Goal: Task Accomplishment & Management: Manage account settings

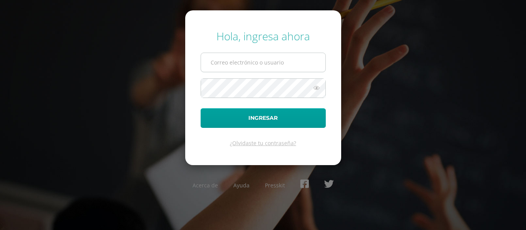
click at [267, 62] on input "text" at bounding box center [263, 62] width 124 height 19
type input "[PERSON_NAME][DOMAIN_NAME][EMAIL_ADDRESS][DOMAIN_NAME]"
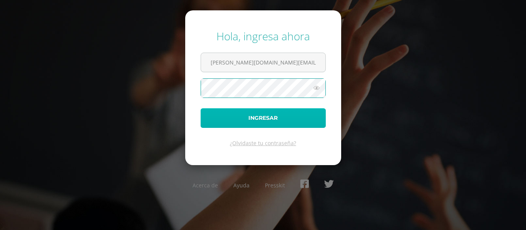
click at [232, 115] on button "Ingresar" at bounding box center [262, 118] width 125 height 20
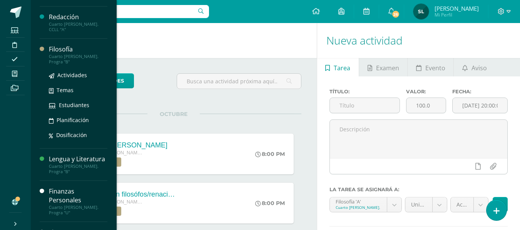
scroll to position [77, 0]
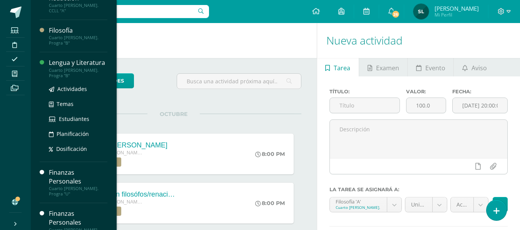
click at [70, 58] on div "Lengua y Literatura" at bounding box center [78, 62] width 58 height 9
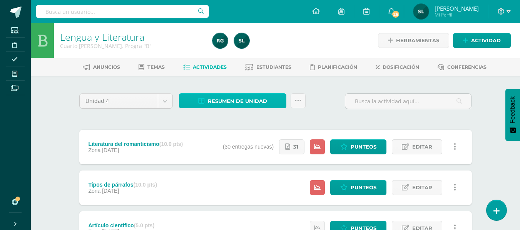
click at [234, 103] on span "Resumen de unidad" at bounding box center [237, 101] width 59 height 14
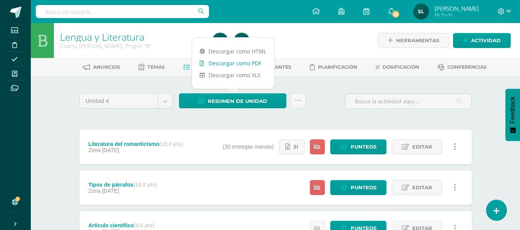
click at [245, 65] on link "Descargar como PDF" at bounding box center [233, 63] width 82 height 12
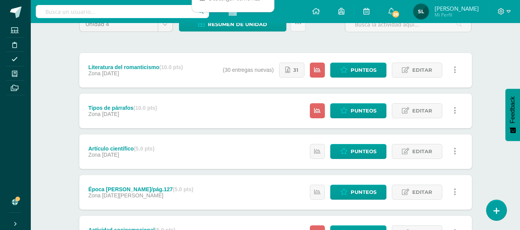
scroll to position [149, 0]
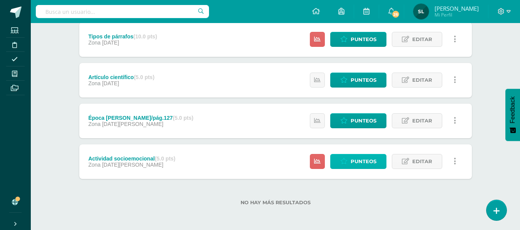
click at [373, 159] on span "Punteos" at bounding box center [363, 162] width 26 height 14
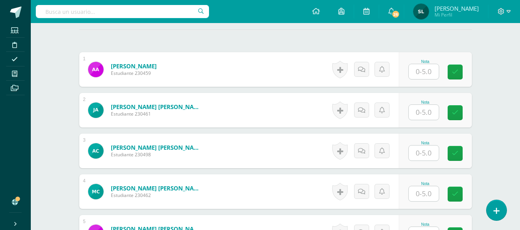
scroll to position [233, 0]
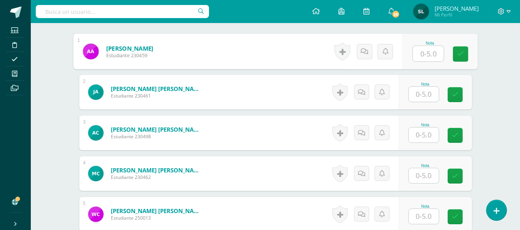
click at [429, 54] on input "text" at bounding box center [427, 53] width 31 height 15
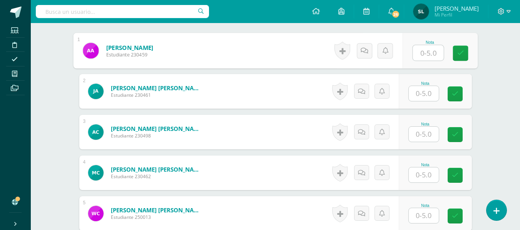
scroll to position [234, 0]
click at [438, 52] on input "text" at bounding box center [427, 52] width 31 height 15
type input "5"
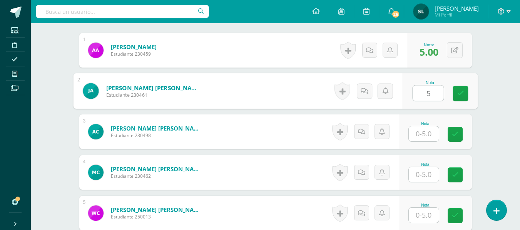
type input "5"
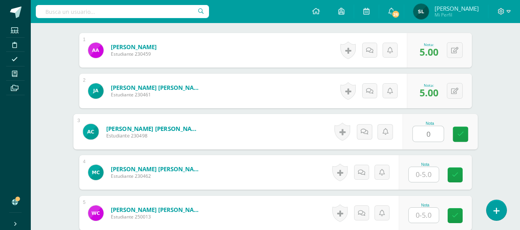
type input "0"
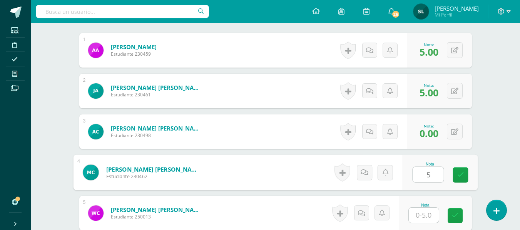
type input "5"
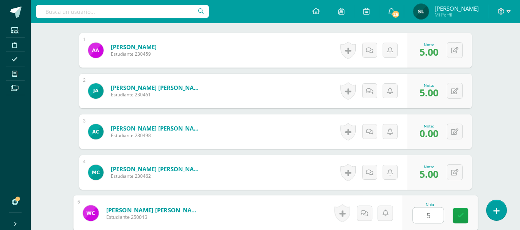
type input "5"
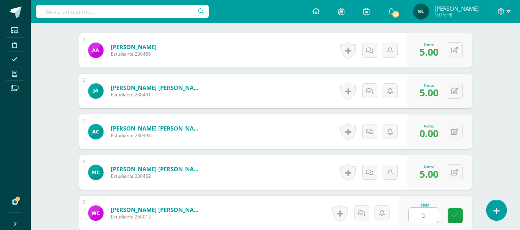
scroll to position [375, 0]
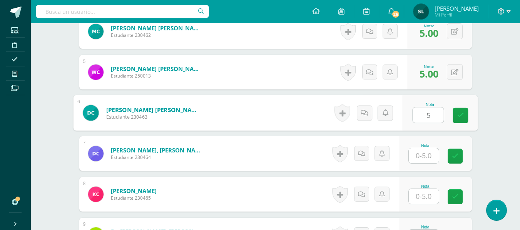
type input "5"
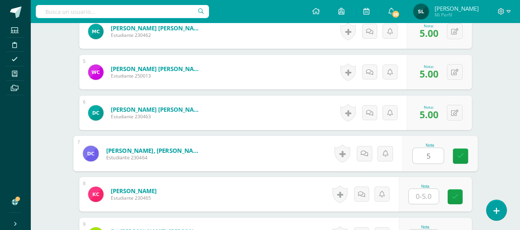
type input "5"
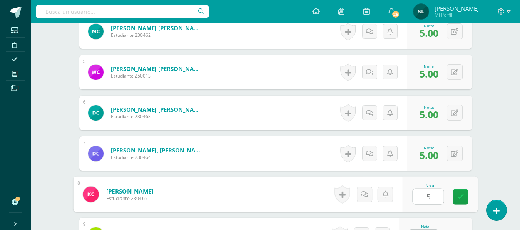
type input "5"
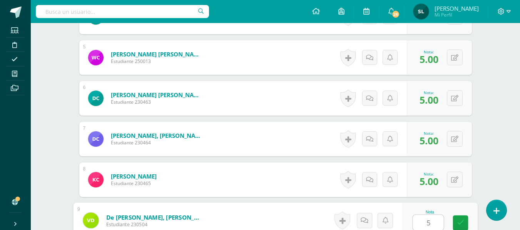
type input "5"
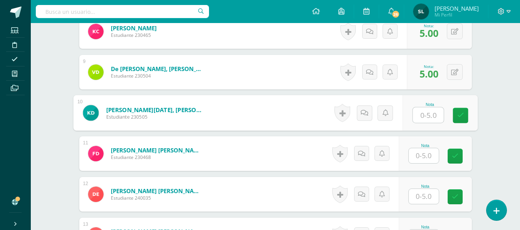
type input "5"
type input "4"
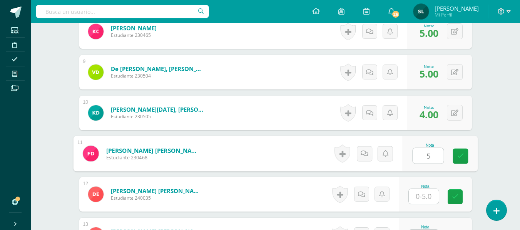
type input "5"
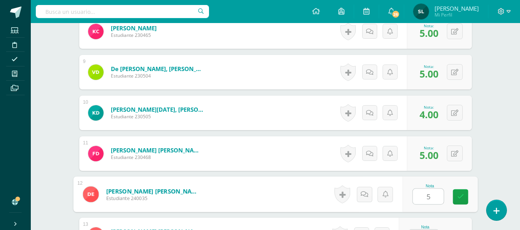
type input "5"
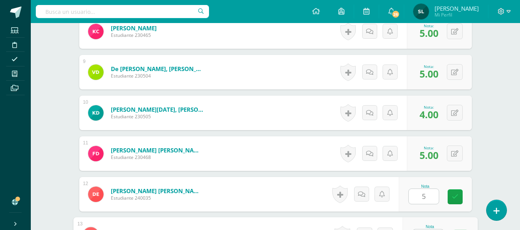
scroll to position [553, 0]
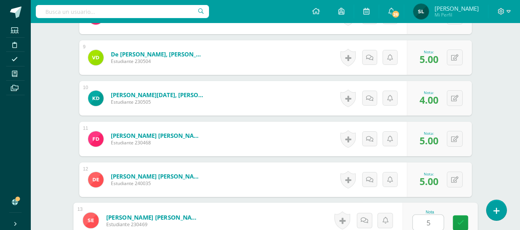
type input "5"
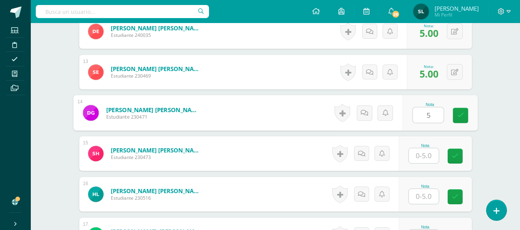
type input "5"
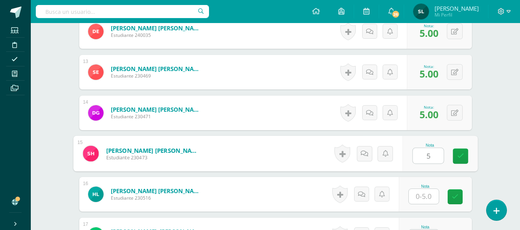
type input "5"
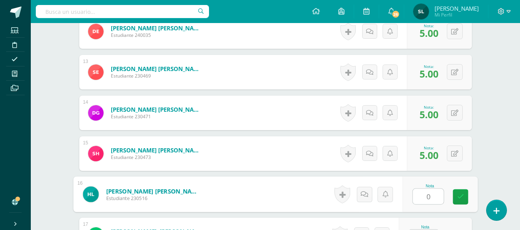
type input "0"
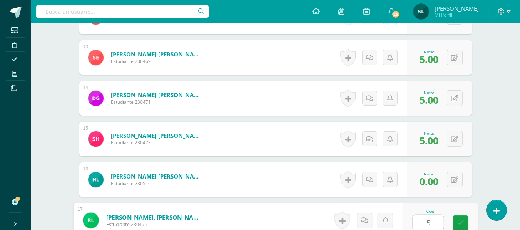
type input "5"
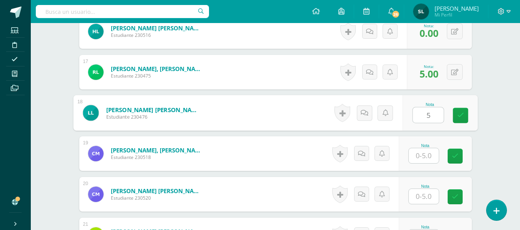
type input "5"
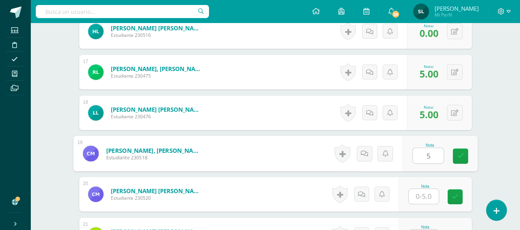
type input "5"
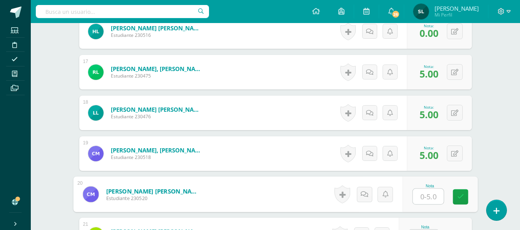
type input "5"
type input "4"
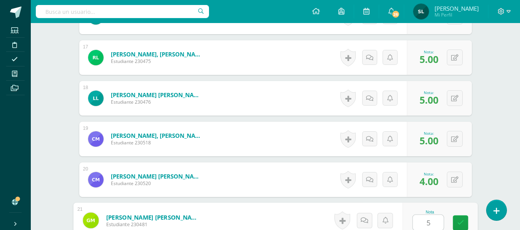
type input "5"
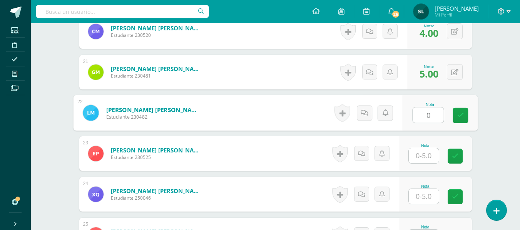
type input "0"
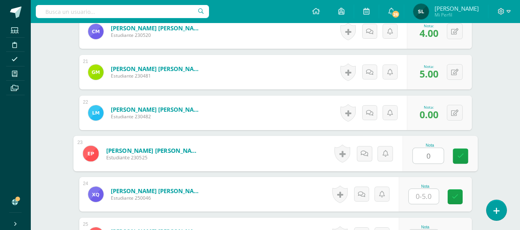
type input "0"
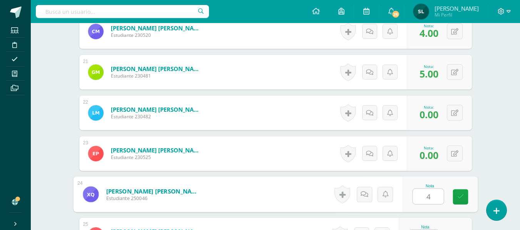
type input "4"
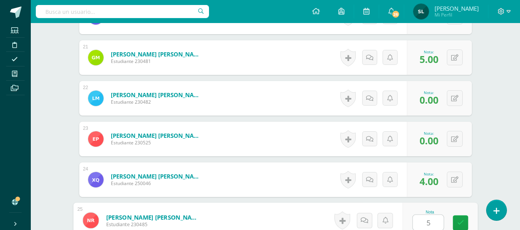
type input "5"
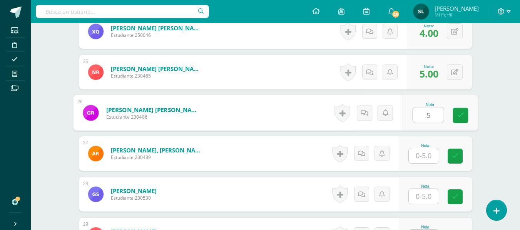
type input "5"
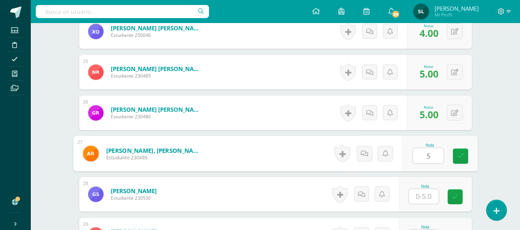
type input "5"
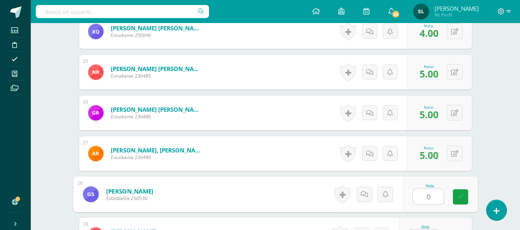
type input "0"
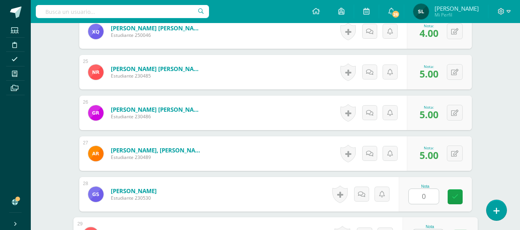
scroll to position [1206, 0]
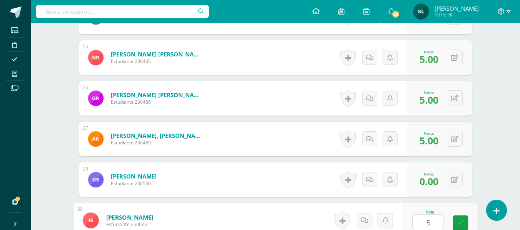
type input "5"
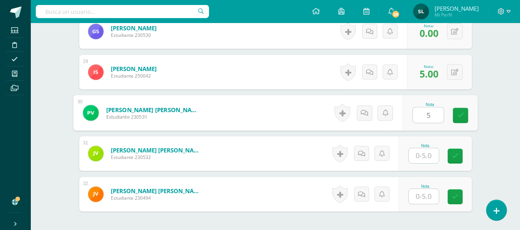
type input "5"
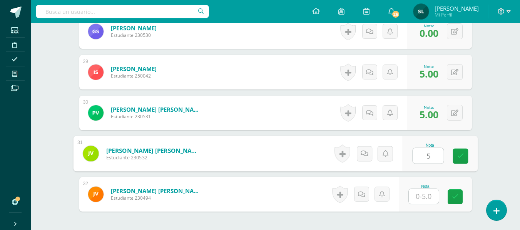
type input "5"
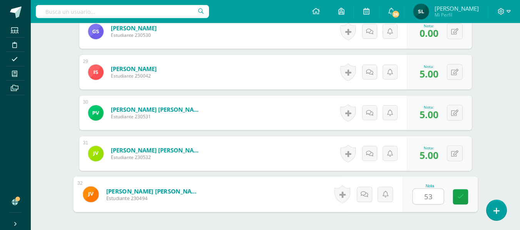
type input "5"
type input "3"
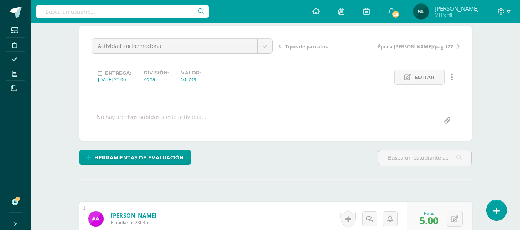
scroll to position [0, 0]
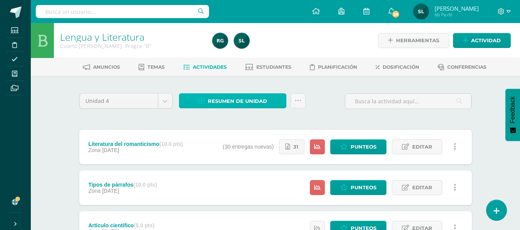
click at [260, 95] on span "Resumen de unidad" at bounding box center [237, 101] width 59 height 14
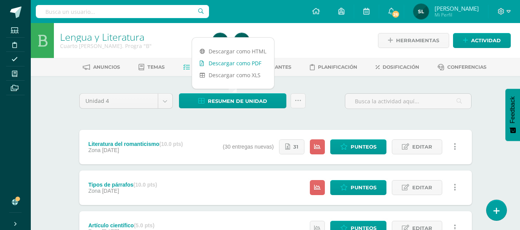
click at [257, 65] on link "Descargar como PDF" at bounding box center [233, 63] width 82 height 12
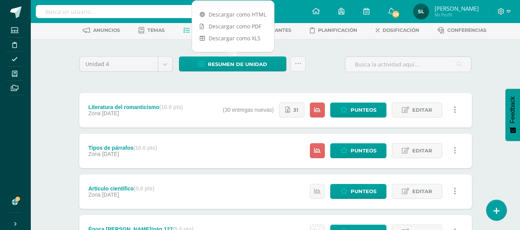
scroll to position [149, 0]
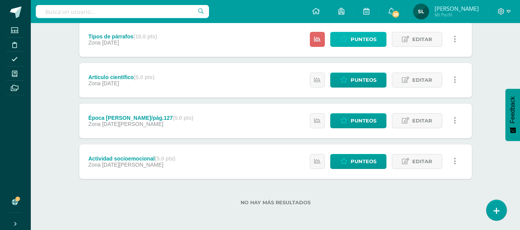
click at [364, 42] on span "Punteos" at bounding box center [363, 39] width 26 height 14
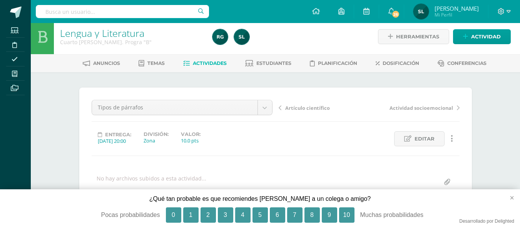
scroll to position [4, 0]
click at [514, 195] on button "×" at bounding box center [508, 198] width 23 height 17
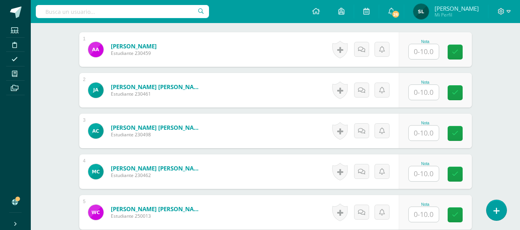
scroll to position [235, 0]
click at [421, 52] on input "text" at bounding box center [424, 51] width 30 height 15
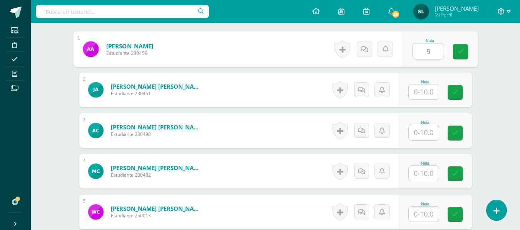
scroll to position [236, 0]
type input "9"
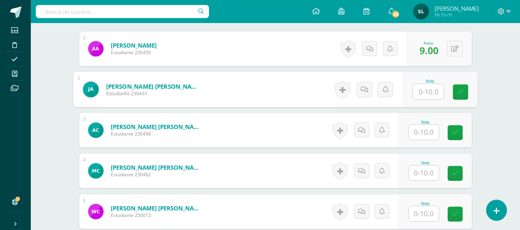
scroll to position [236, 0]
type input "9.5"
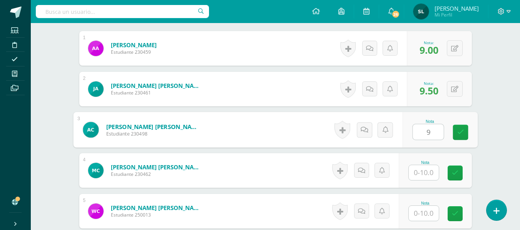
type input "9"
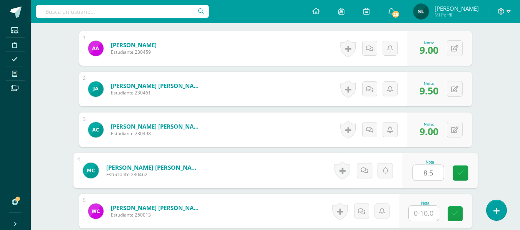
type input "8.5"
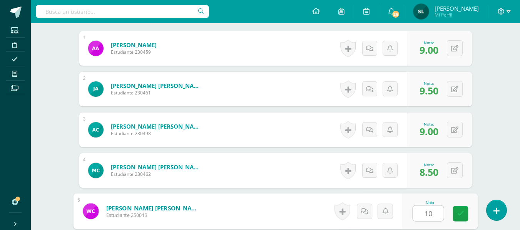
type input "10"
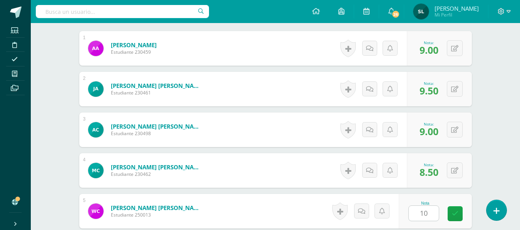
scroll to position [375, 0]
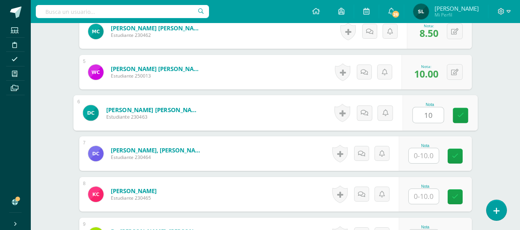
type input "10"
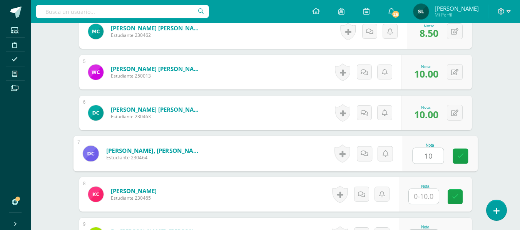
type input "10"
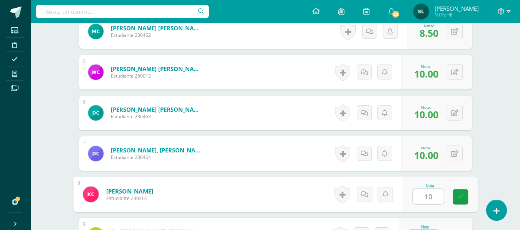
type input "10"
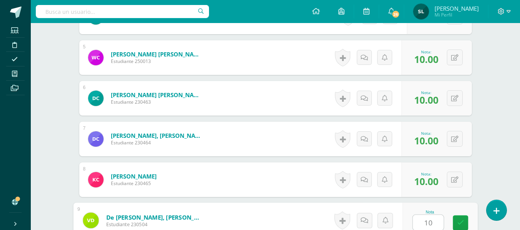
type input "10"
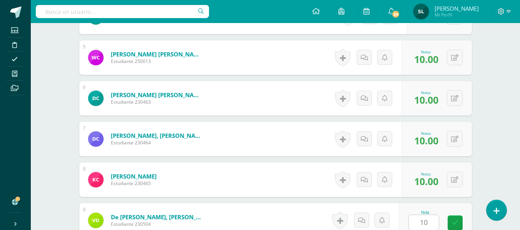
scroll to position [539, 0]
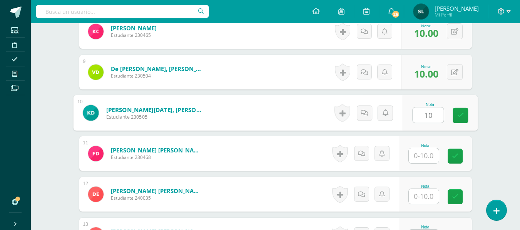
type input "1"
type input "9"
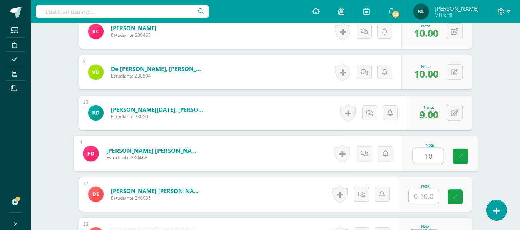
type input "10"
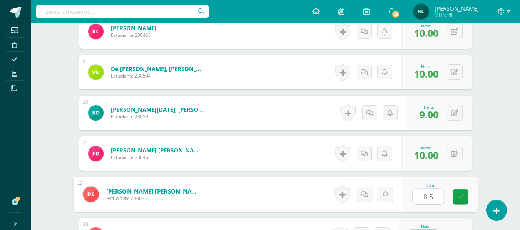
type input "8.5"
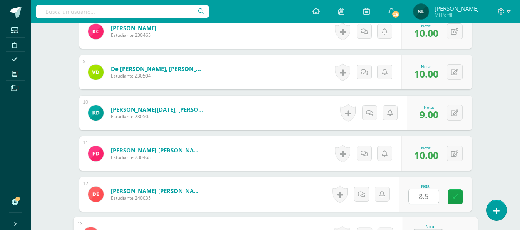
scroll to position [553, 0]
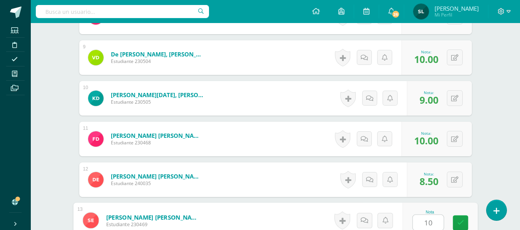
type input "10"
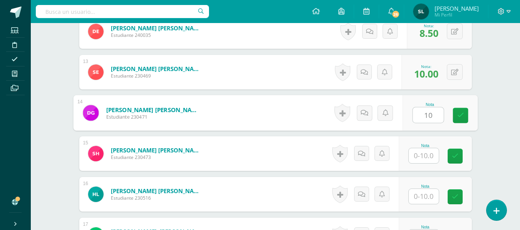
type input "10"
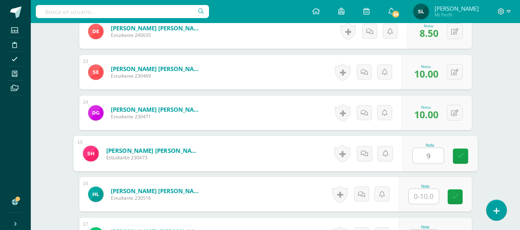
type input "9"
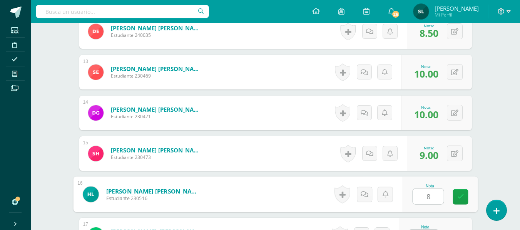
type input "8"
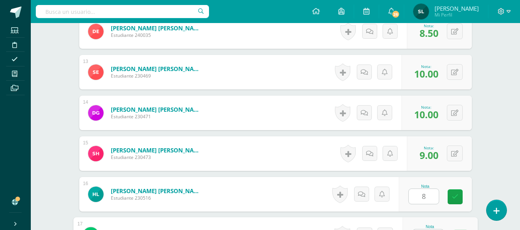
scroll to position [716, 0]
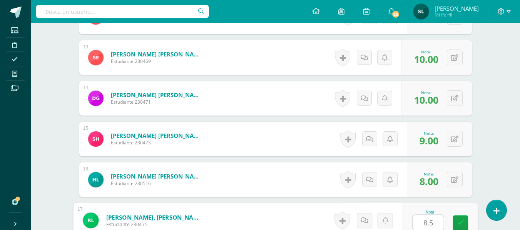
type input "8.5"
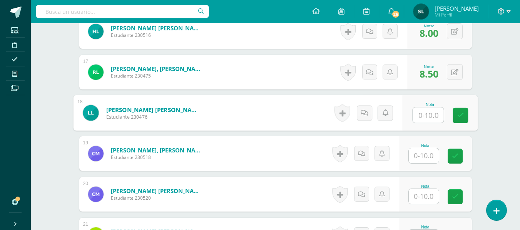
type input "5"
type input "8.5"
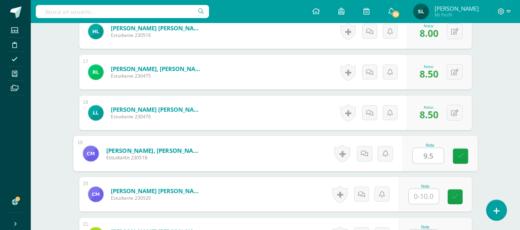
type input "9.5"
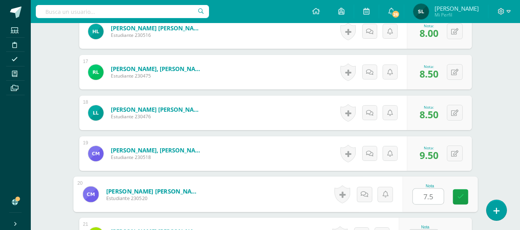
type input "7.5"
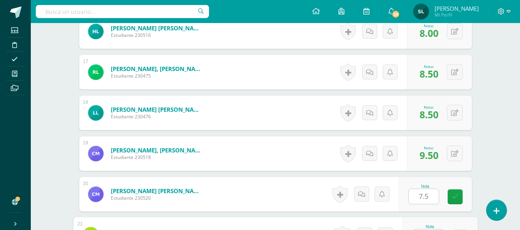
scroll to position [879, 0]
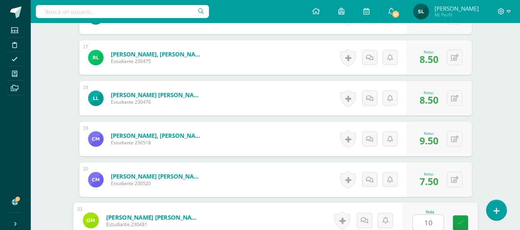
type input "10"
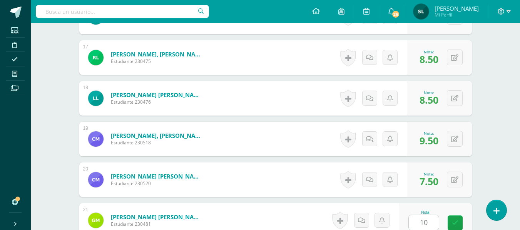
scroll to position [1028, 0]
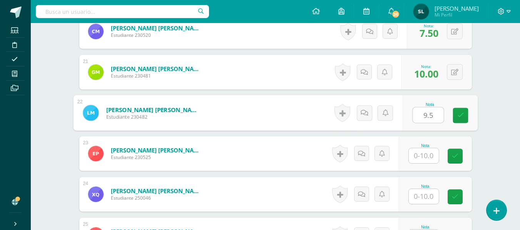
type input "9.5"
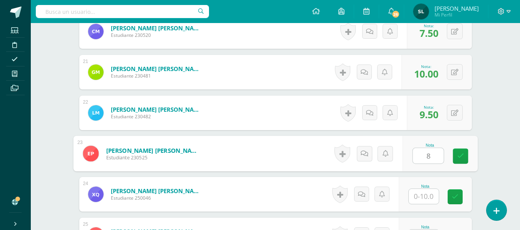
type input "8"
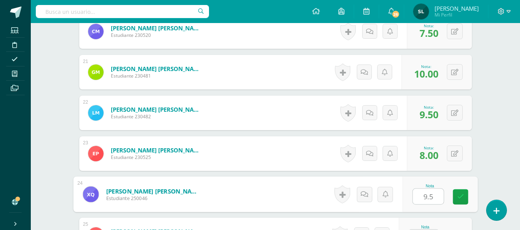
type input "9.5"
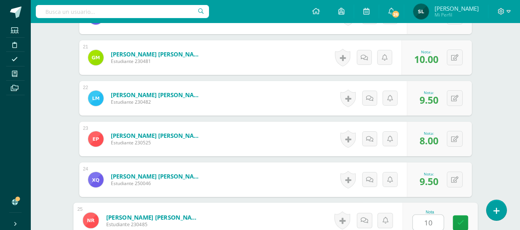
type input "10"
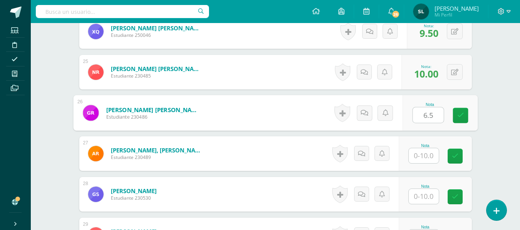
type input "6.5"
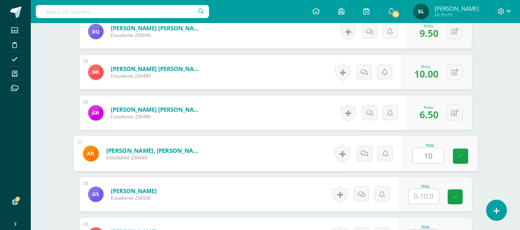
type input "10"
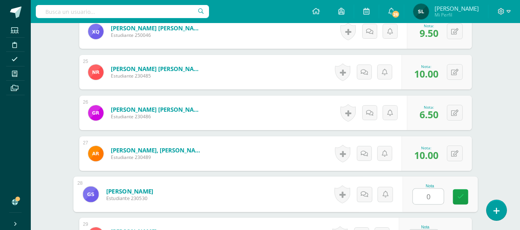
type input "0"
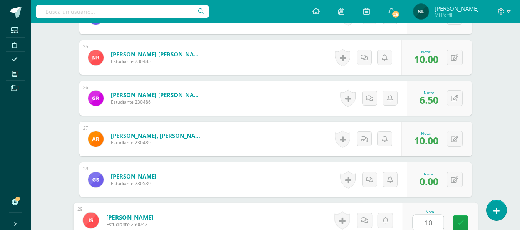
type input "10"
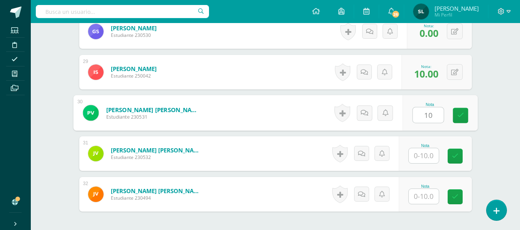
type input "10"
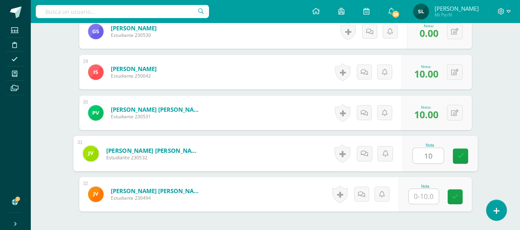
type input "10"
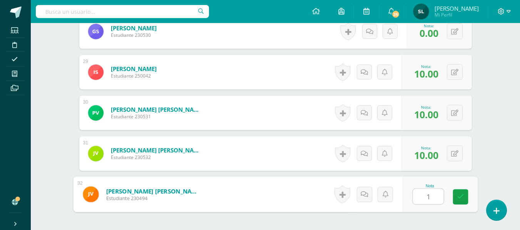
type input "10"
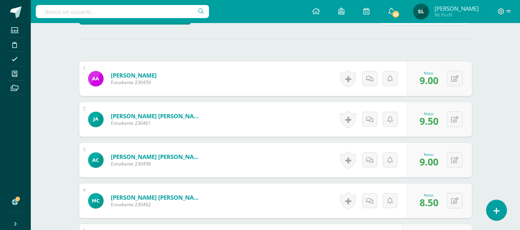
scroll to position [200, 0]
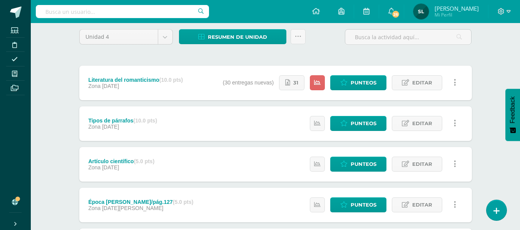
scroll to position [33, 0]
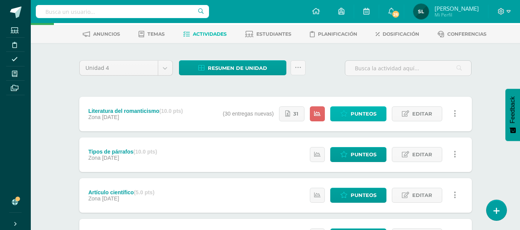
click at [354, 117] on span "Punteos" at bounding box center [363, 114] width 26 height 14
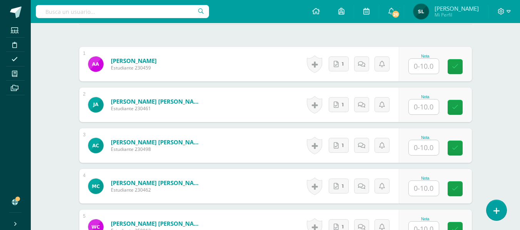
scroll to position [236, 0]
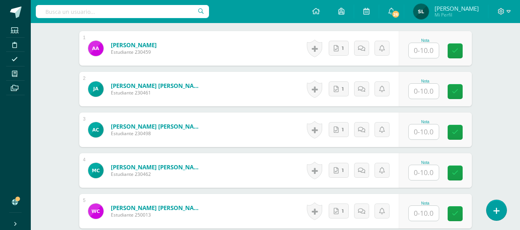
click at [419, 50] on input "text" at bounding box center [424, 50] width 30 height 15
type input "10"
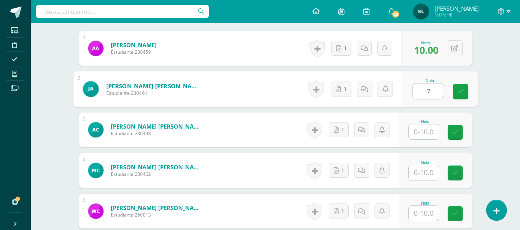
type input "7"
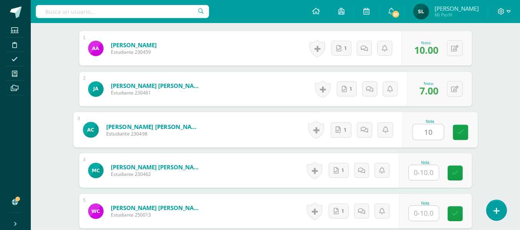
type input "10"
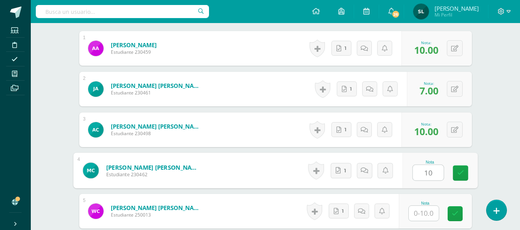
type input "10"
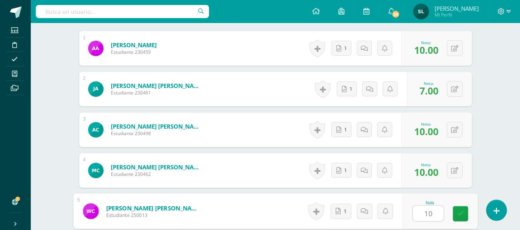
type input "10"
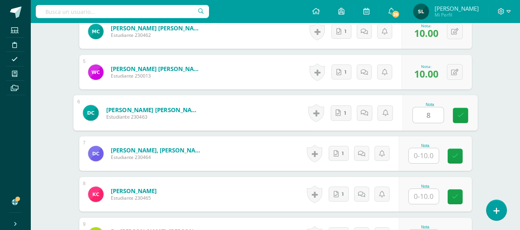
type input "8"
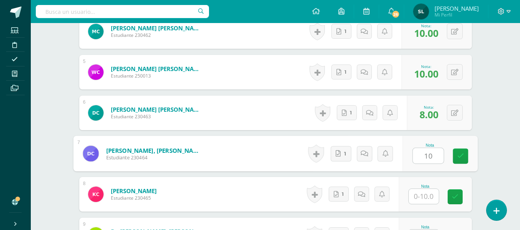
type input "10"
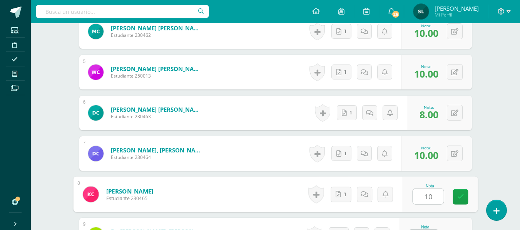
type input "10"
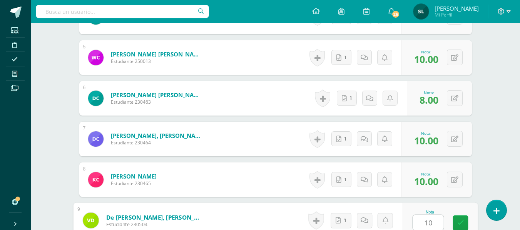
type input "10"
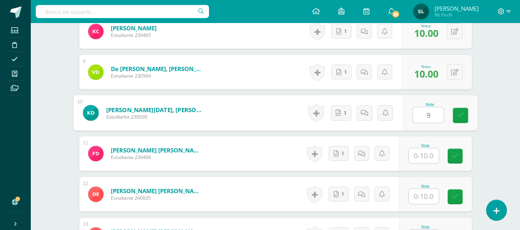
type input "9"
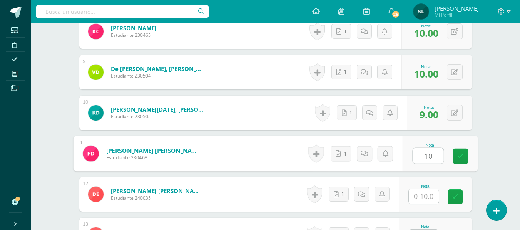
type input "10"
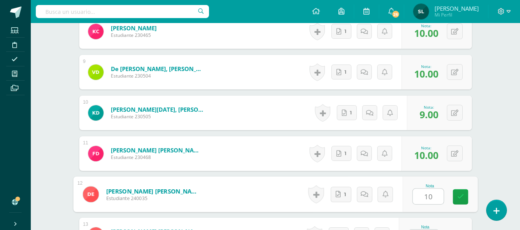
type input "10"
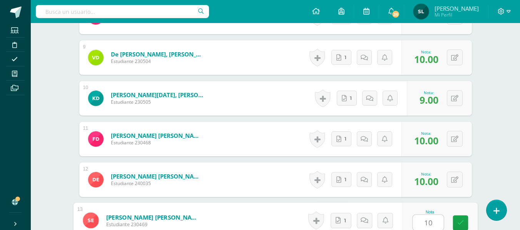
type input "10"
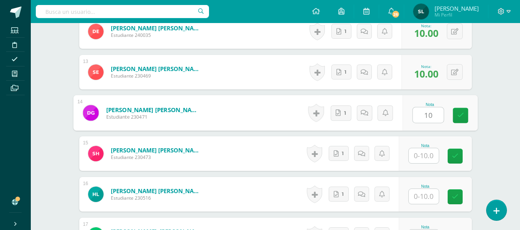
type input "10"
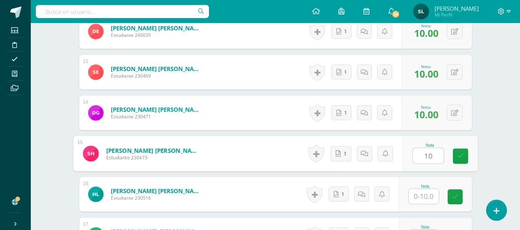
type input "10"
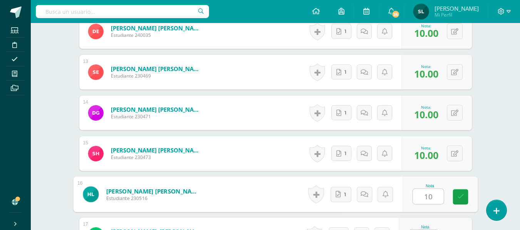
type input "10"
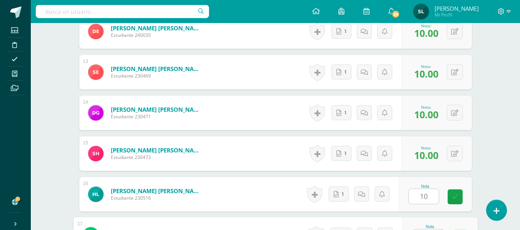
scroll to position [716, 0]
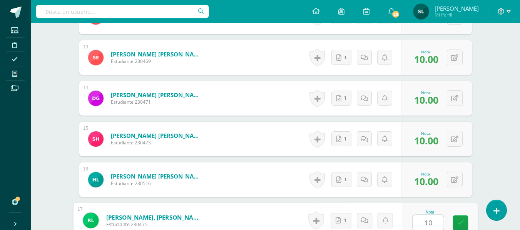
type input "10"
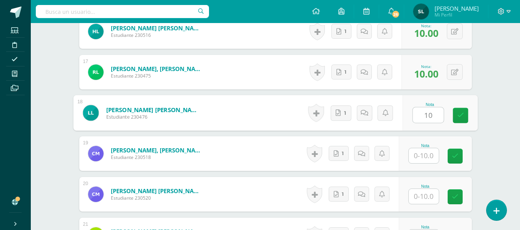
type input "10"
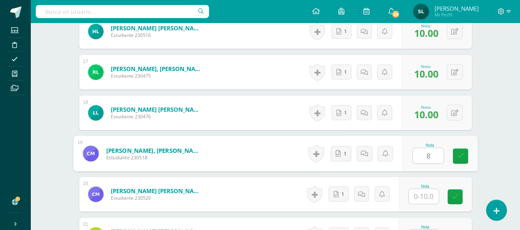
type input "8"
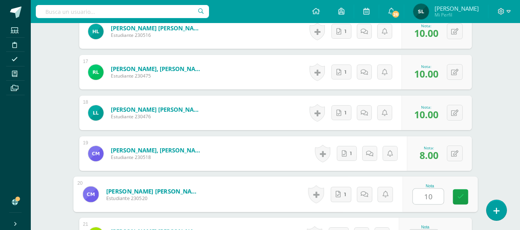
type input "10"
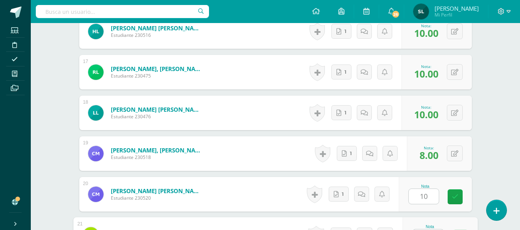
scroll to position [879, 0]
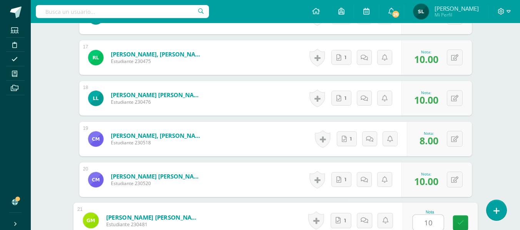
type input "10"
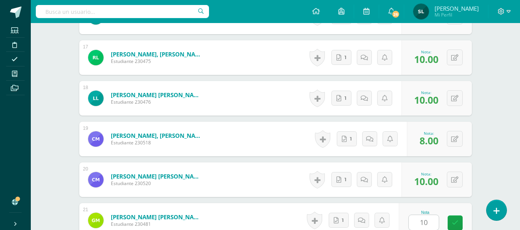
scroll to position [1028, 0]
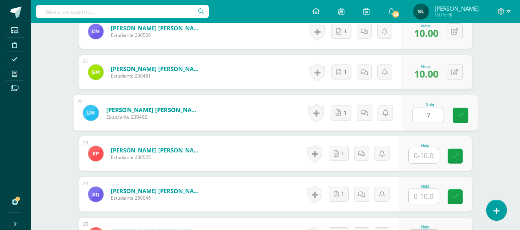
type input "7"
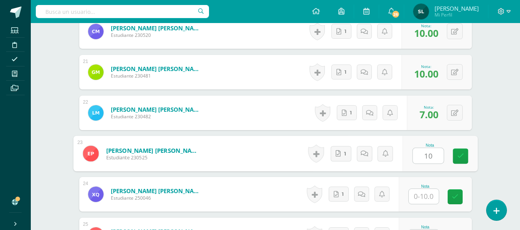
type input "10"
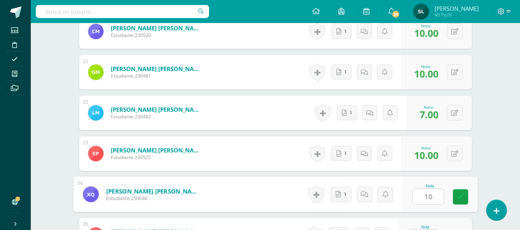
type input "10"
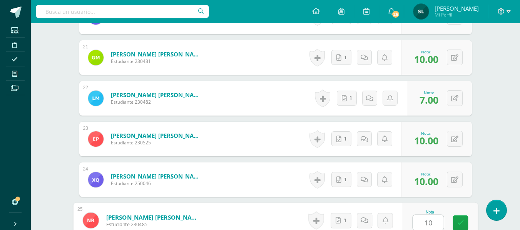
type input "10"
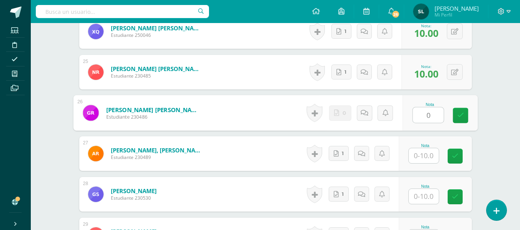
type input "0"
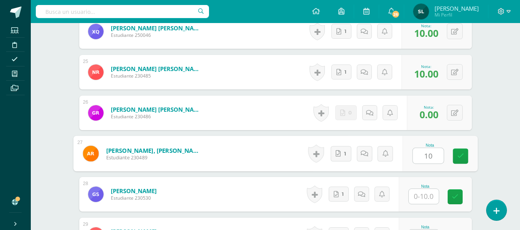
type input "10"
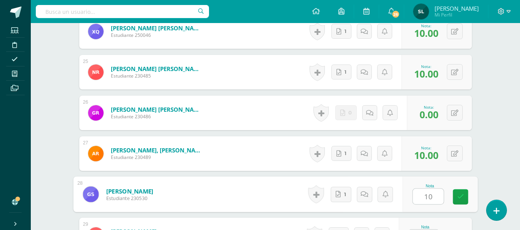
type input "10"
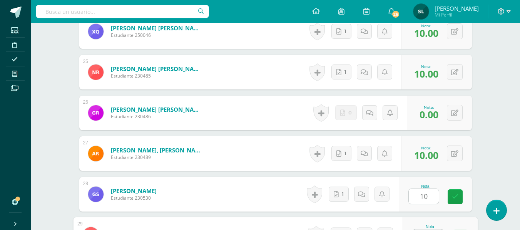
scroll to position [1206, 0]
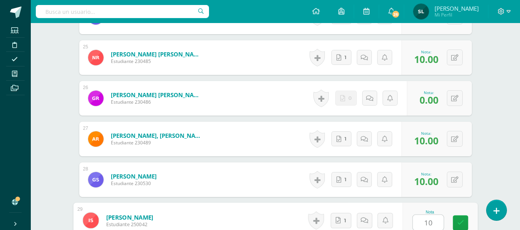
type input "10"
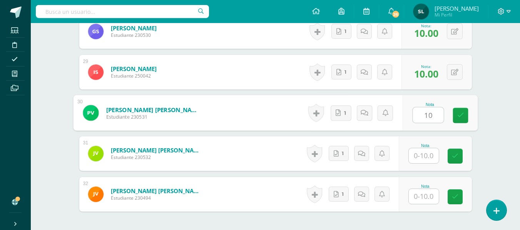
type input "10"
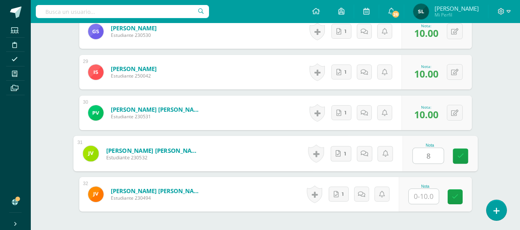
type input "8"
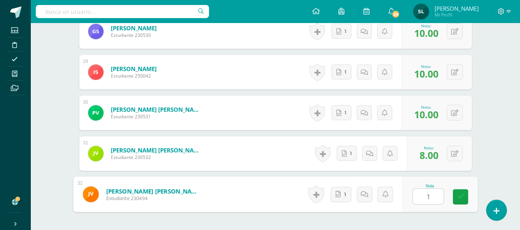
type input "10"
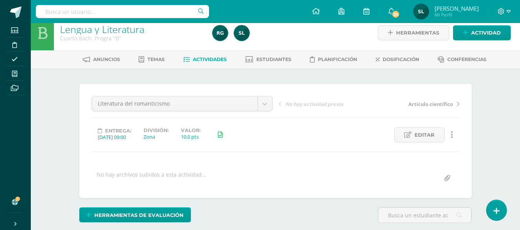
scroll to position [0, 0]
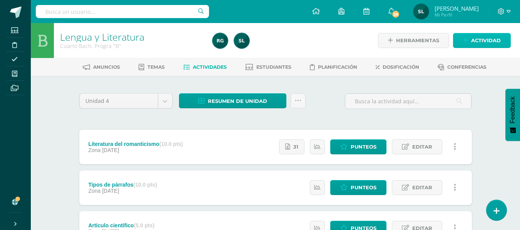
click at [482, 42] on span "Actividad" at bounding box center [486, 40] width 30 height 14
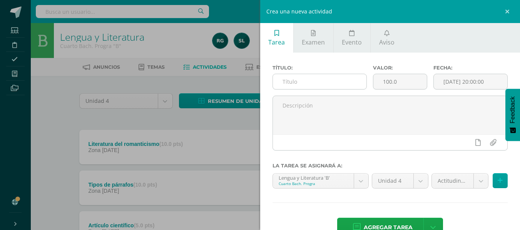
click at [302, 82] on input "text" at bounding box center [319, 81] width 93 height 15
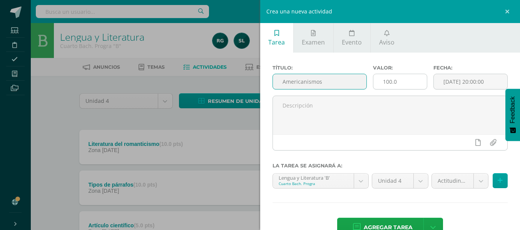
type input "Americanismos"
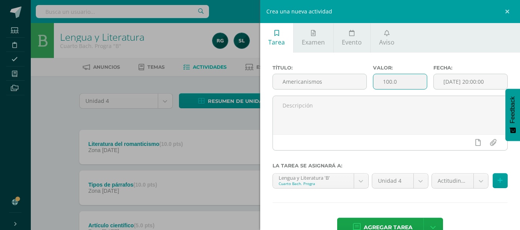
drag, startPoint x: 397, startPoint y: 84, endPoint x: 380, endPoint y: 82, distance: 17.1
click at [380, 82] on input "100.0" at bounding box center [399, 81] width 53 height 15
type input "5"
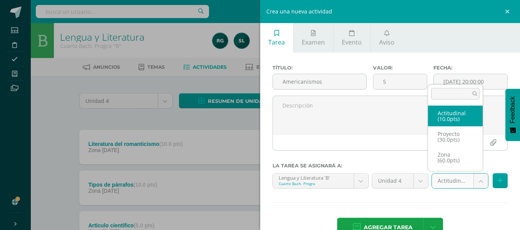
click at [477, 183] on body "Estudiantes Disciplina Asistencia Mis cursos Archivos Soporte Ayuda Reportar un…" at bounding box center [260, 189] width 520 height 379
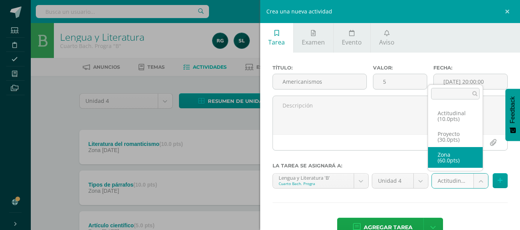
select select "107062"
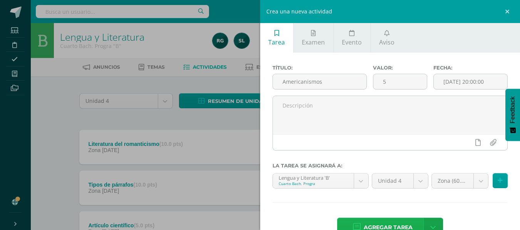
click at [409, 224] on link "Agregar tarea" at bounding box center [382, 228] width 91 height 20
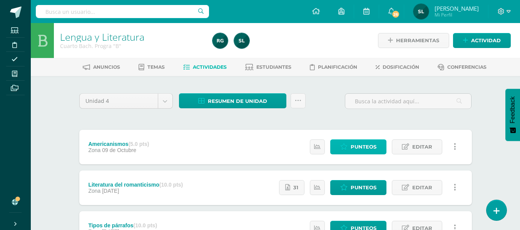
click at [370, 150] on span "Punteos" at bounding box center [363, 147] width 26 height 14
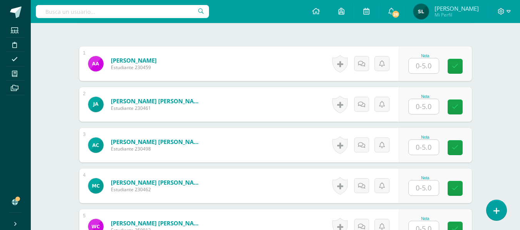
scroll to position [195, 0]
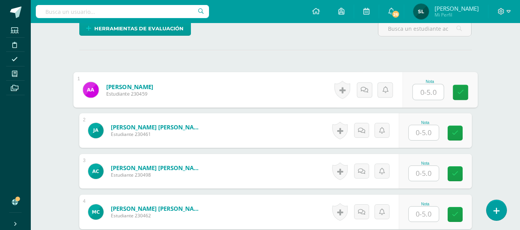
click at [428, 95] on input "text" at bounding box center [427, 92] width 31 height 15
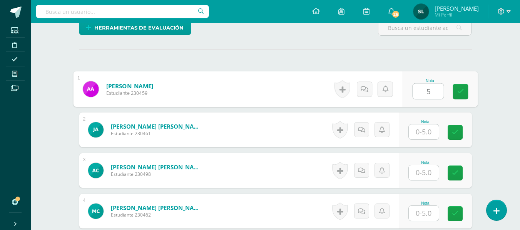
type input "5"
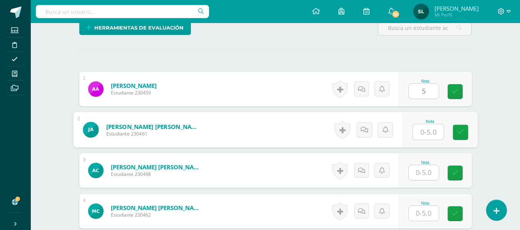
scroll to position [196, 0]
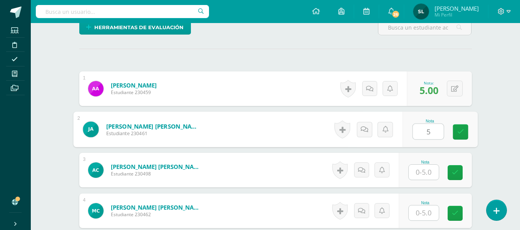
type input "5"
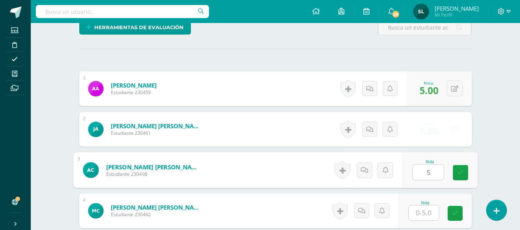
type input "5"
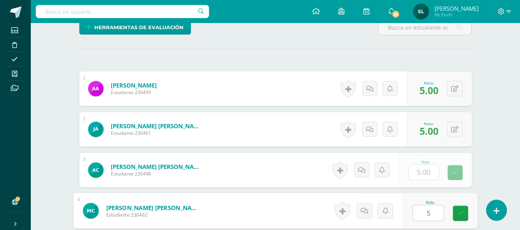
type input "5"
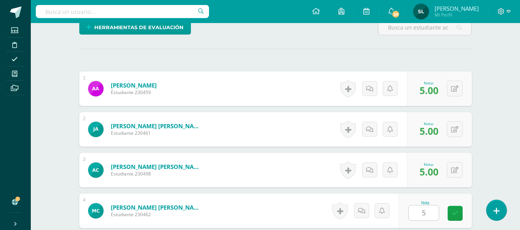
scroll to position [335, 0]
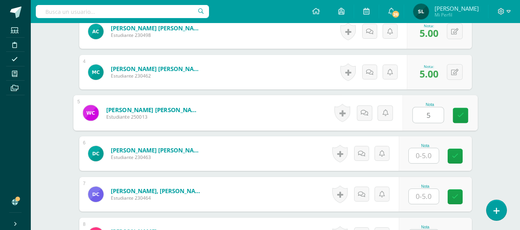
type input "5"
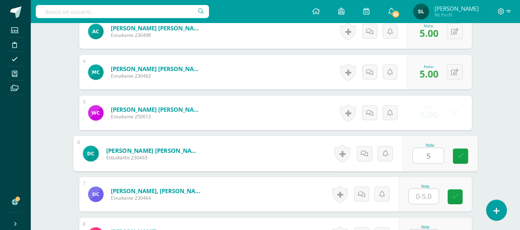
type input "5"
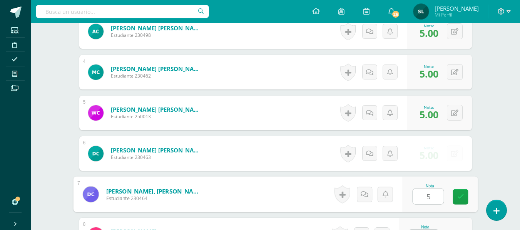
type input "5"
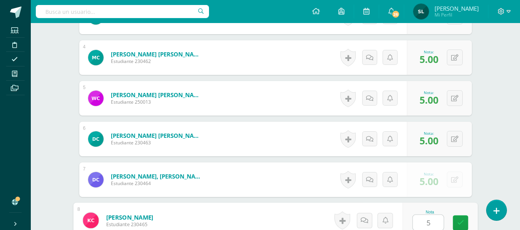
type input "5"
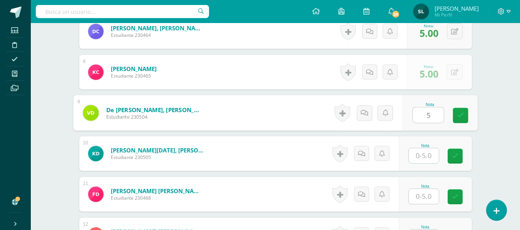
type input "5"
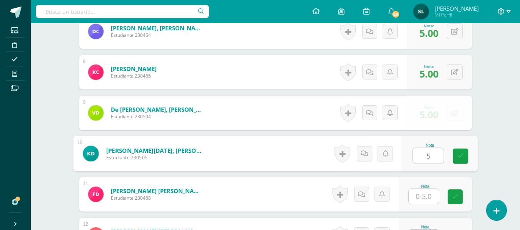
type input "5"
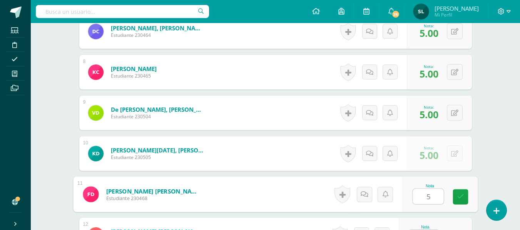
type input "5"
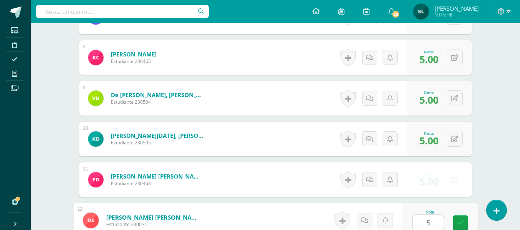
type input "5"
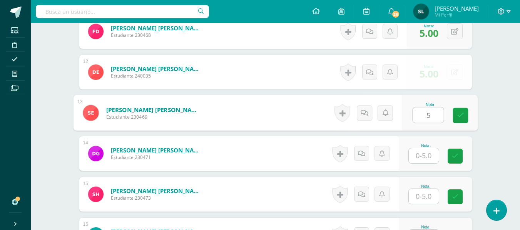
type input "5"
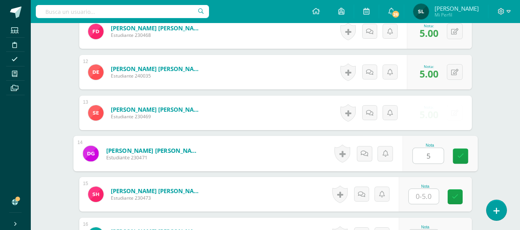
type input "5"
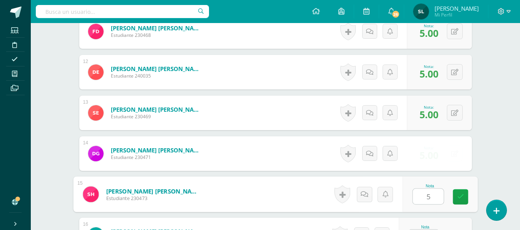
type input "5"
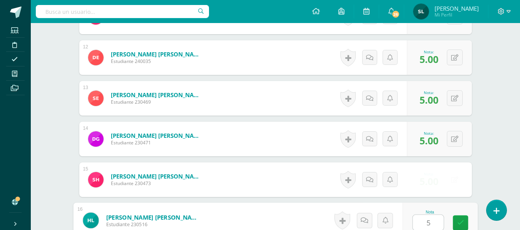
type input "5"
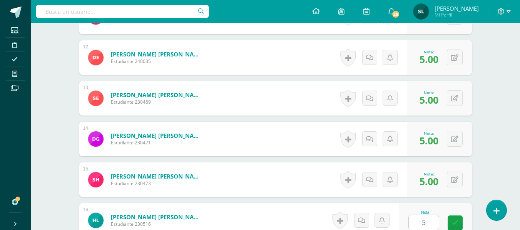
scroll to position [824, 0]
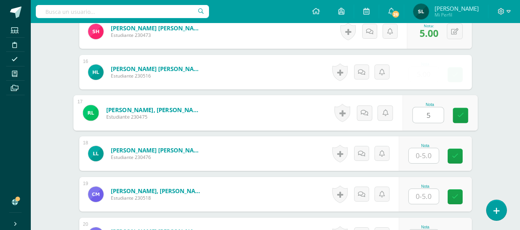
type input "5"
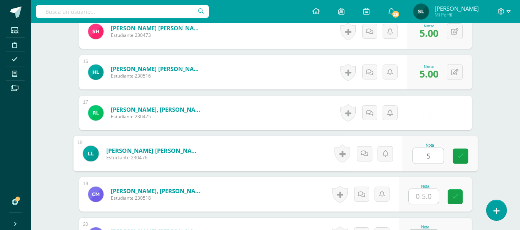
type input "5"
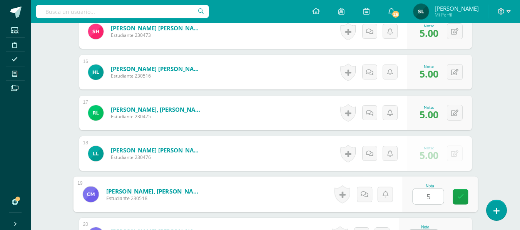
type input "5"
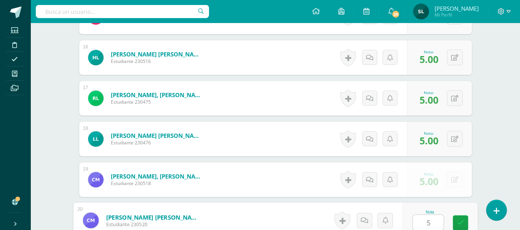
type input "5"
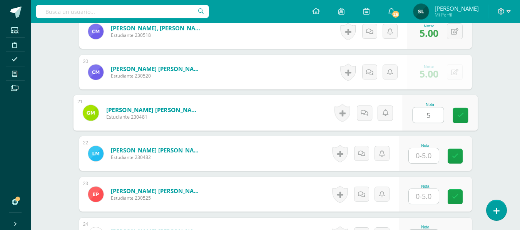
type input "5"
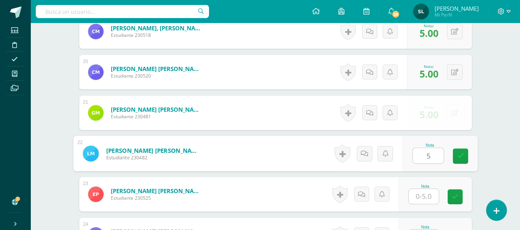
type input "5"
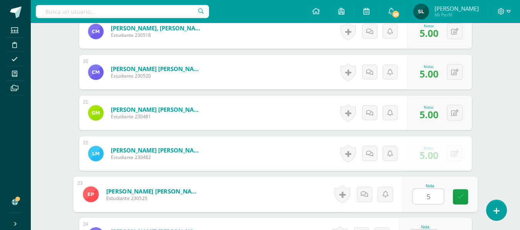
type input "5"
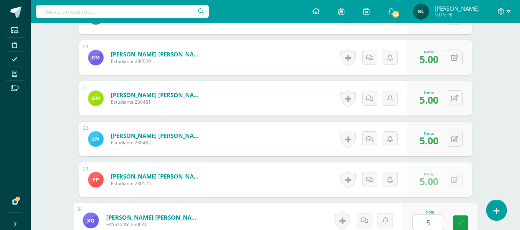
type input "5"
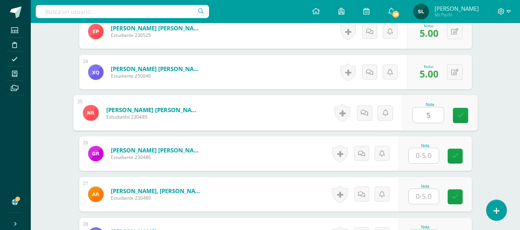
type input "5"
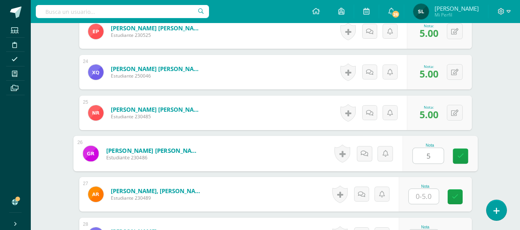
type input "5"
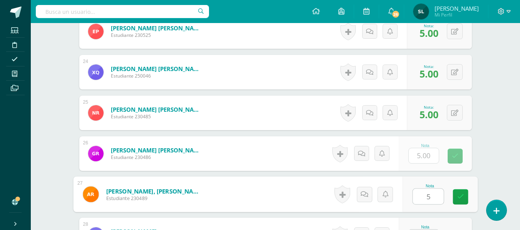
type input "5"
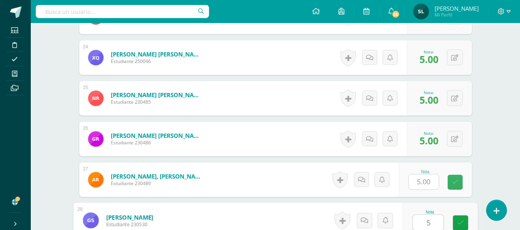
type input "5"
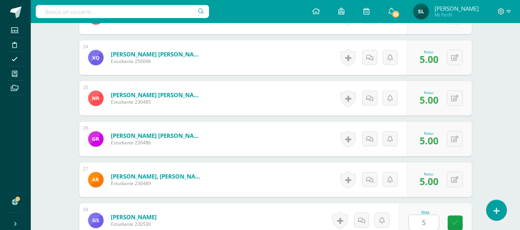
scroll to position [1313, 0]
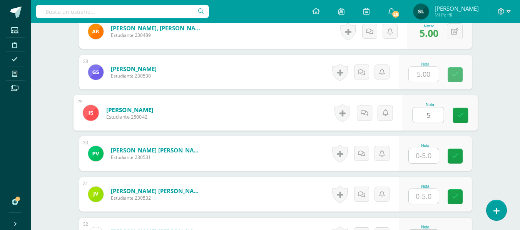
type input "5"
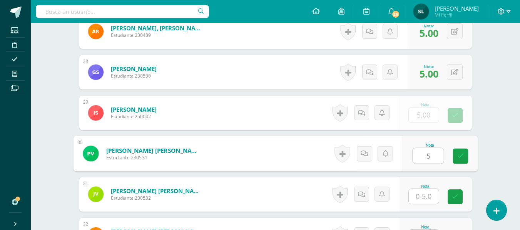
type input "5"
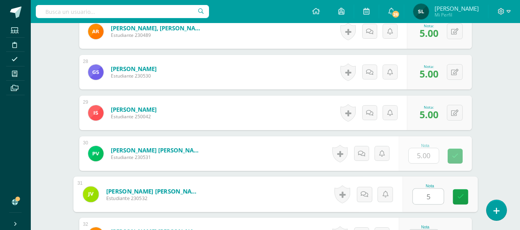
type input "5"
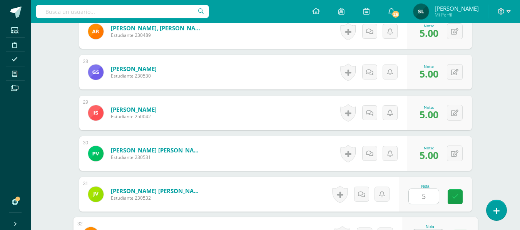
scroll to position [1328, 0]
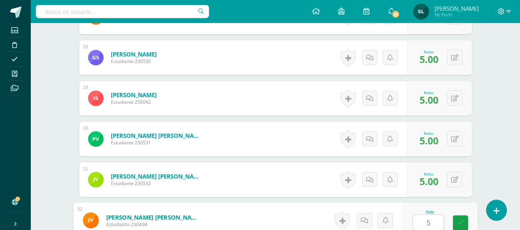
type input "55"
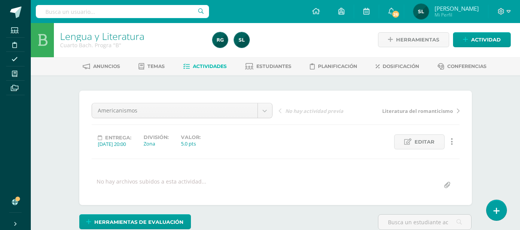
scroll to position [0, 0]
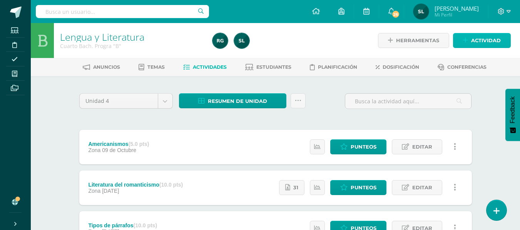
click at [472, 43] on span "Actividad" at bounding box center [486, 40] width 30 height 14
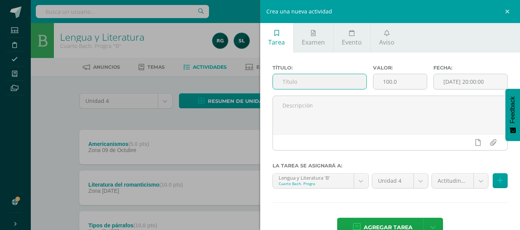
click at [338, 81] on input "text" at bounding box center [319, 81] width 93 height 15
type input "Literatura Barroca"
drag, startPoint x: 397, startPoint y: 82, endPoint x: 379, endPoint y: 83, distance: 18.1
click at [379, 83] on input "100.0" at bounding box center [399, 81] width 53 height 15
type input "10"
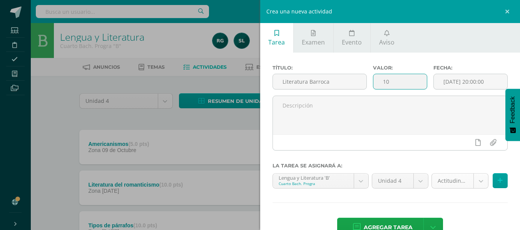
click at [474, 180] on body "Estudiantes Disciplina Asistencia Mis cursos Archivos Soporte Ayuda Reportar un…" at bounding box center [260, 210] width 520 height 420
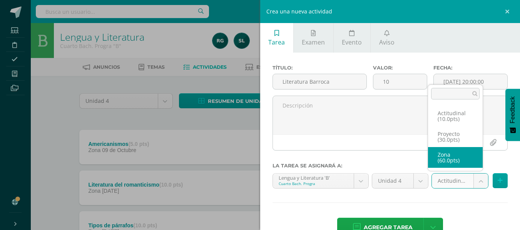
select select "107062"
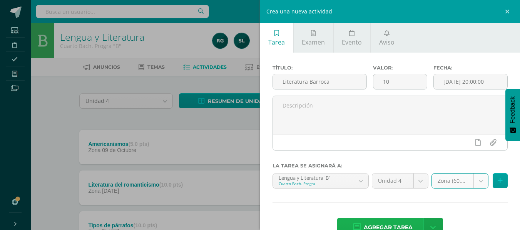
click at [419, 223] on link "Agregar tarea" at bounding box center [382, 228] width 91 height 20
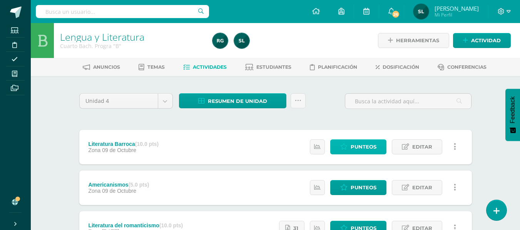
click at [359, 146] on span "Punteos" at bounding box center [363, 147] width 26 height 14
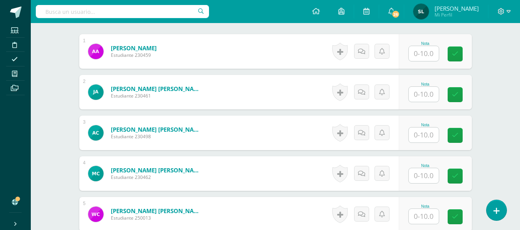
scroll to position [234, 0]
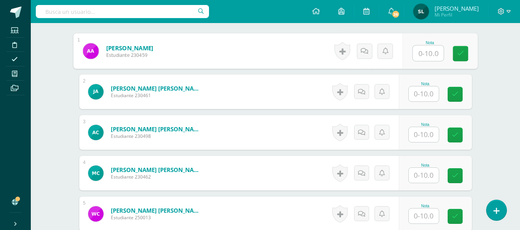
click at [427, 52] on input "text" at bounding box center [427, 53] width 31 height 15
type input "10"
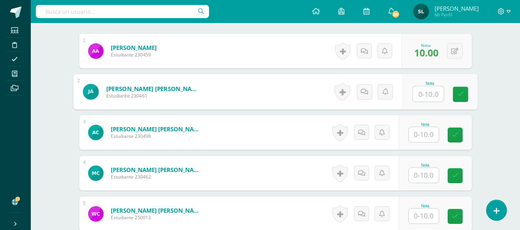
scroll to position [234, 0]
type input "8"
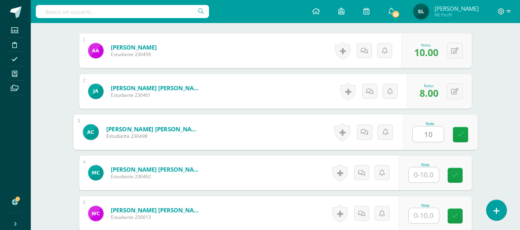
type input "10"
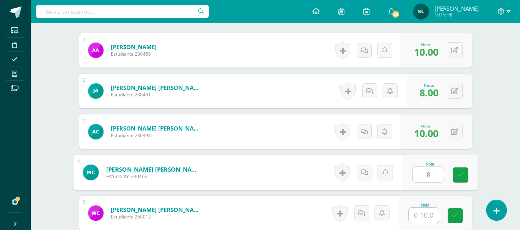
scroll to position [235, 0]
type input "8.5"
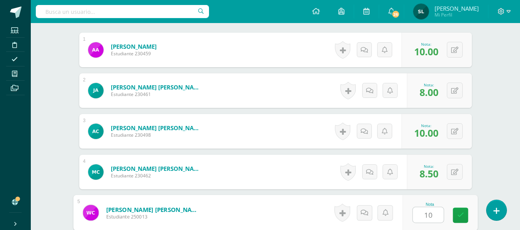
type input "10"
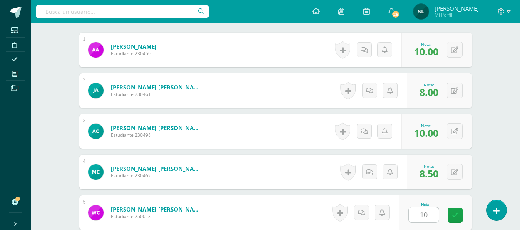
scroll to position [375, 0]
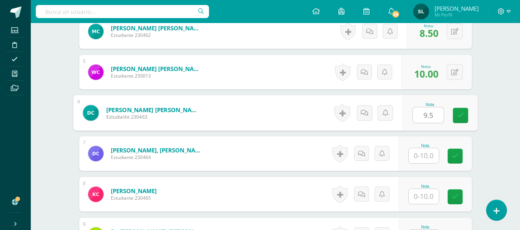
type input "9.5"
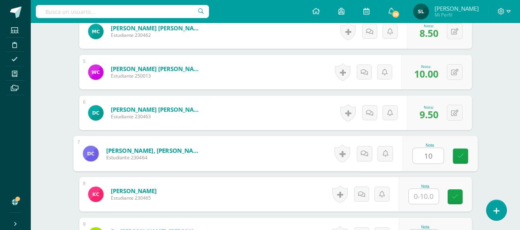
type input "10"
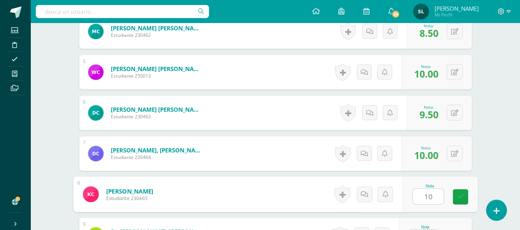
type input "10"
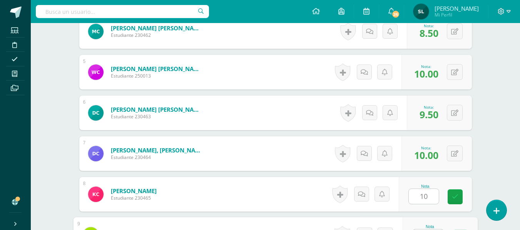
scroll to position [390, 0]
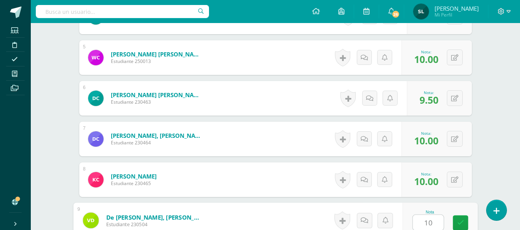
type input "10"
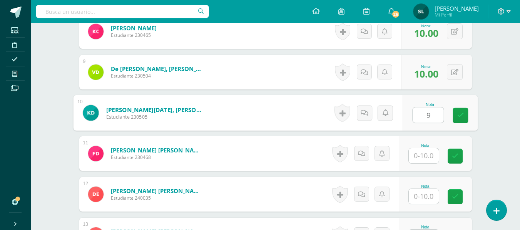
type input "9"
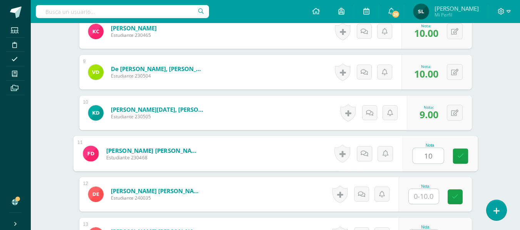
type input "10"
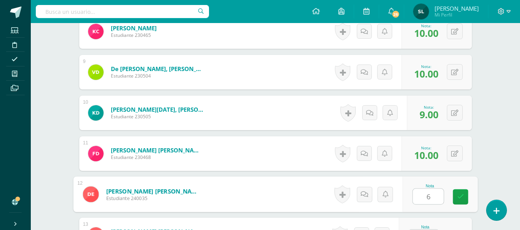
type input "6"
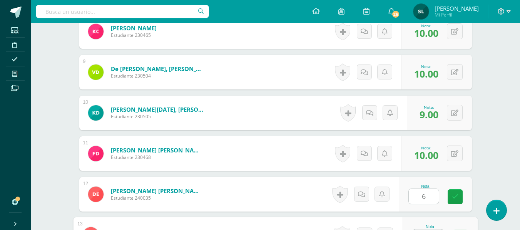
scroll to position [553, 0]
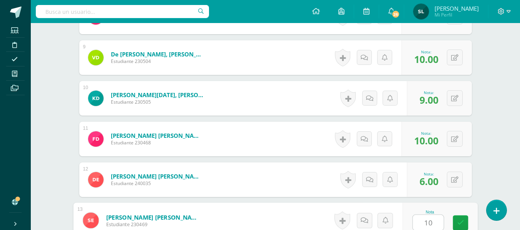
type input "10"
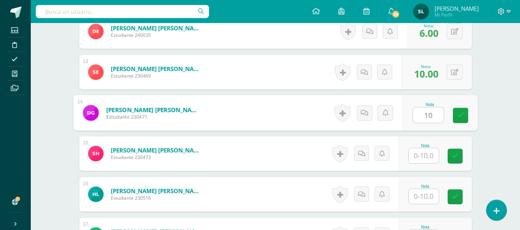
type input "10"
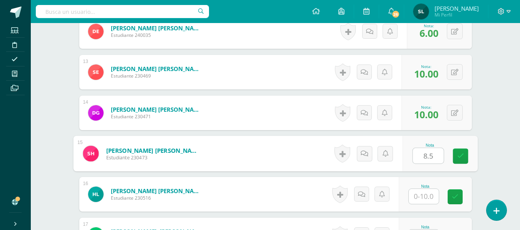
type input "8.5"
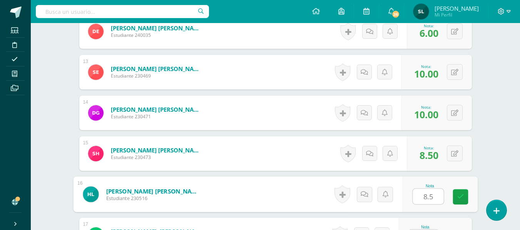
type input "8.5"
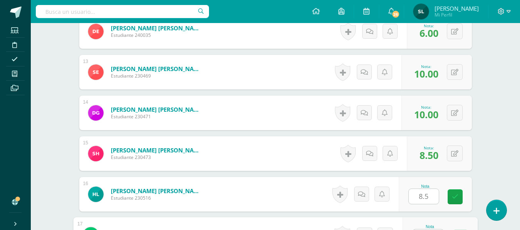
scroll to position [716, 0]
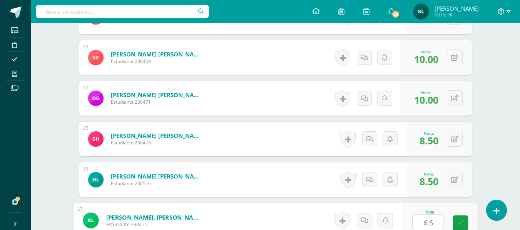
type input "6.5"
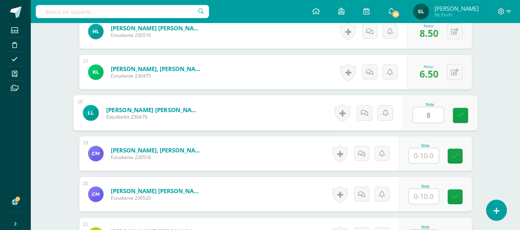
type input "8"
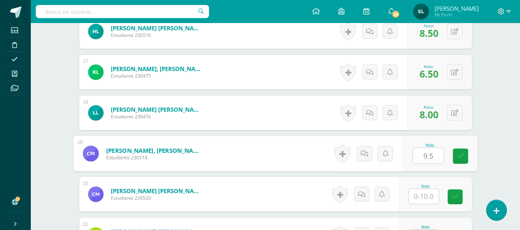
type input "9.5"
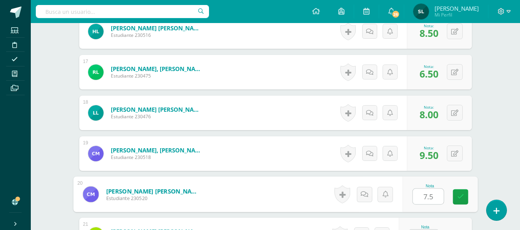
type input "7.5"
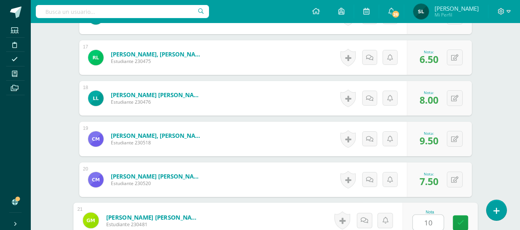
type input "10"
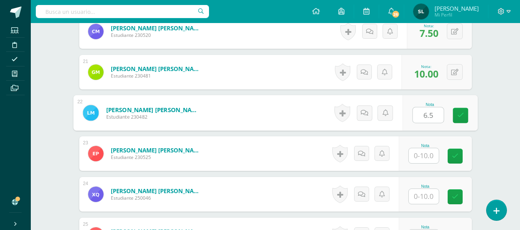
type input "6.5"
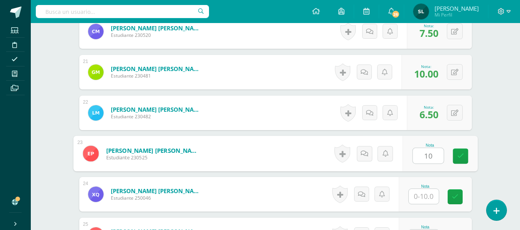
type input "10"
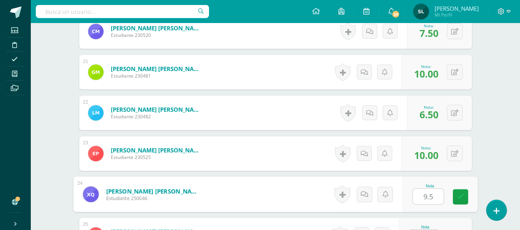
type input "9.5"
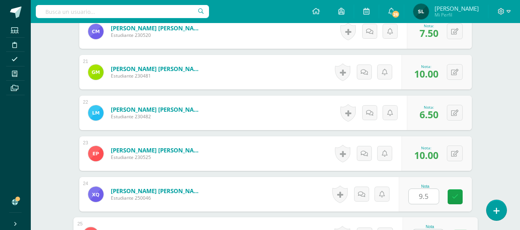
scroll to position [1043, 0]
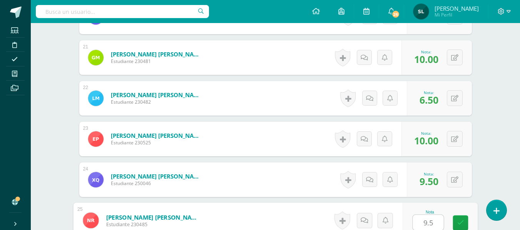
type input "9.5"
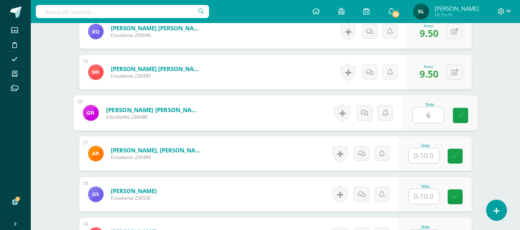
type input "6"
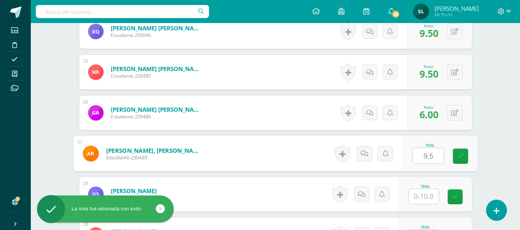
type input "9.5"
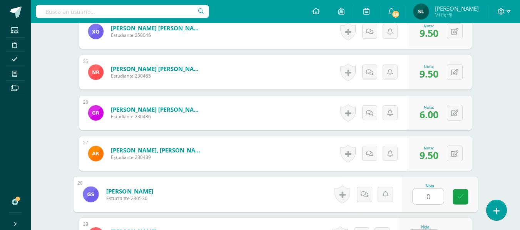
type input "0"
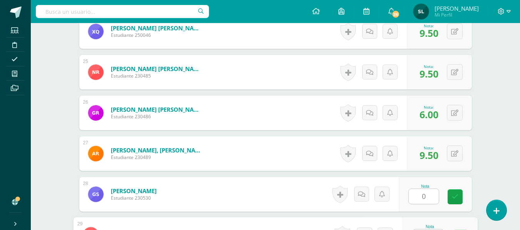
scroll to position [1206, 0]
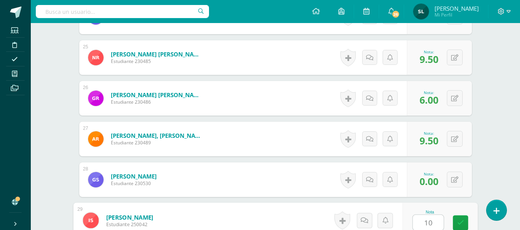
type input "10"
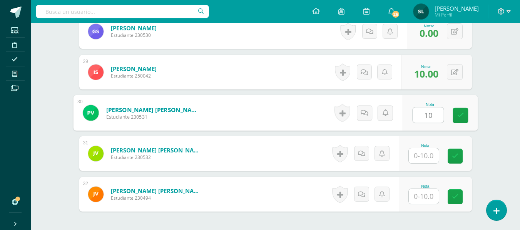
type input "10"
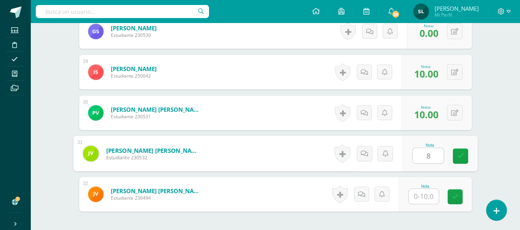
type input "8"
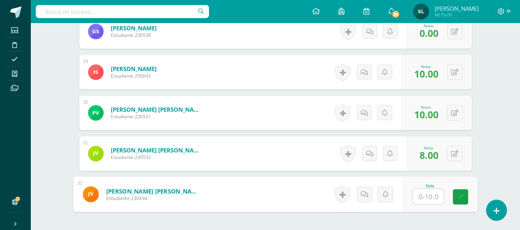
type input "9"
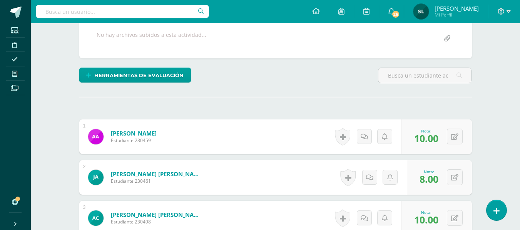
scroll to position [123, 0]
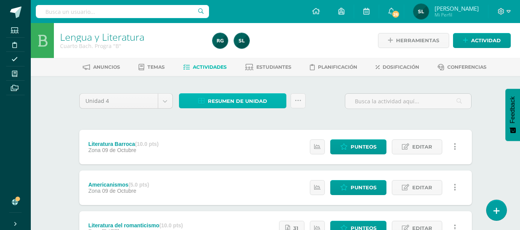
click at [247, 98] on span "Resumen de unidad" at bounding box center [237, 101] width 59 height 14
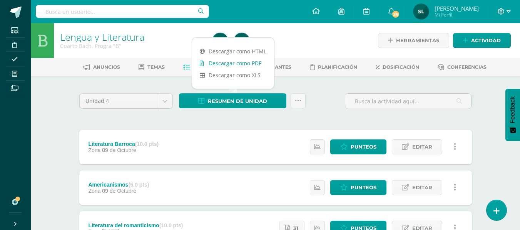
click at [249, 65] on link "Descargar como PDF" at bounding box center [233, 63] width 82 height 12
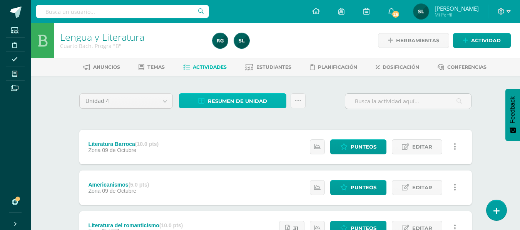
click at [254, 102] on span "Resumen de unidad" at bounding box center [237, 101] width 59 height 14
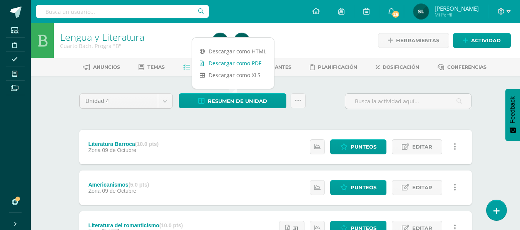
click at [252, 64] on link "Descargar como PDF" at bounding box center [233, 63] width 82 height 12
click at [234, 76] on link "Descargar como XLS" at bounding box center [233, 75] width 82 height 12
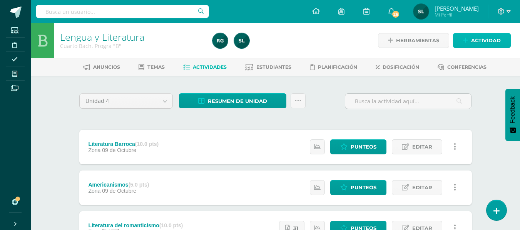
click at [463, 46] on link "Actividad" at bounding box center [482, 40] width 58 height 15
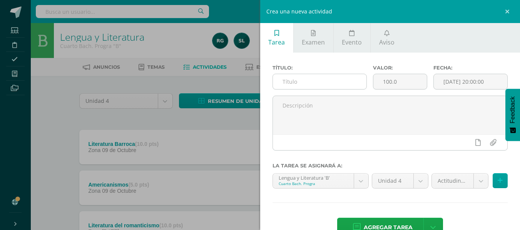
click at [305, 87] on input "text" at bounding box center [319, 81] width 93 height 15
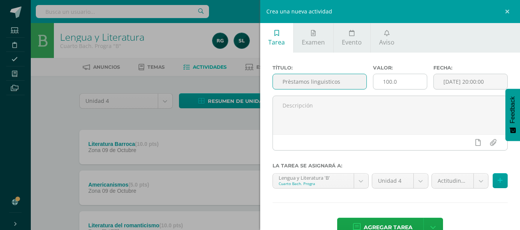
type input "Prèstamos linguisticos"
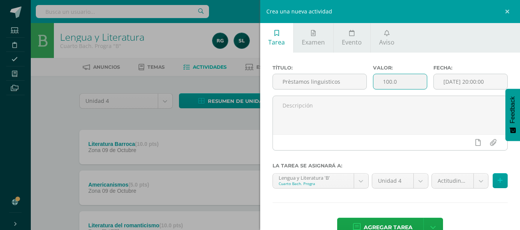
drag, startPoint x: 402, startPoint y: 80, endPoint x: 380, endPoint y: 81, distance: 22.3
click at [380, 81] on input "100.0" at bounding box center [399, 81] width 53 height 15
type input "5"
click at [474, 181] on body "Estudiantes Disciplina Asistencia Mis cursos Archivos Soporte Ayuda Reportar un…" at bounding box center [260, 230] width 520 height 461
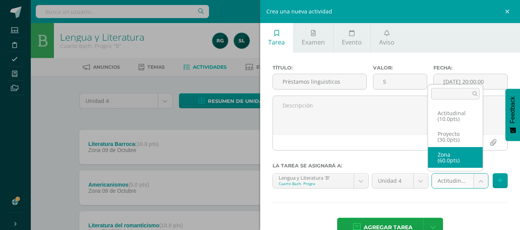
select select "107062"
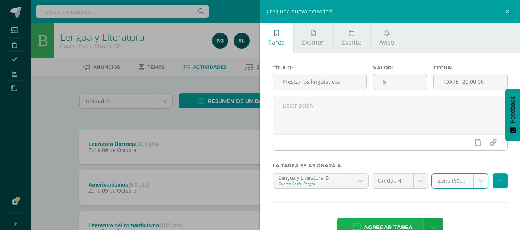
click at [391, 223] on span "Agregar tarea" at bounding box center [388, 228] width 49 height 19
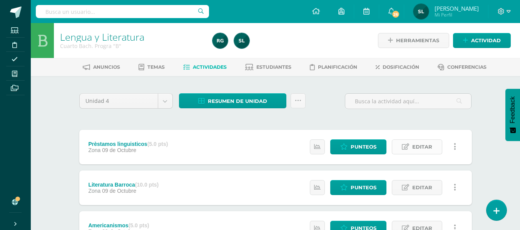
click at [420, 145] on span "Editar" at bounding box center [422, 147] width 20 height 14
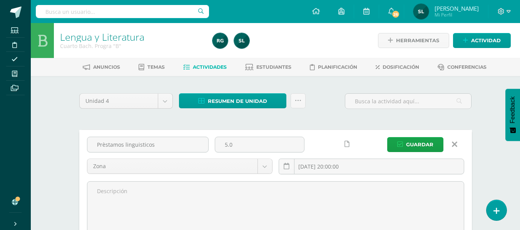
click at [457, 144] on icon at bounding box center [454, 144] width 5 height 8
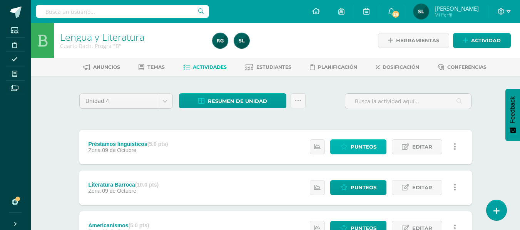
click at [369, 149] on span "Punteos" at bounding box center [363, 147] width 26 height 14
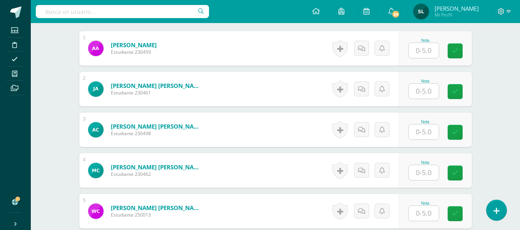
scroll to position [233, 0]
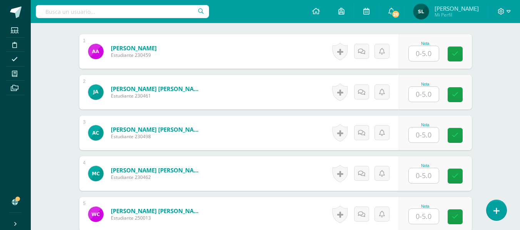
click at [420, 57] on input "text" at bounding box center [424, 53] width 30 height 15
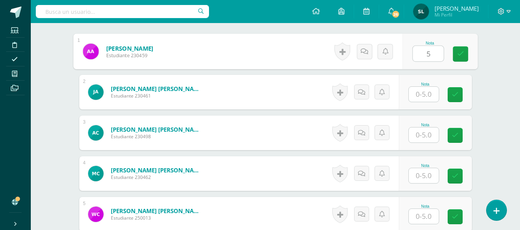
scroll to position [234, 0]
type input "5"
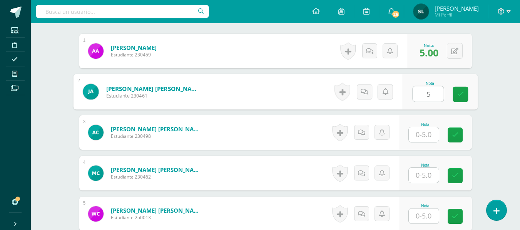
type input "5"
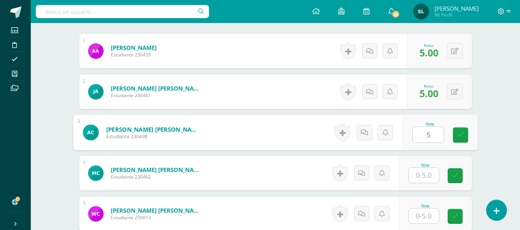
type input "5"
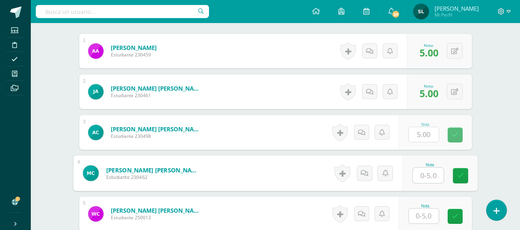
scroll to position [234, 0]
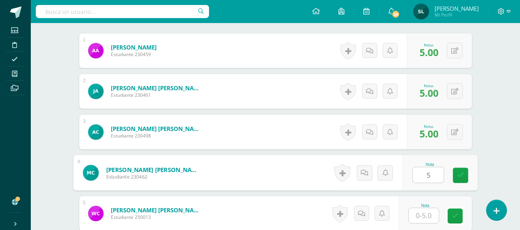
type input "5"
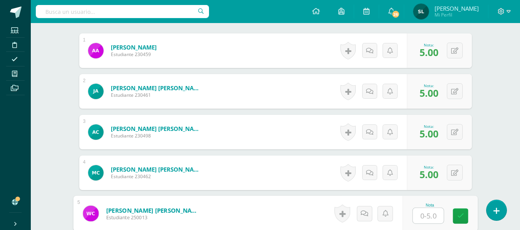
scroll to position [234, 0]
type input "5"
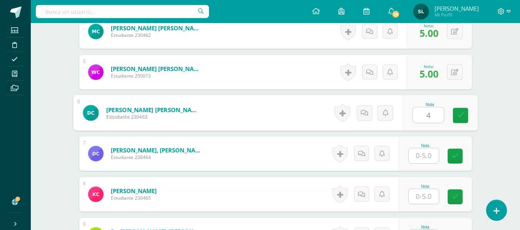
type input "4"
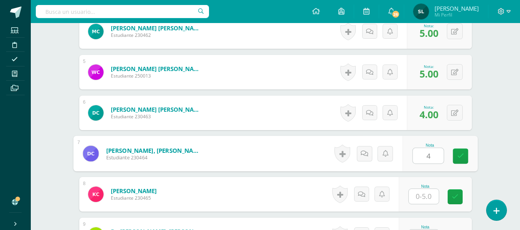
type input "4"
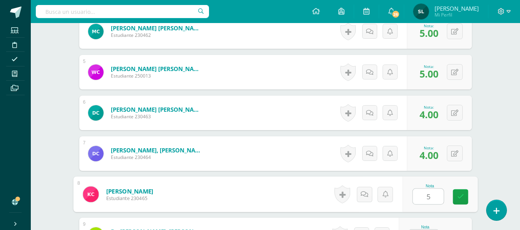
type input "5"
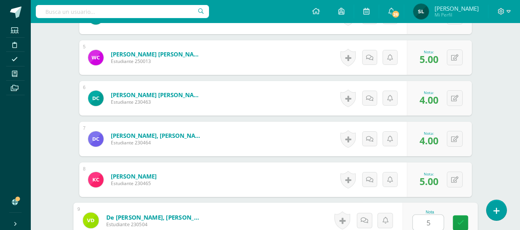
type input "5"
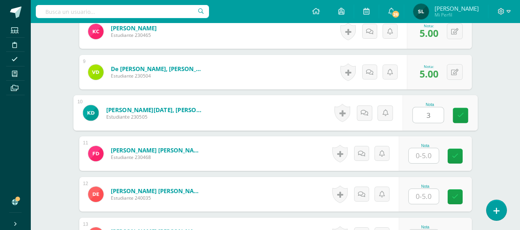
type input "3"
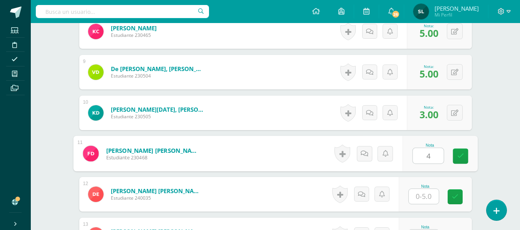
type input "4"
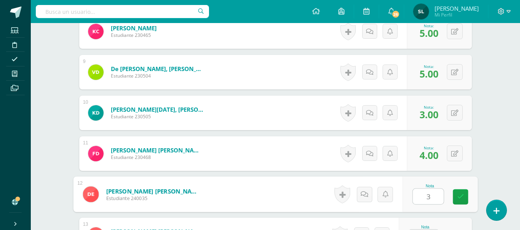
type input "3"
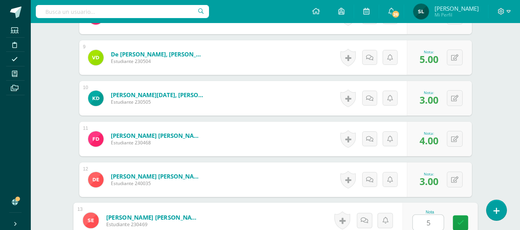
type input "5"
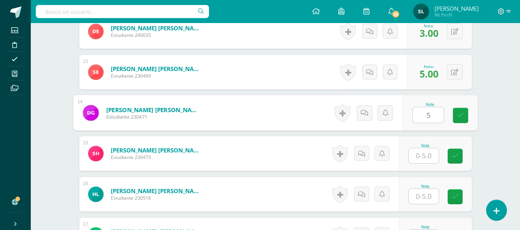
type input "5"
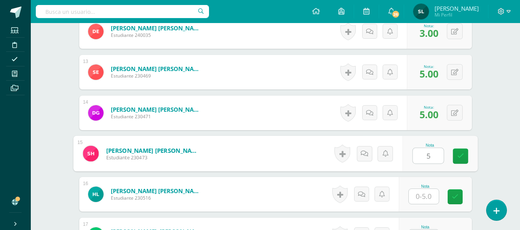
type input "5"
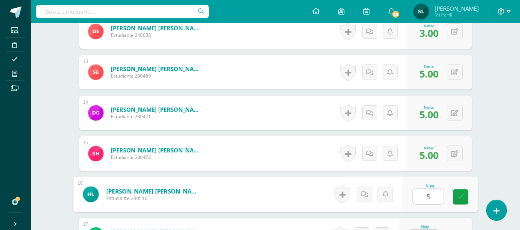
type input "5"
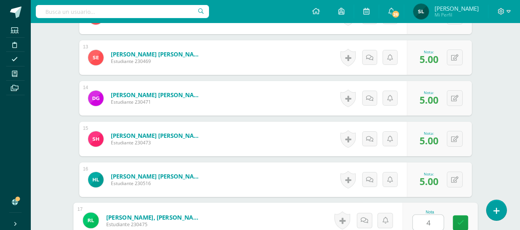
type input "4"
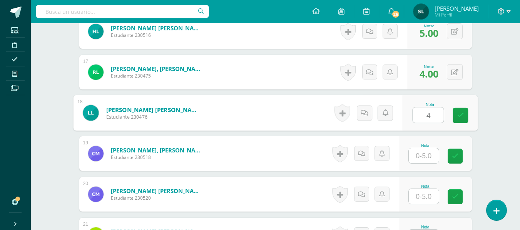
type input "4"
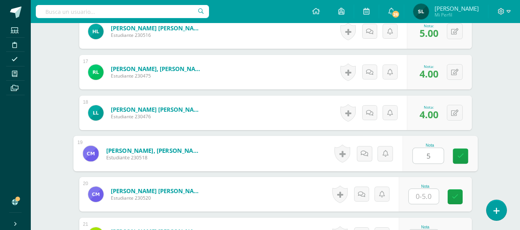
type input "5"
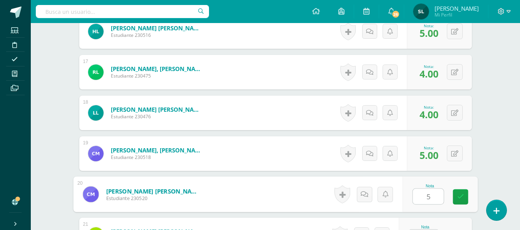
type input "5"
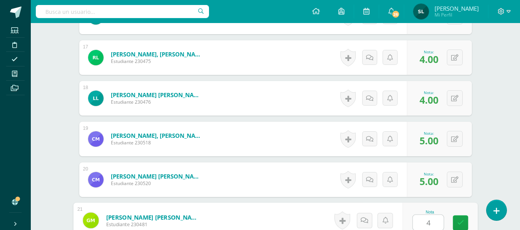
type input "4"
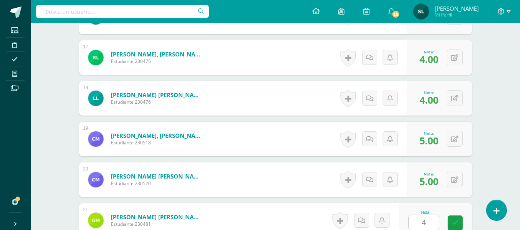
scroll to position [1028, 0]
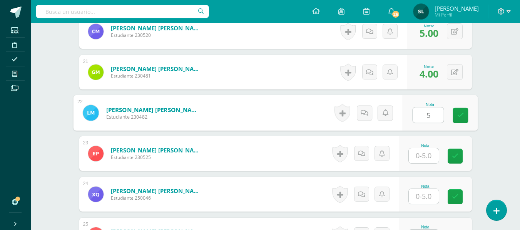
type input "5"
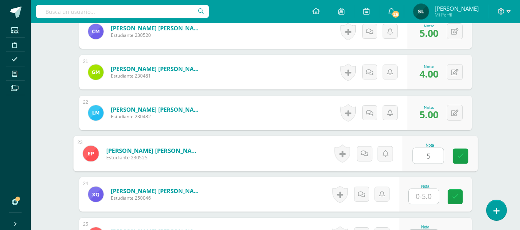
type input "5"
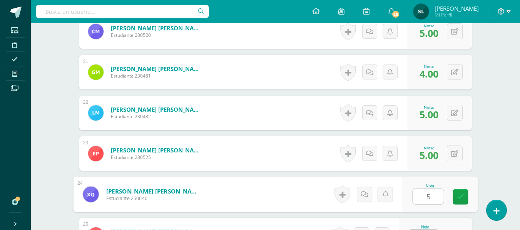
type input "5"
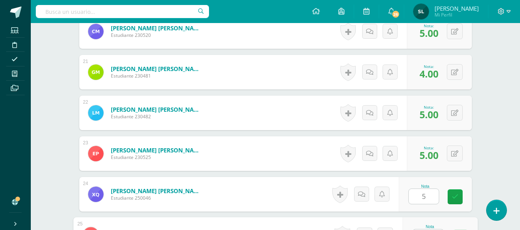
scroll to position [1043, 0]
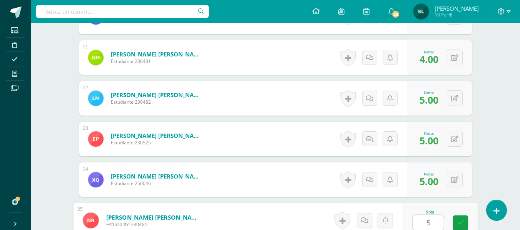
type input "5"
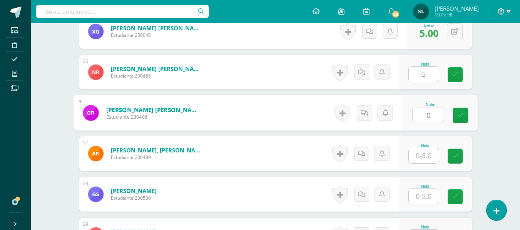
type input "0"
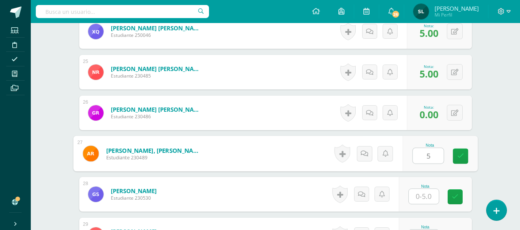
type input "5"
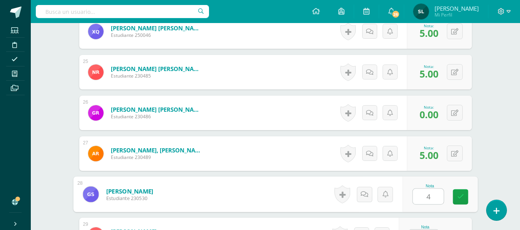
type input "4"
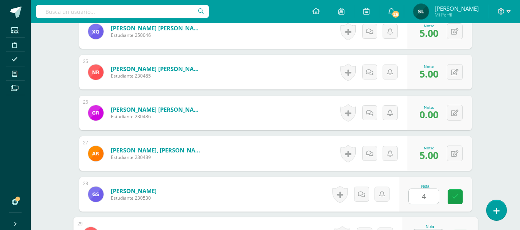
scroll to position [1206, 0]
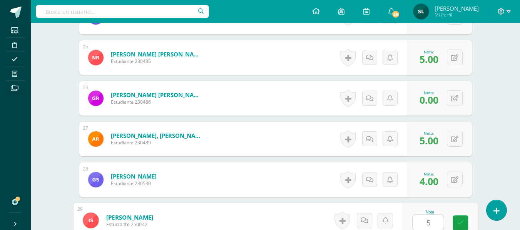
type input "5"
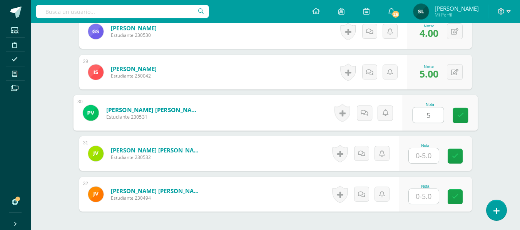
type input "5"
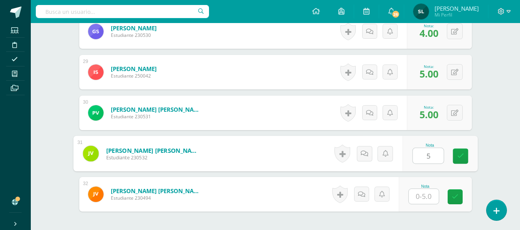
type input "5"
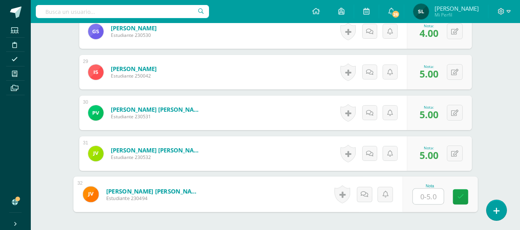
type input "5"
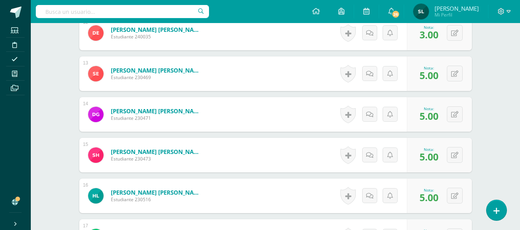
scroll to position [508, 0]
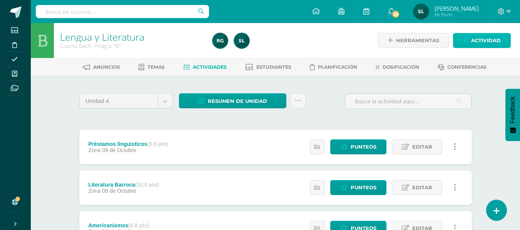
click at [491, 40] on span "Actividad" at bounding box center [486, 40] width 30 height 14
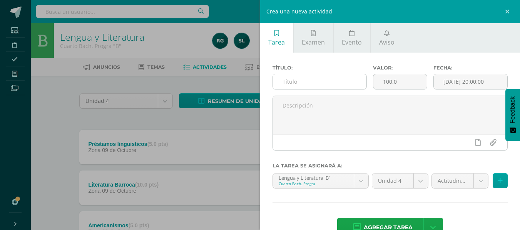
click at [282, 80] on input "text" at bounding box center [319, 81] width 93 height 15
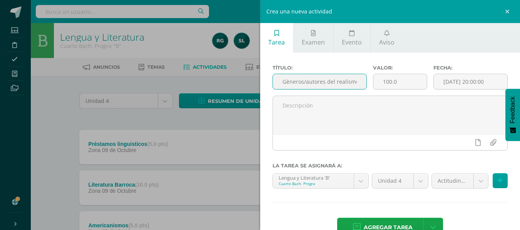
scroll to position [0, 3]
type input "Gèneros/autores del realismo"
drag, startPoint x: 395, startPoint y: 82, endPoint x: 378, endPoint y: 84, distance: 17.5
click at [378, 84] on input "100.0" at bounding box center [399, 81] width 53 height 15
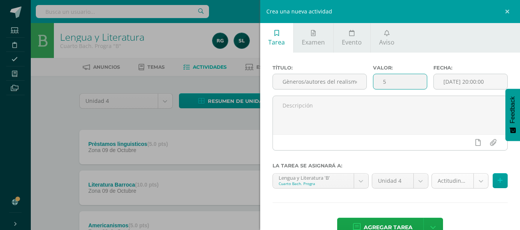
type input "5"
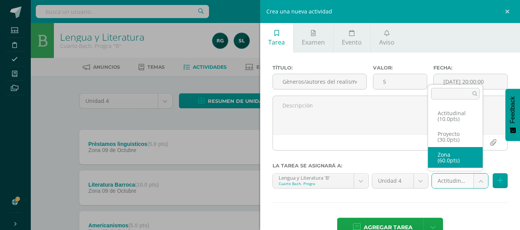
select select "107062"
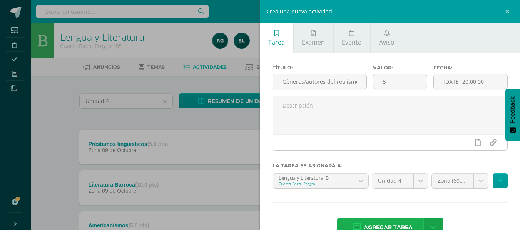
click at [401, 225] on span "Agregar tarea" at bounding box center [388, 228] width 49 height 19
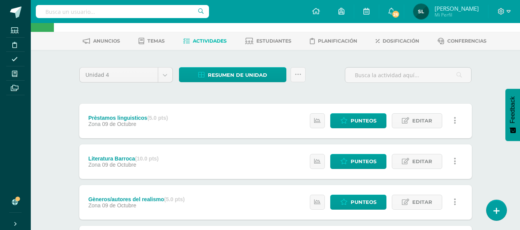
scroll to position [38, 0]
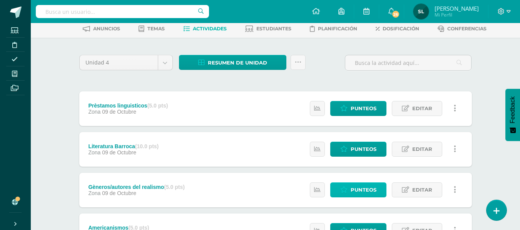
click at [366, 189] on span "Punteos" at bounding box center [363, 190] width 26 height 14
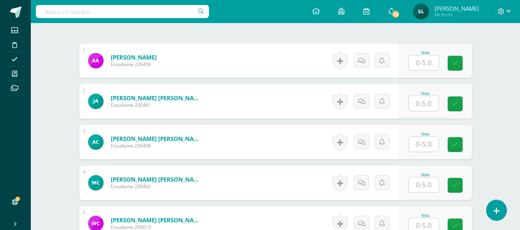
scroll to position [224, 0]
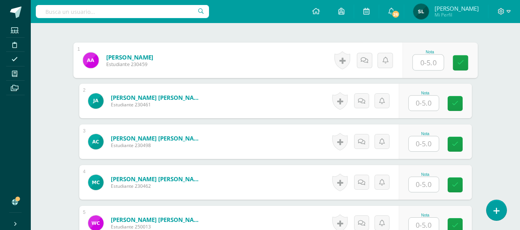
click at [422, 61] on input "text" at bounding box center [427, 62] width 31 height 15
type input "5"
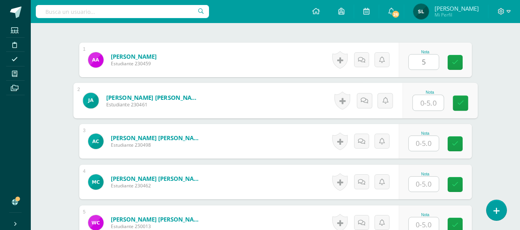
scroll to position [225, 0]
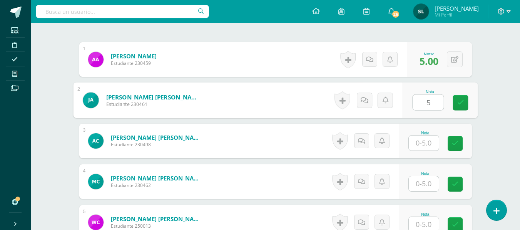
type input "5"
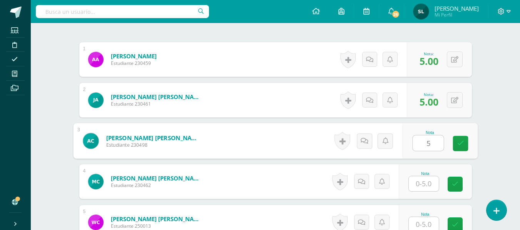
type input "5"
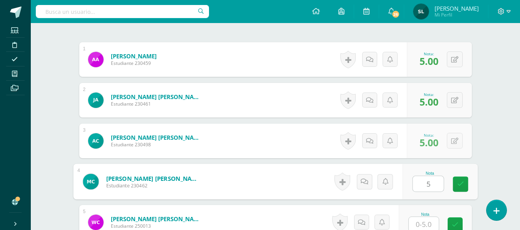
type input "5"
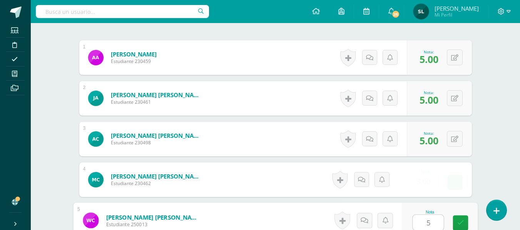
type input "5"
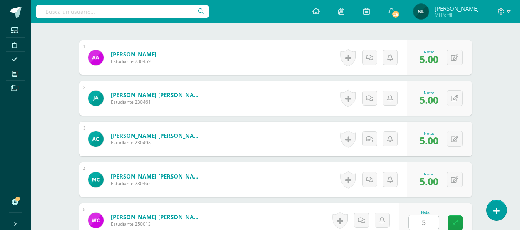
scroll to position [375, 0]
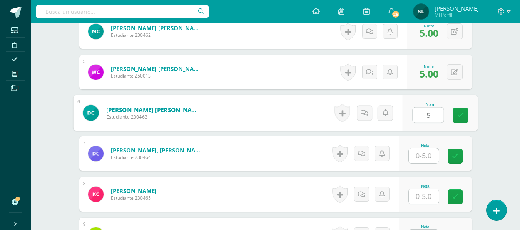
type input "5"
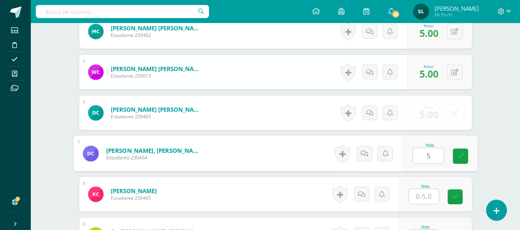
type input "5"
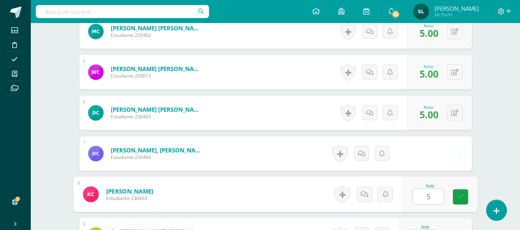
type input "5"
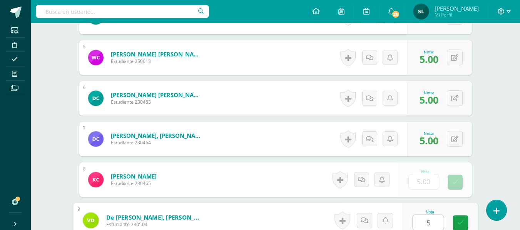
type input "5"
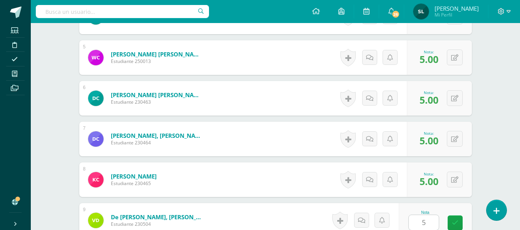
scroll to position [539, 0]
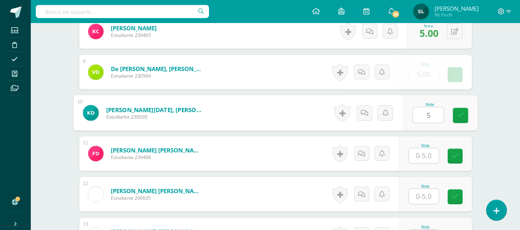
type input "5"
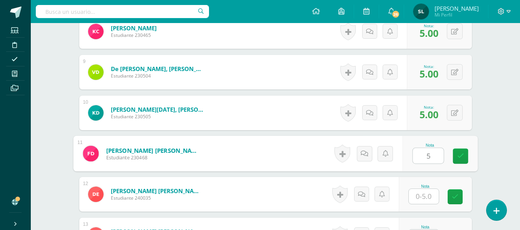
type input "5"
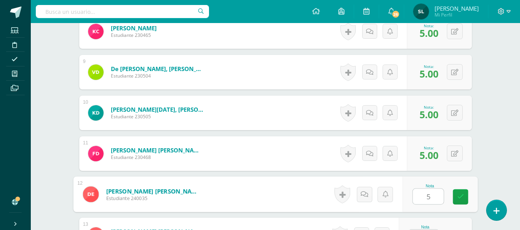
type input "5"
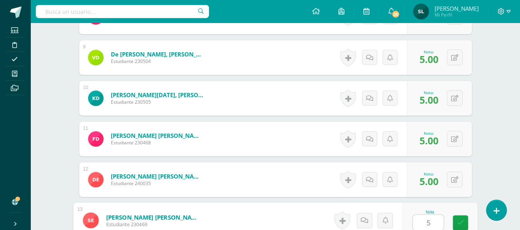
type input "5"
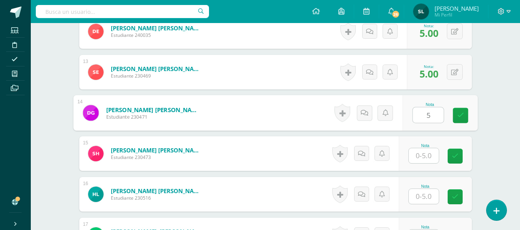
type input "5"
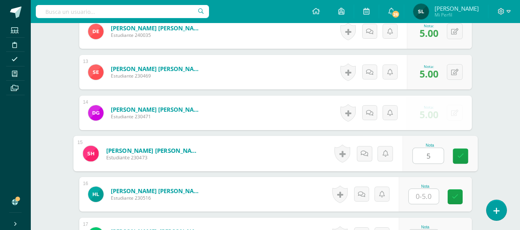
type input "5"
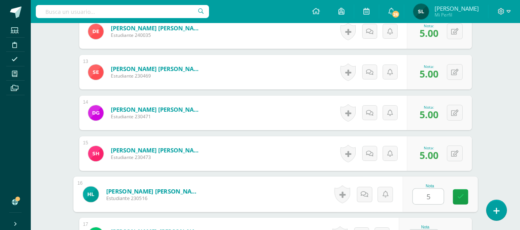
type input "5"
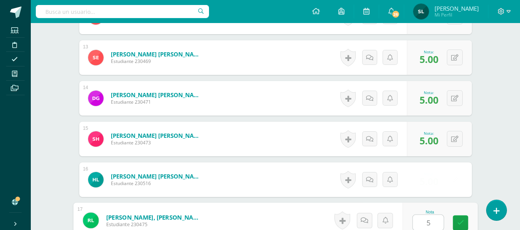
type input "5"
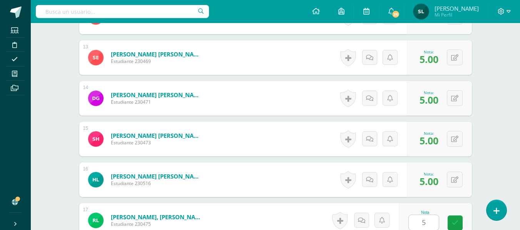
scroll to position [865, 0]
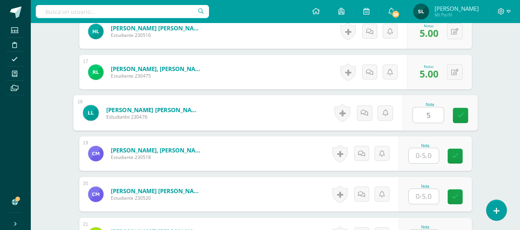
type input "5"
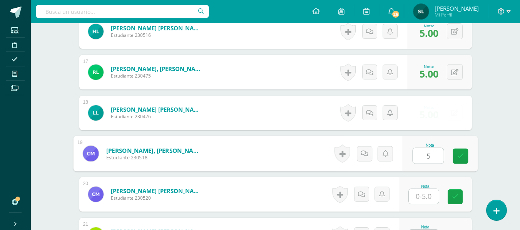
type input "5"
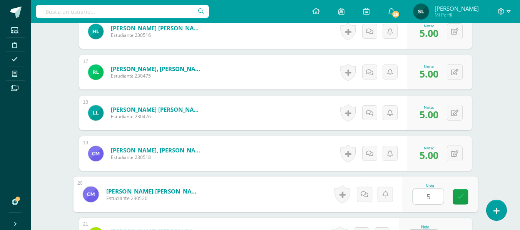
type input "5"
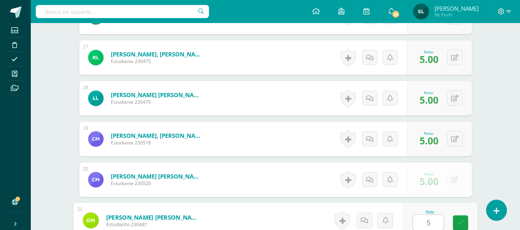
type input "5"
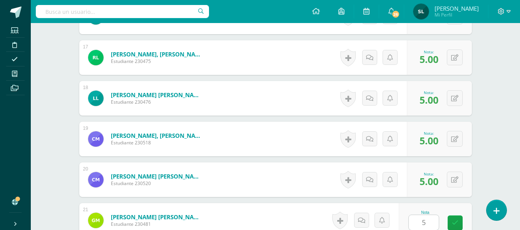
scroll to position [1028, 0]
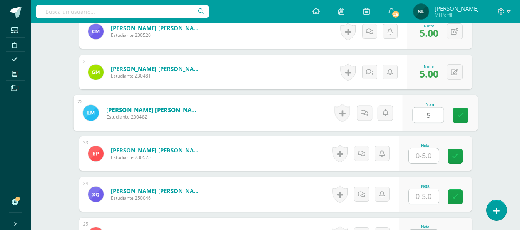
type input "5"
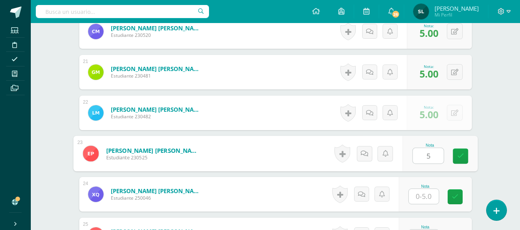
type input "5"
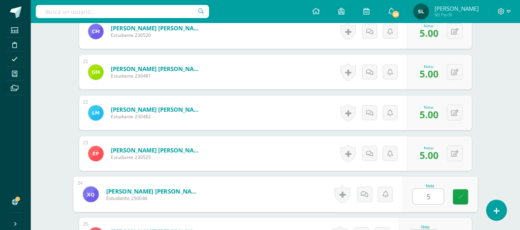
type input "5"
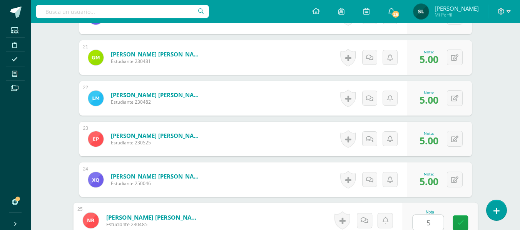
type input "5"
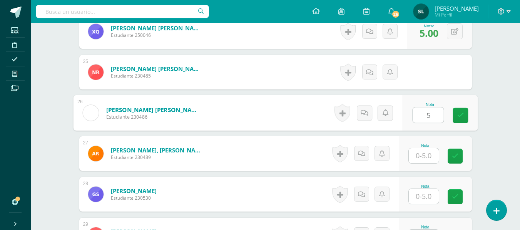
type input "5"
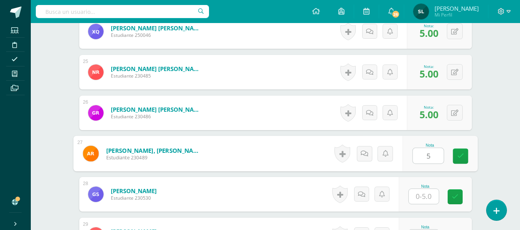
type input "5"
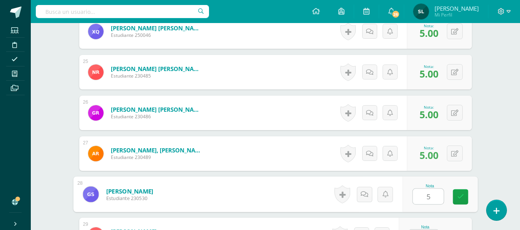
type input "5"
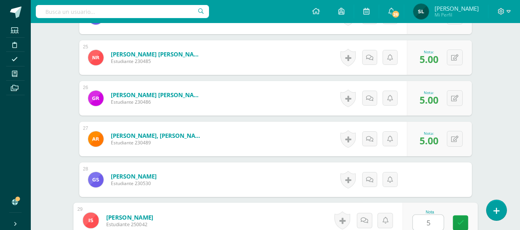
type input "5"
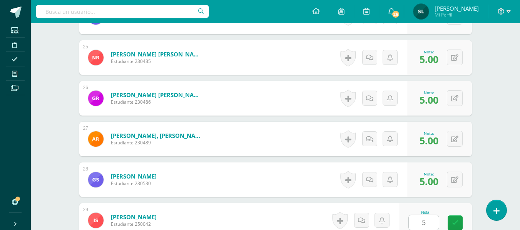
scroll to position [1354, 0]
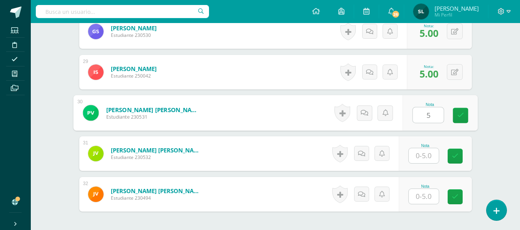
type input "5"
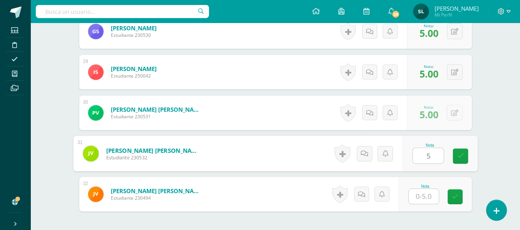
type input "5"
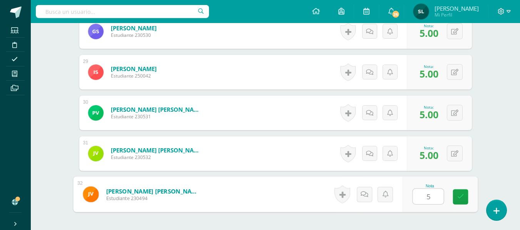
type input "55"
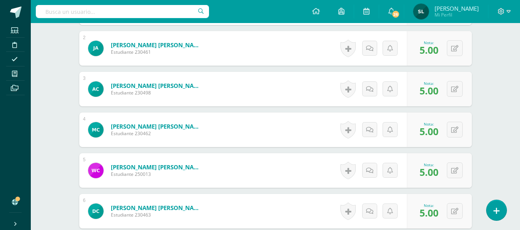
scroll to position [46, 0]
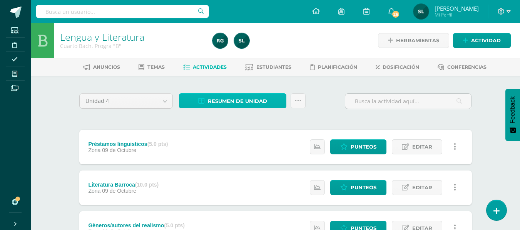
click at [264, 98] on span "Resumen de unidad" at bounding box center [237, 101] width 59 height 14
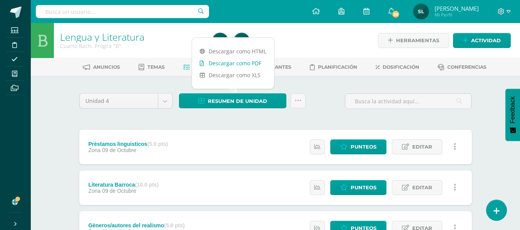
click at [261, 63] on link "Descargar como PDF" at bounding box center [233, 63] width 82 height 12
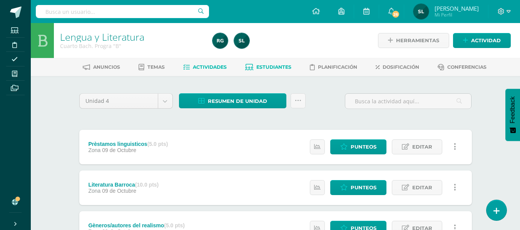
click at [275, 67] on span "Estudiantes" at bounding box center [273, 67] width 35 height 6
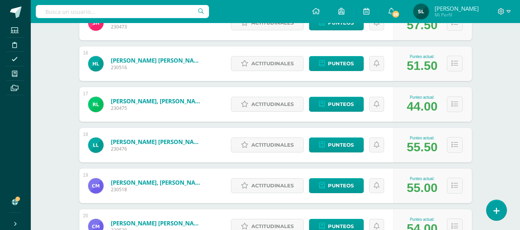
scroll to position [733, 0]
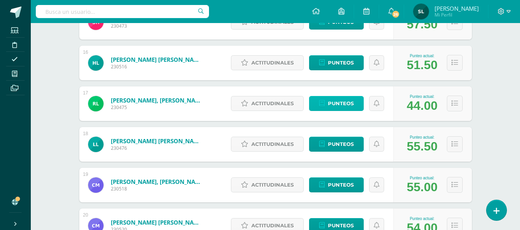
click at [342, 103] on span "Punteos" at bounding box center [341, 104] width 26 height 14
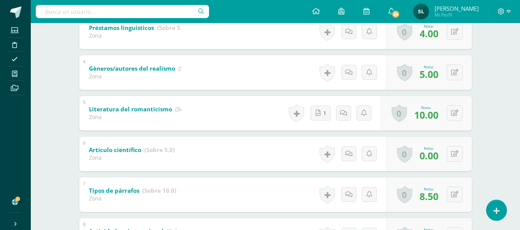
scroll to position [308, 0]
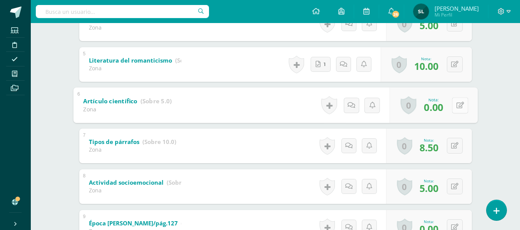
click at [454, 105] on button at bounding box center [460, 105] width 16 height 16
type input "5"
click at [441, 110] on icon at bounding box center [439, 108] width 7 height 7
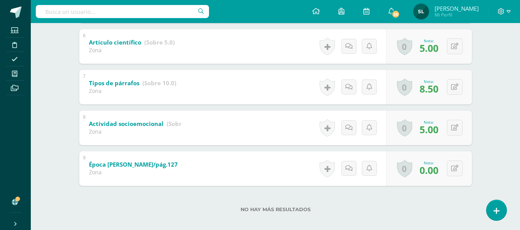
scroll to position [374, 0]
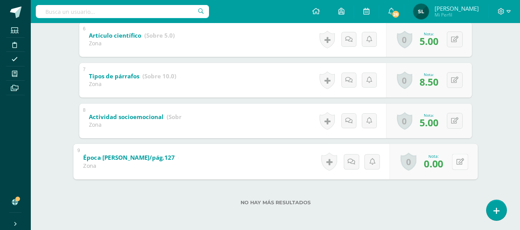
click at [452, 160] on button at bounding box center [460, 162] width 16 height 16
type input "5"
click at [439, 160] on link at bounding box center [439, 164] width 15 height 15
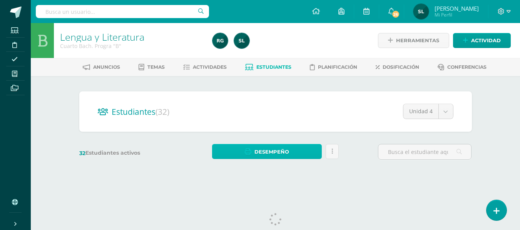
click at [284, 154] on span "Desempeño" at bounding box center [271, 152] width 35 height 14
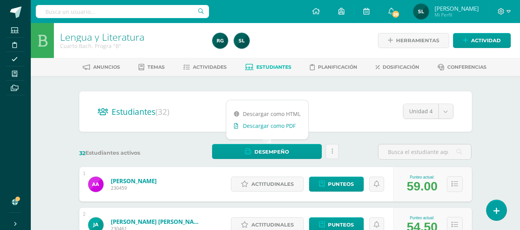
click at [286, 127] on link "Descargar como PDF" at bounding box center [267, 126] width 82 height 12
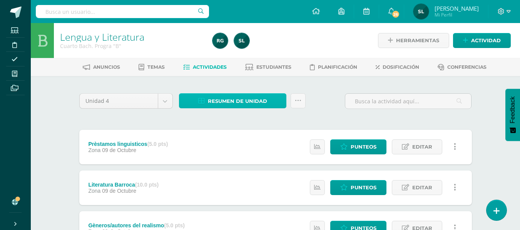
click at [242, 97] on span "Resumen de unidad" at bounding box center [237, 101] width 59 height 14
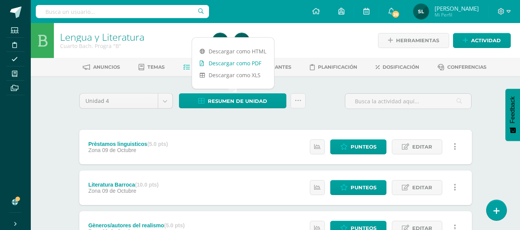
click at [247, 65] on link "Descargar como PDF" at bounding box center [233, 63] width 82 height 12
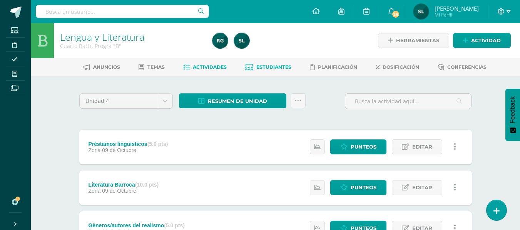
click at [282, 67] on span "Estudiantes" at bounding box center [273, 67] width 35 height 6
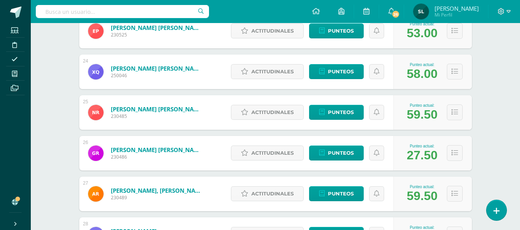
scroll to position [1103, 0]
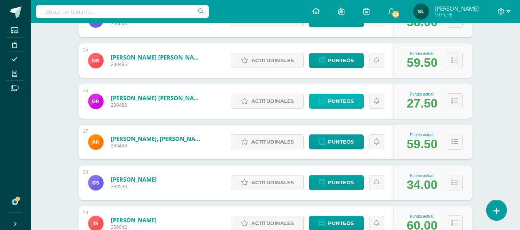
click at [350, 98] on span "Punteos" at bounding box center [341, 101] width 26 height 14
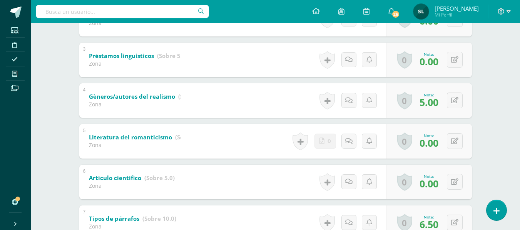
scroll to position [269, 0]
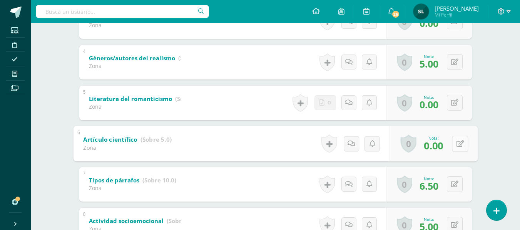
click at [451, 144] on div "0 Logros Logros obtenidos Aún no hay logros agregados Nota: 0.00" at bounding box center [433, 144] width 88 height 36
click at [462, 142] on icon at bounding box center [460, 143] width 8 height 7
type input "5"
click at [439, 147] on icon at bounding box center [439, 146] width 7 height 7
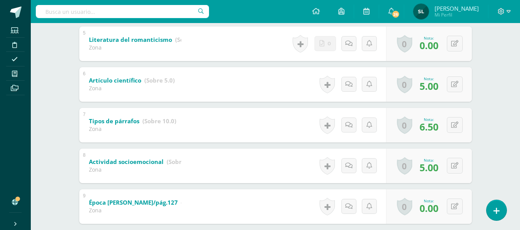
scroll to position [346, 0]
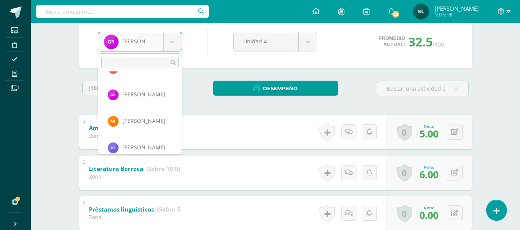
scroll to position [663, 0]
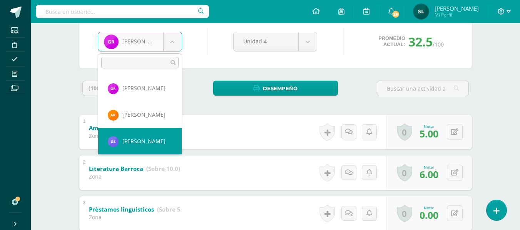
select select "961"
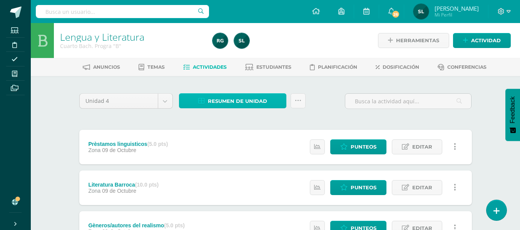
click at [227, 103] on span "Resumen de unidad" at bounding box center [237, 101] width 59 height 14
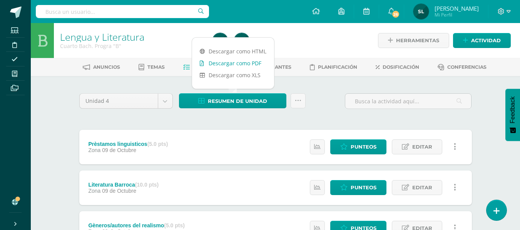
click at [228, 66] on link "Descargar como PDF" at bounding box center [233, 63] width 82 height 12
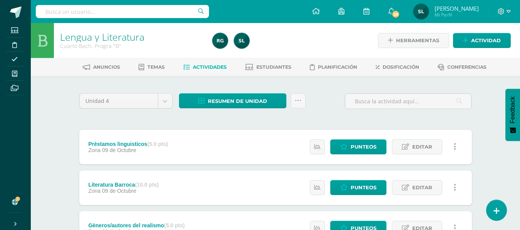
click at [491, 38] on span "Actividad" at bounding box center [486, 40] width 30 height 14
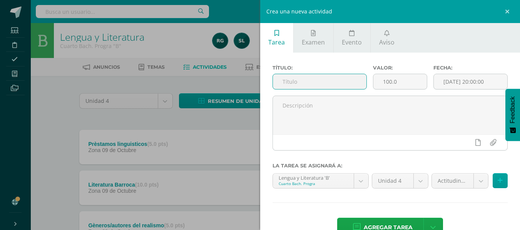
click at [301, 80] on input "text" at bounding box center [319, 81] width 93 height 15
type input "Compendio Biogràfico"
drag, startPoint x: 399, startPoint y: 83, endPoint x: 380, endPoint y: 84, distance: 18.5
click at [380, 84] on input "100.0" at bounding box center [399, 81] width 53 height 15
type input "30"
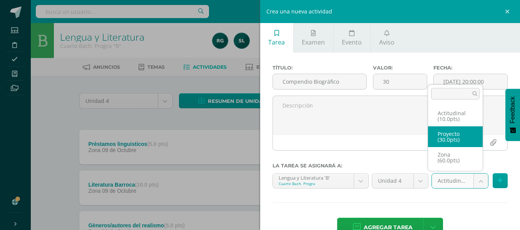
select select "107063"
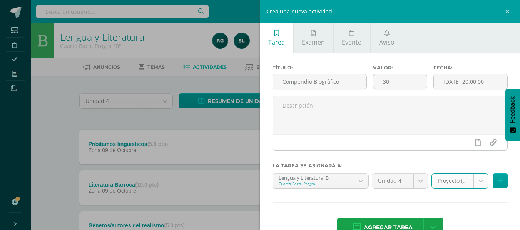
click at [405, 226] on span "Agregar tarea" at bounding box center [388, 228] width 49 height 19
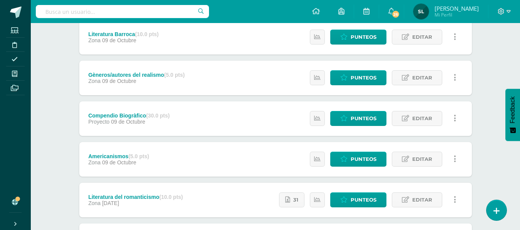
scroll to position [154, 0]
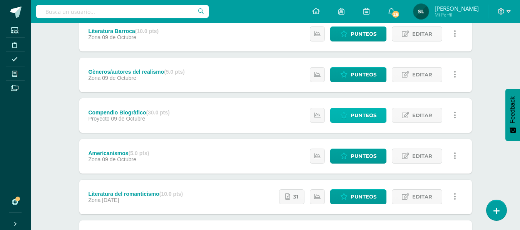
click at [358, 117] on span "Punteos" at bounding box center [363, 115] width 26 height 14
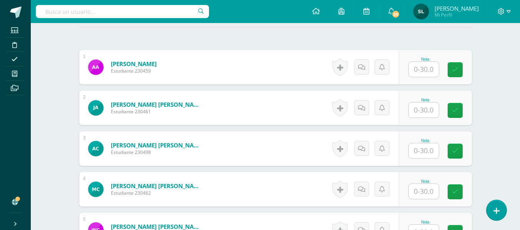
scroll to position [236, 0]
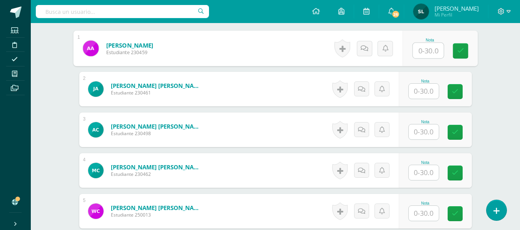
click at [428, 50] on input "text" at bounding box center [427, 50] width 31 height 15
type input "30"
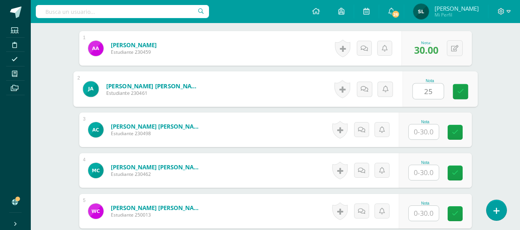
type input "25"
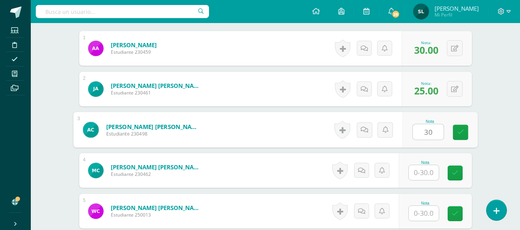
type input "30"
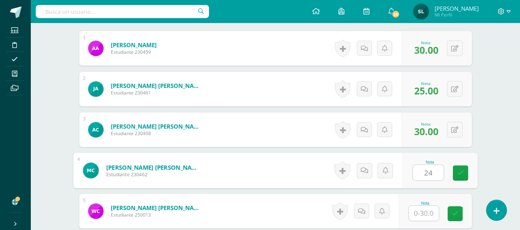
type input "24"
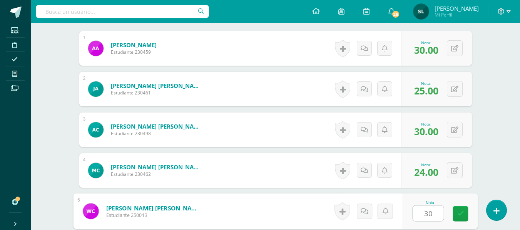
type input "30"
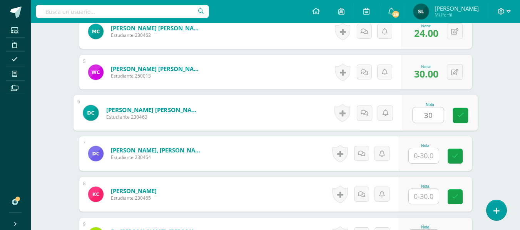
type input "30"
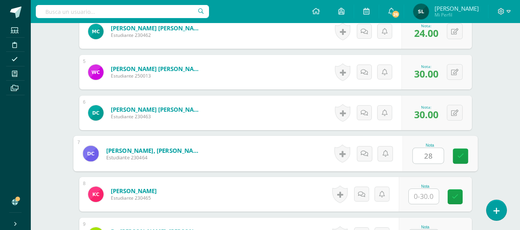
type input "28"
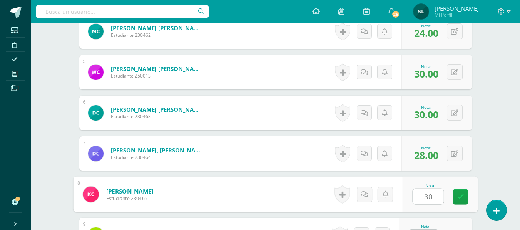
type input "30"
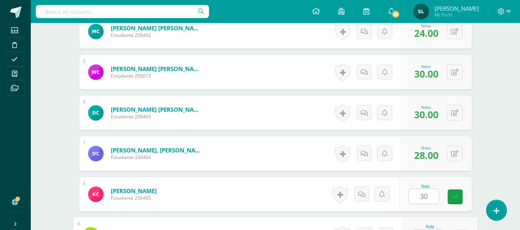
scroll to position [390, 0]
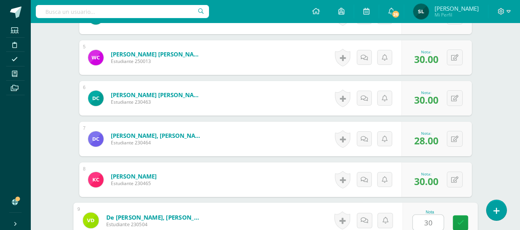
type input "30"
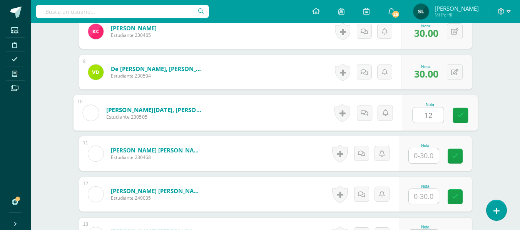
type input "12"
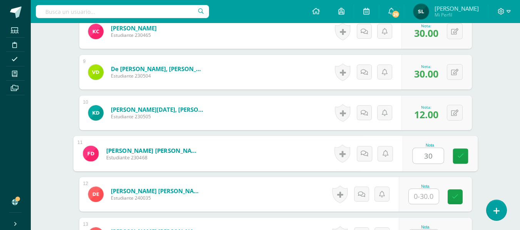
type input "30"
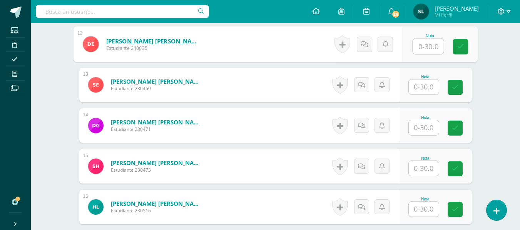
scroll to position [692, 0]
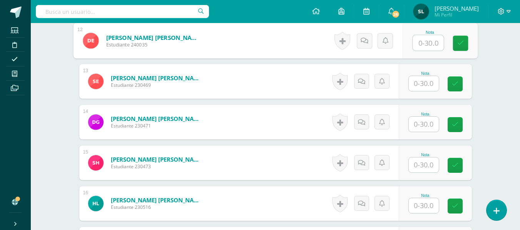
click at [424, 81] on input "text" at bounding box center [424, 83] width 30 height 15
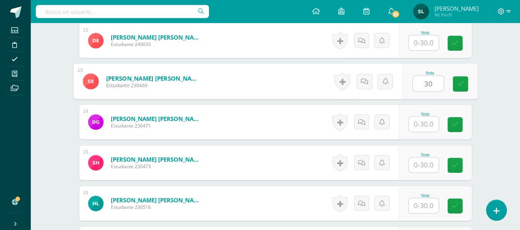
type input "30"
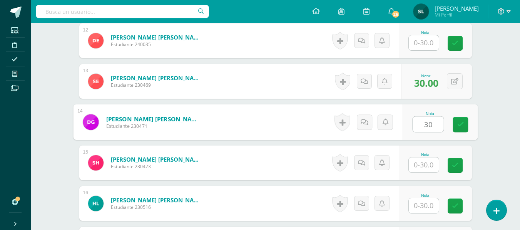
type input "30"
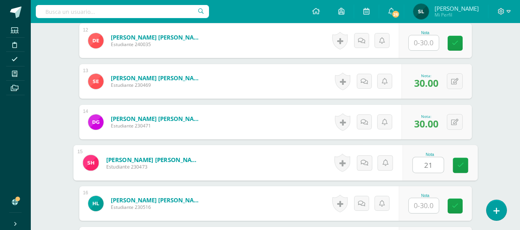
type input "21"
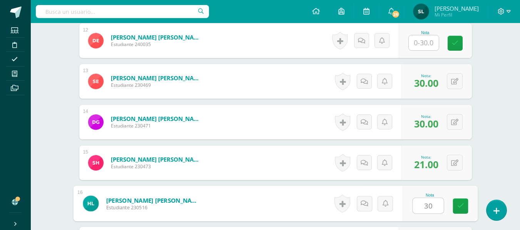
type input "30"
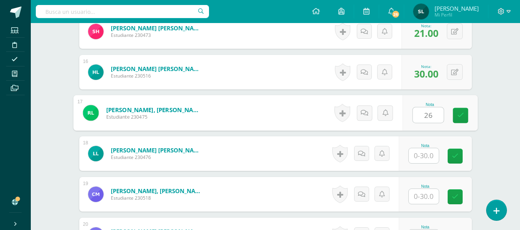
type input "26"
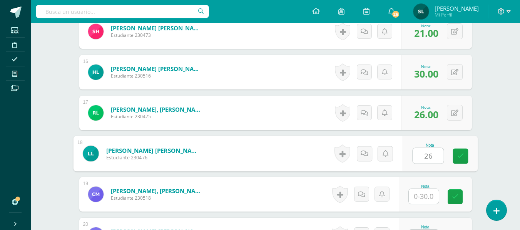
type input "26"
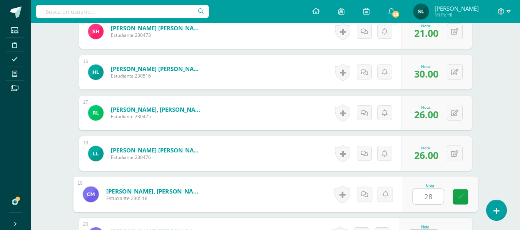
type input "28"
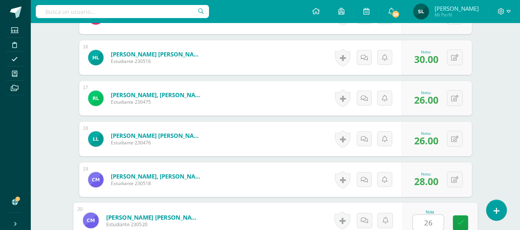
type input "26"
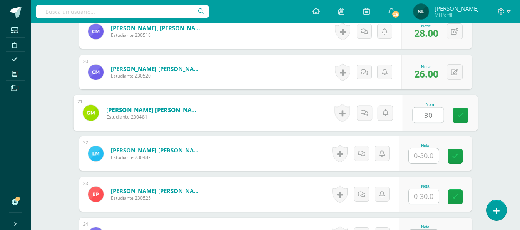
type input "30"
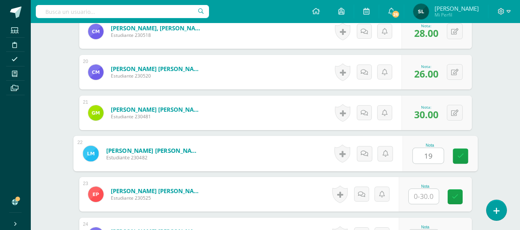
type input "19"
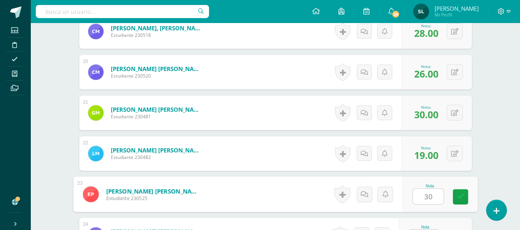
type input "30"
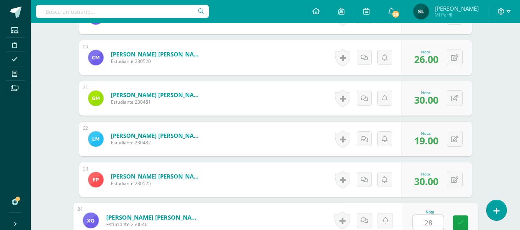
type input "28"
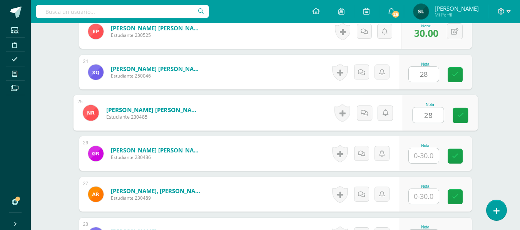
type input "28"
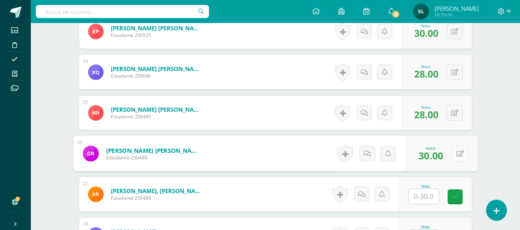
click at [452, 155] on button at bounding box center [460, 154] width 16 height 16
type input "20"
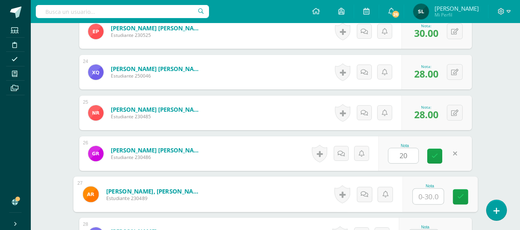
click at [420, 196] on input "text" at bounding box center [427, 196] width 31 height 15
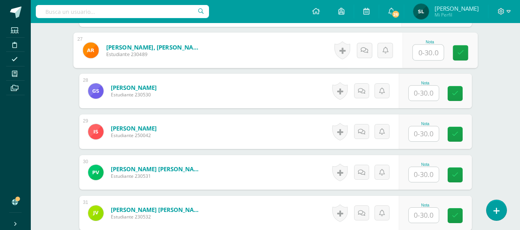
scroll to position [1304, 0]
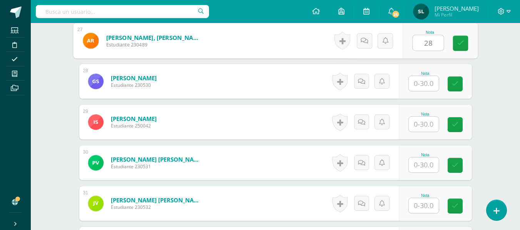
type input "28"
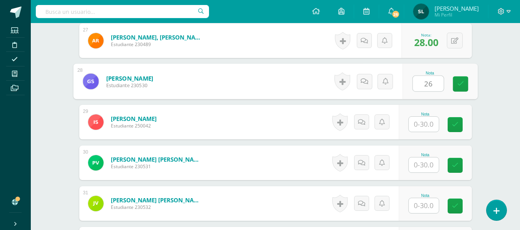
type input "26"
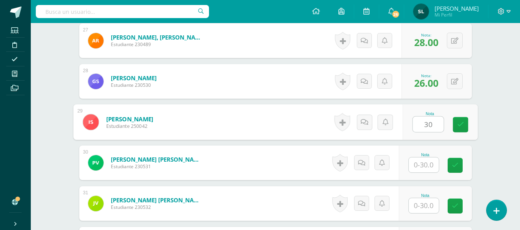
type input "30"
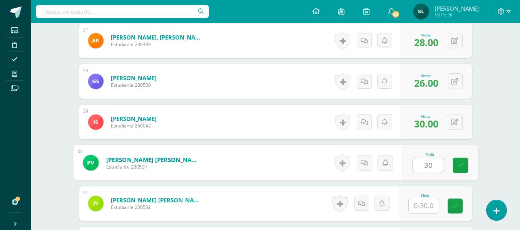
type input "30"
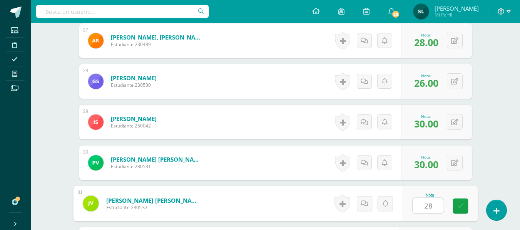
type input "28"
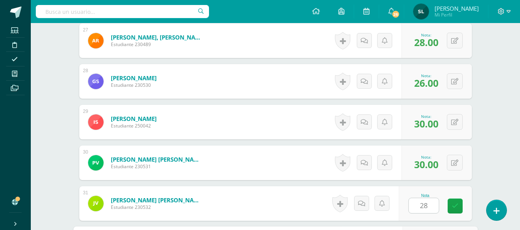
scroll to position [1424, 0]
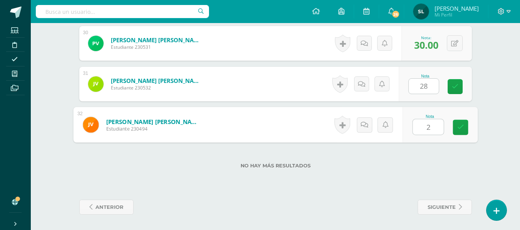
type input "21"
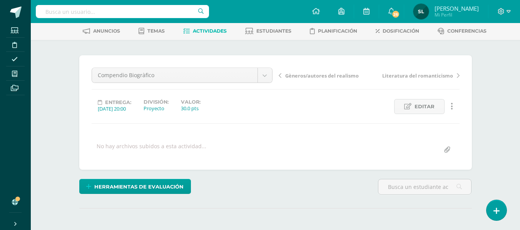
scroll to position [77, 0]
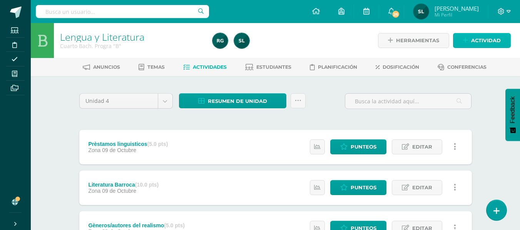
click at [490, 35] on span "Actividad" at bounding box center [486, 40] width 30 height 14
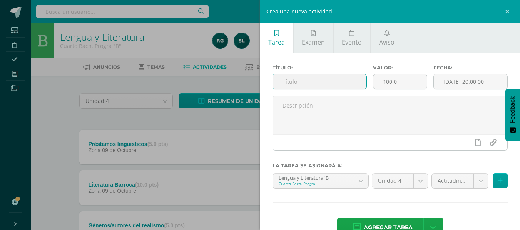
click at [291, 79] on input "text" at bounding box center [319, 81] width 93 height 15
type input "Actitudinal"
drag, startPoint x: 397, startPoint y: 82, endPoint x: 377, endPoint y: 82, distance: 20.0
click at [377, 82] on input "100.0" at bounding box center [399, 81] width 53 height 15
type input "10"
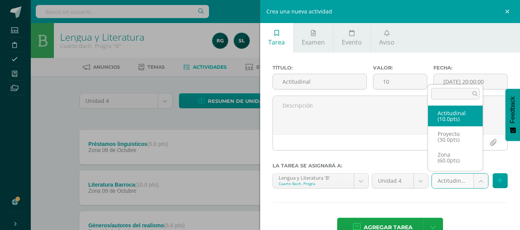
select select "107064"
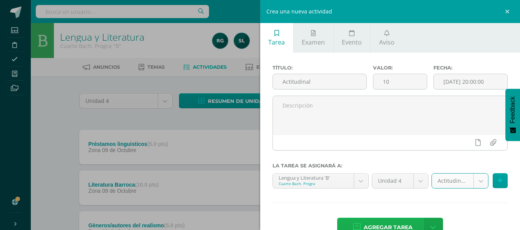
click at [407, 226] on span "Agregar tarea" at bounding box center [388, 228] width 49 height 19
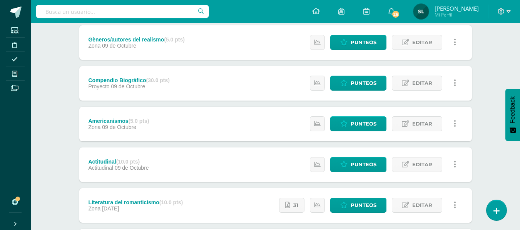
scroll to position [192, 0]
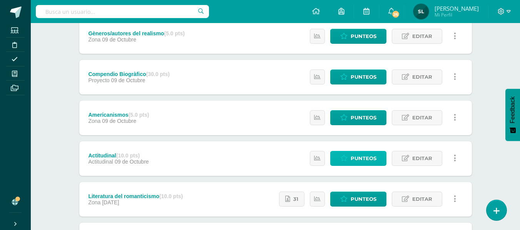
click at [364, 161] on span "Punteos" at bounding box center [363, 159] width 26 height 14
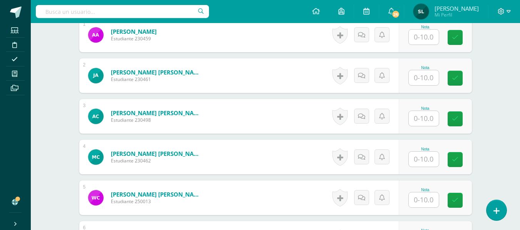
scroll to position [236, 0]
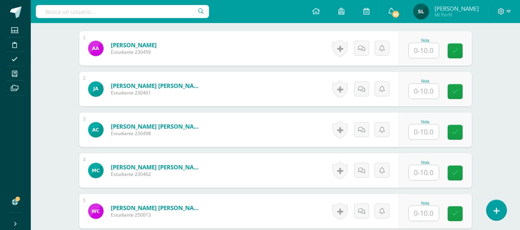
click at [421, 52] on input "text" at bounding box center [424, 50] width 30 height 15
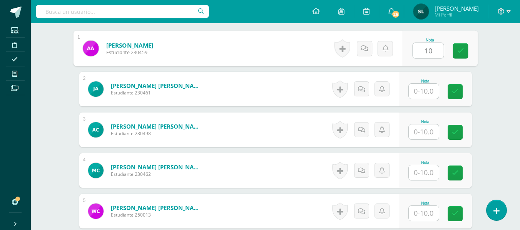
type input "10"
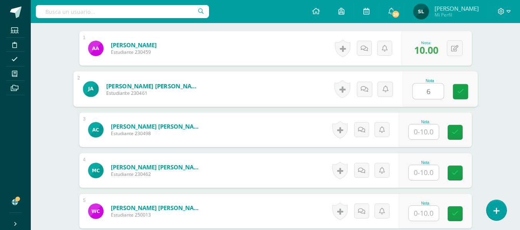
type input "6"
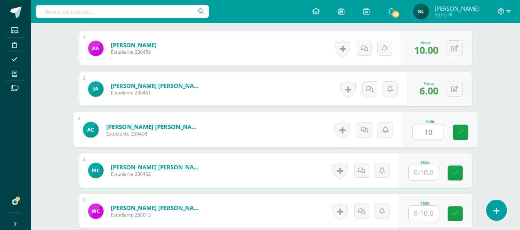
type input "10"
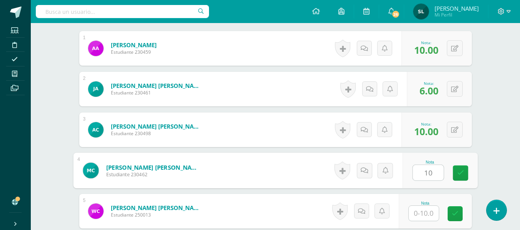
type input "10"
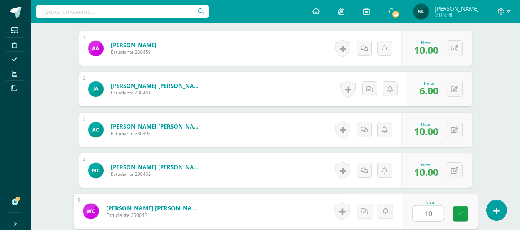
type input "10"
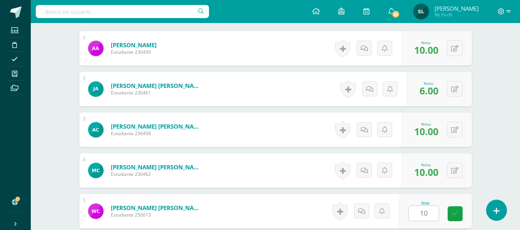
scroll to position [375, 0]
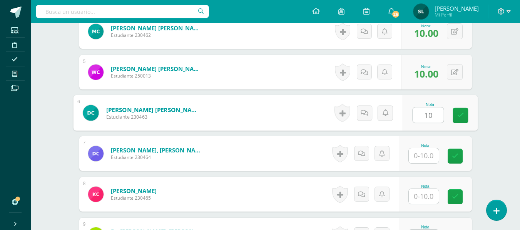
type input "10"
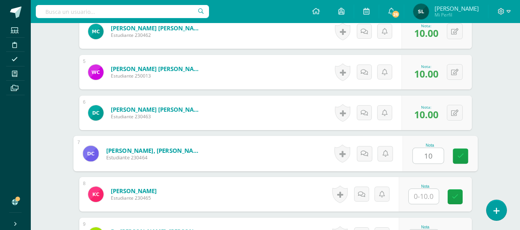
type input "10"
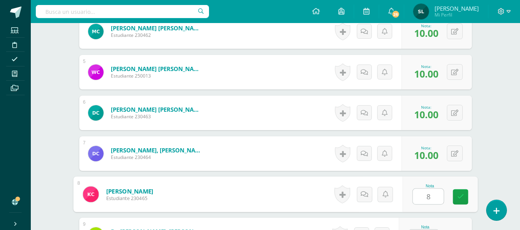
type input "8"
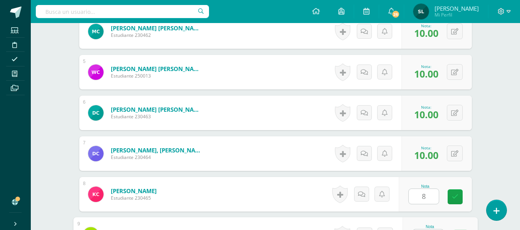
scroll to position [390, 0]
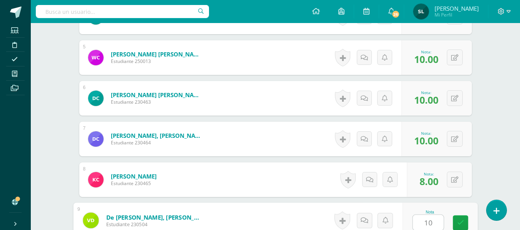
type input "10"
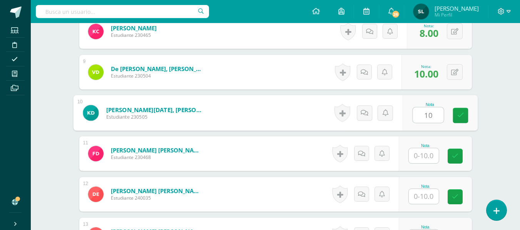
type input "10"
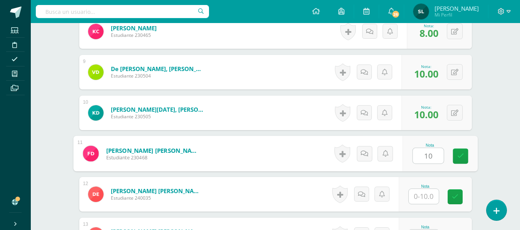
type input "10"
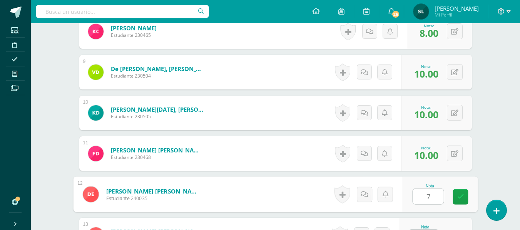
type input "7"
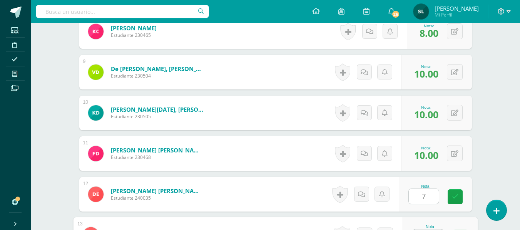
scroll to position [553, 0]
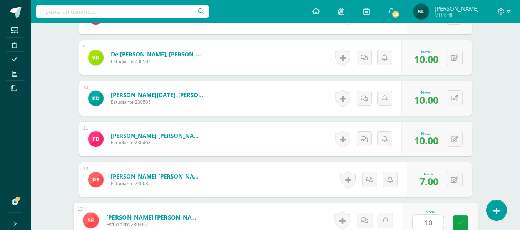
type input "10"
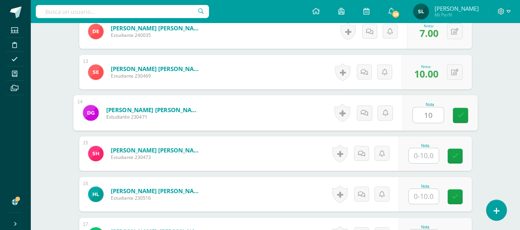
type input "10"
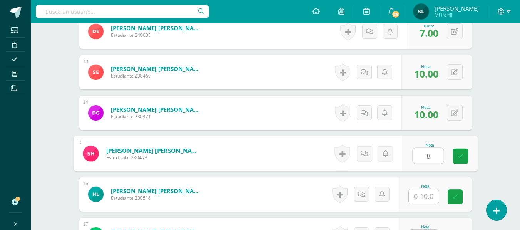
type input "8"
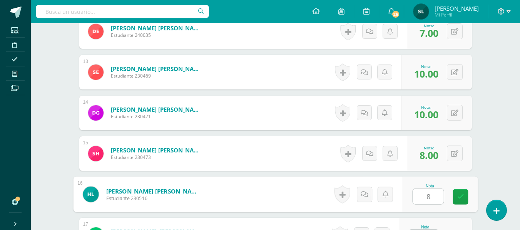
type input "8"
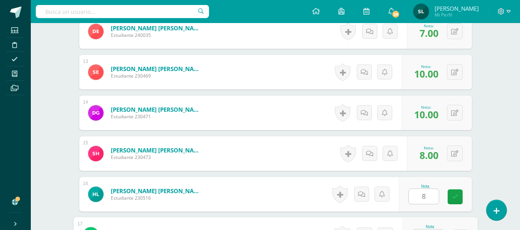
scroll to position [716, 0]
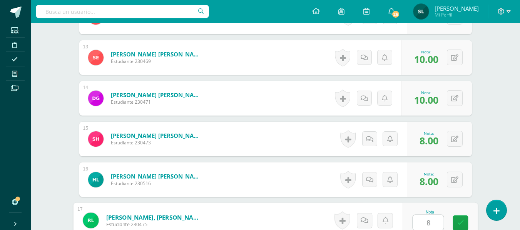
type input "8"
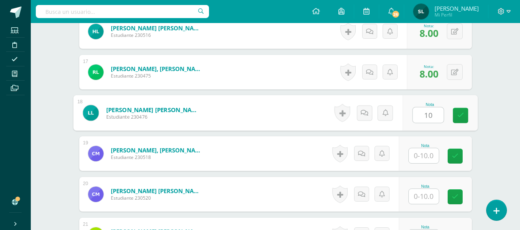
type input "10"
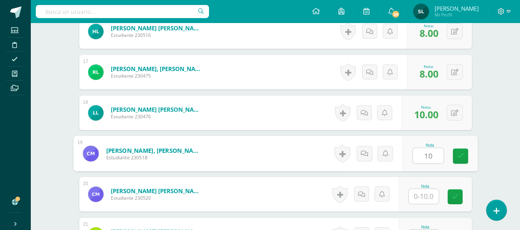
type input "10"
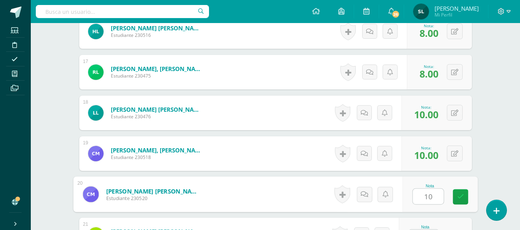
type input "10"
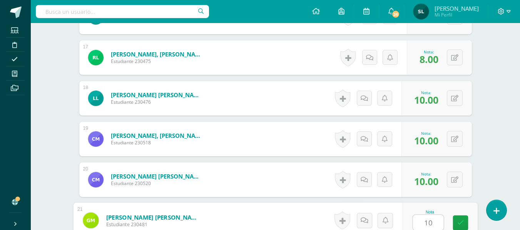
type input "10"
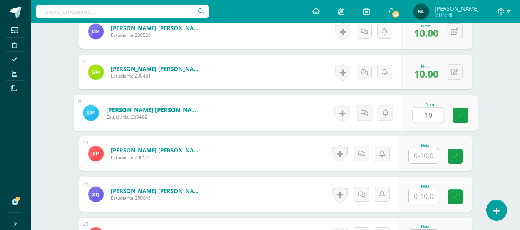
type input "10"
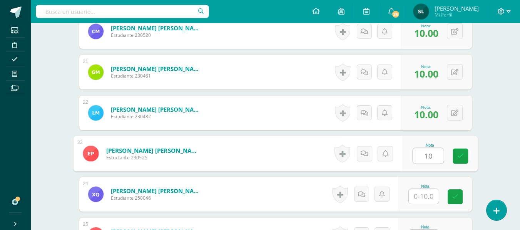
type input "10"
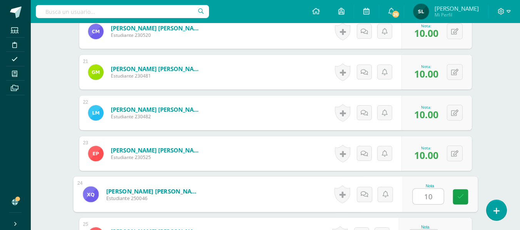
type input "10"
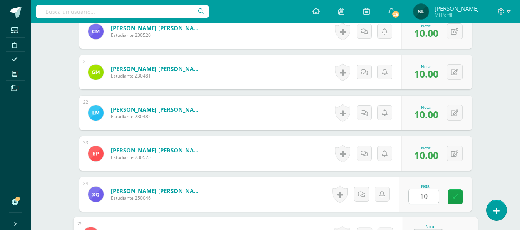
scroll to position [1043, 0]
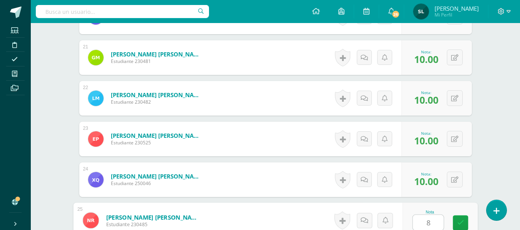
type input "8"
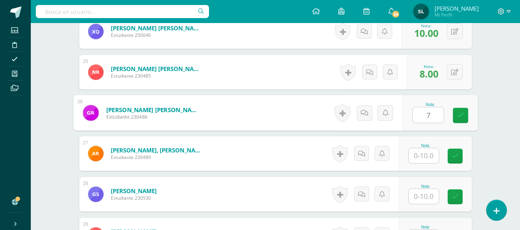
type input "7"
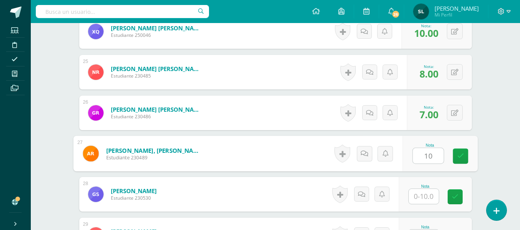
type input "10"
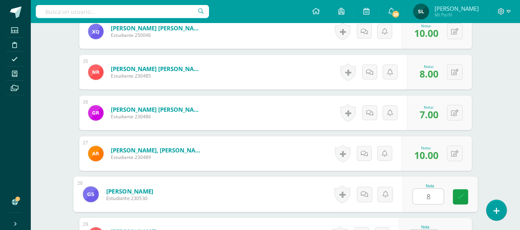
type input "8"
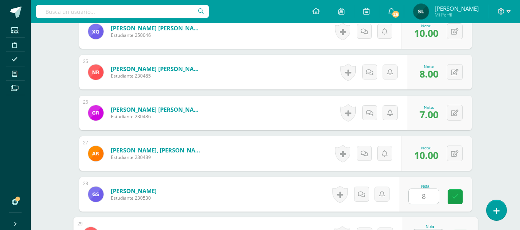
scroll to position [1206, 0]
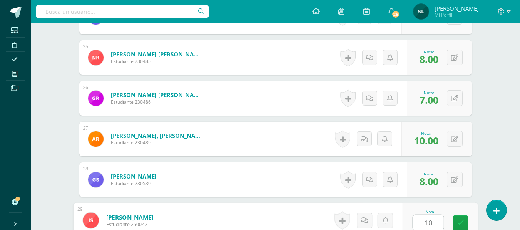
type input "10"
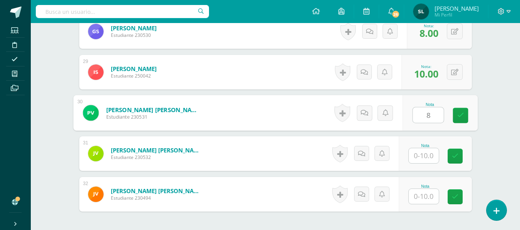
type input "8"
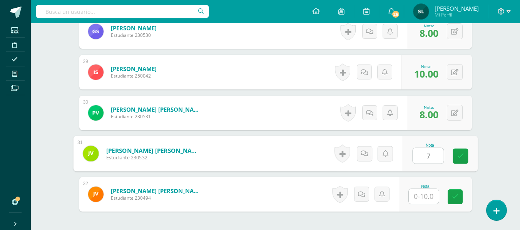
type input "7"
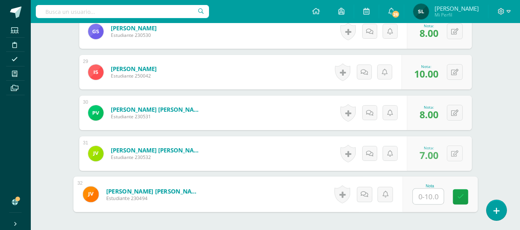
type input "7"
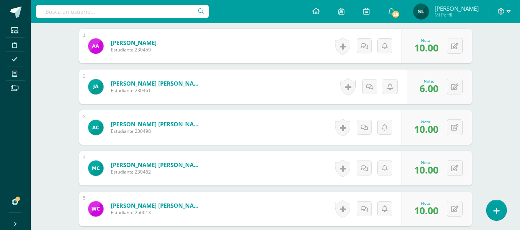
scroll to position [8, 0]
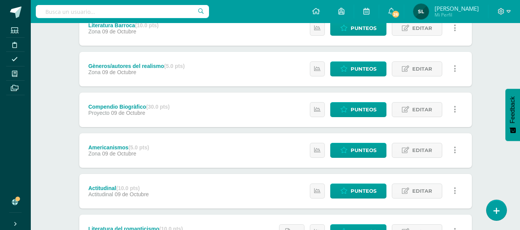
scroll to position [192, 0]
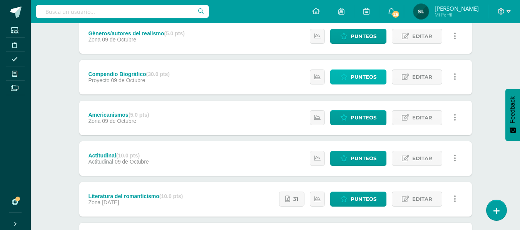
click at [375, 77] on span "Punteos" at bounding box center [363, 77] width 26 height 14
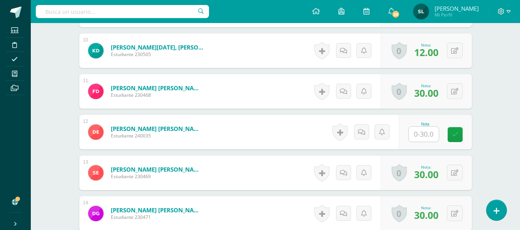
scroll to position [601, 0]
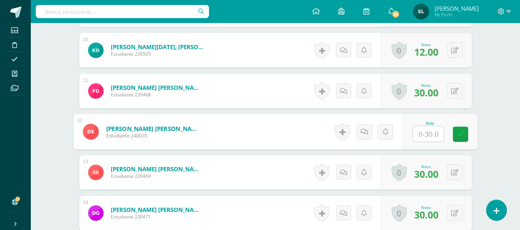
click at [429, 135] on input "text" at bounding box center [427, 134] width 31 height 15
type input "26"
click at [459, 137] on icon at bounding box center [460, 134] width 7 height 7
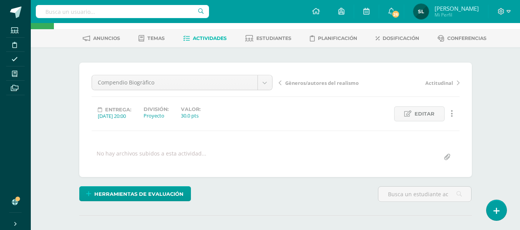
scroll to position [0, 0]
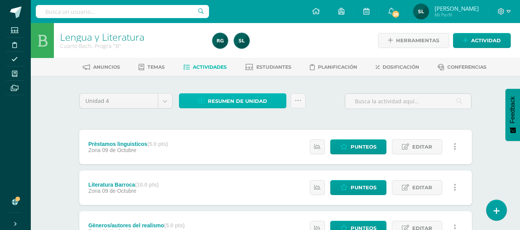
click at [252, 100] on span "Resumen de unidad" at bounding box center [237, 101] width 59 height 14
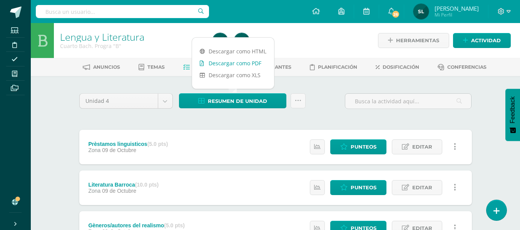
click at [254, 63] on link "Descargar como PDF" at bounding box center [233, 63] width 82 height 12
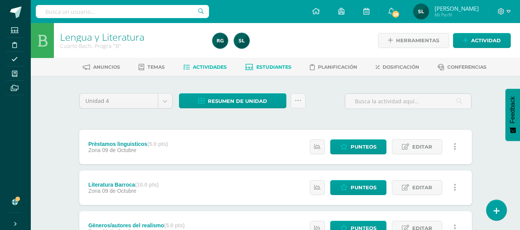
click at [284, 66] on span "Estudiantes" at bounding box center [273, 67] width 35 height 6
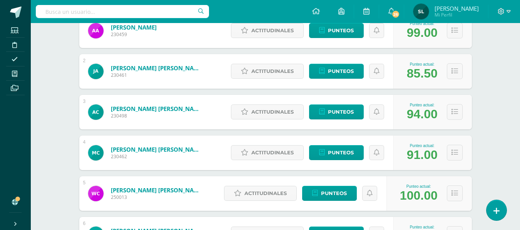
scroll to position [115, 0]
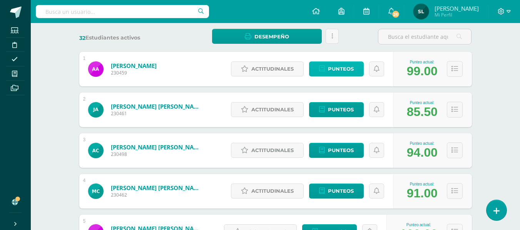
click at [333, 69] on span "Punteos" at bounding box center [341, 69] width 26 height 14
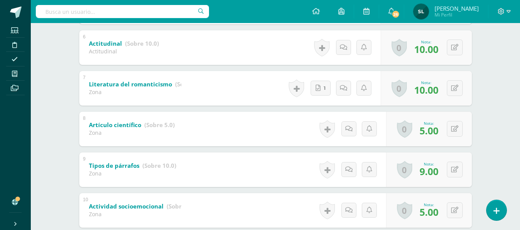
scroll to position [385, 0]
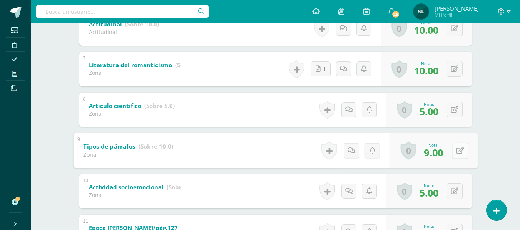
click at [456, 149] on icon at bounding box center [460, 150] width 8 height 7
type input "10"
click at [440, 156] on icon at bounding box center [439, 153] width 7 height 7
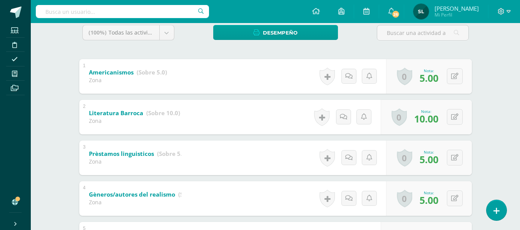
scroll to position [77, 0]
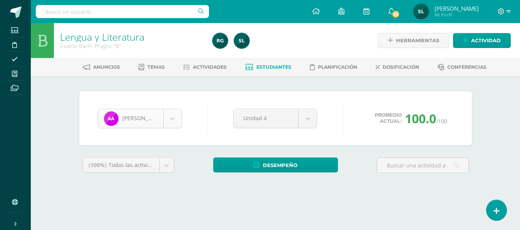
click at [171, 120] on body "Estudiantes Disciplina Asistencia Mis cursos Archivos Soporte Ayuda Reportar un…" at bounding box center [260, 103] width 520 height 207
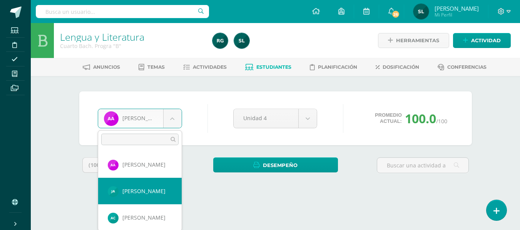
select select "999"
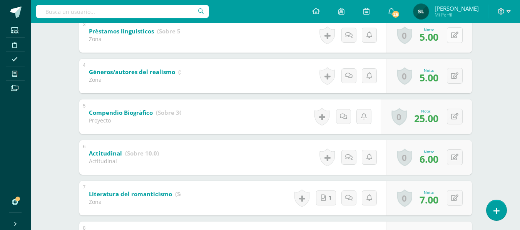
scroll to position [269, 0]
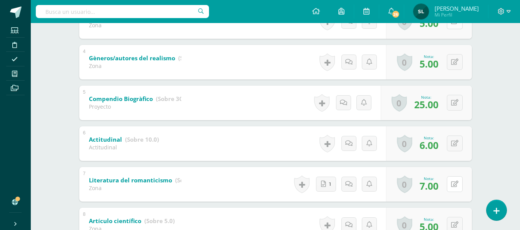
click at [459, 180] on button at bounding box center [455, 185] width 16 height 16
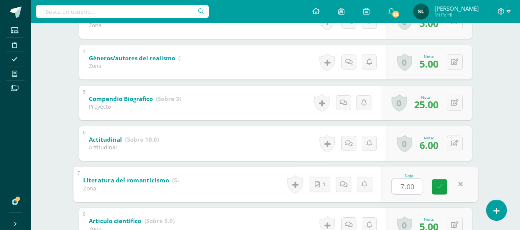
type input "8"
click at [438, 187] on icon at bounding box center [439, 187] width 7 height 7
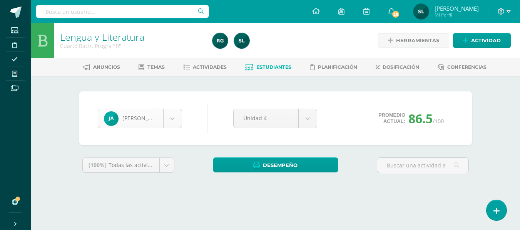
click at [169, 120] on body "Estudiantes Disciplina Asistencia Mis cursos Archivos Soporte Ayuda Reportar un…" at bounding box center [260, 103] width 520 height 207
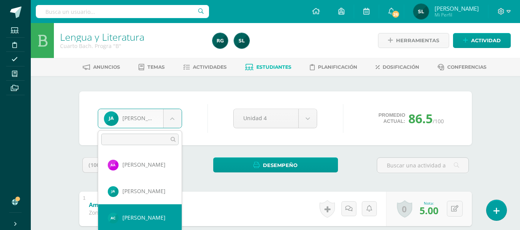
select select "459"
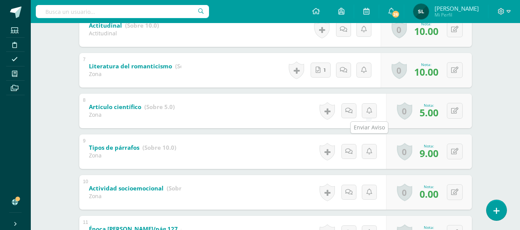
scroll to position [423, 0]
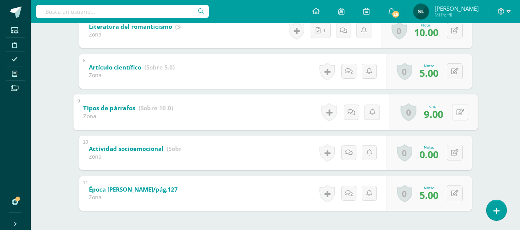
click at [451, 116] on div "0 [GEOGRAPHIC_DATA] Logros obtenidos Aún no hay logros agregados Nota: 9.00" at bounding box center [433, 112] width 88 height 36
click at [458, 114] on icon at bounding box center [460, 112] width 8 height 7
type input "10"
click at [441, 113] on icon at bounding box center [439, 115] width 7 height 7
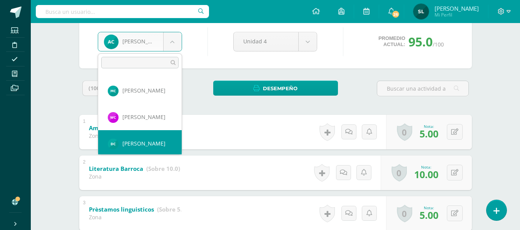
scroll to position [79, 0]
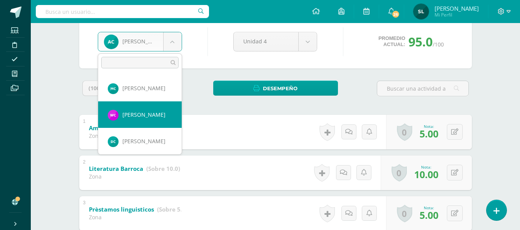
select select "1226"
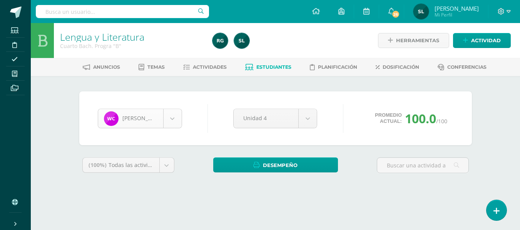
click at [170, 117] on body "Estudiantes Disciplina Asistencia Mis cursos Archivos Soporte Ayuda Reportar un…" at bounding box center [260, 103] width 520 height 207
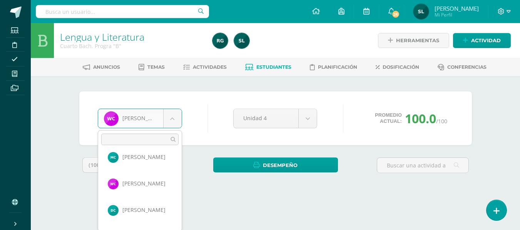
scroll to position [107, 0]
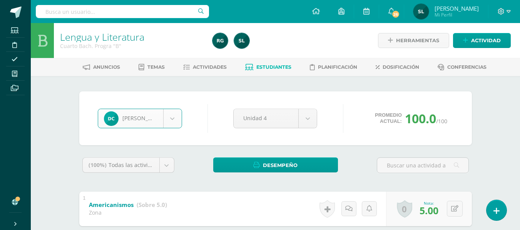
select select "149"
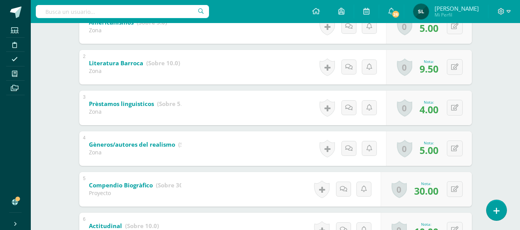
scroll to position [192, 0]
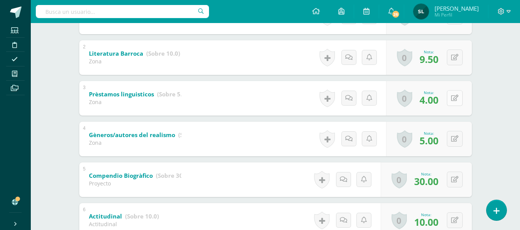
click at [451, 99] on div "0 [GEOGRAPHIC_DATA] Logros obtenidos Aún no hay logros agregados Nota: 4.00" at bounding box center [429, 98] width 86 height 35
click at [462, 99] on icon at bounding box center [460, 98] width 8 height 7
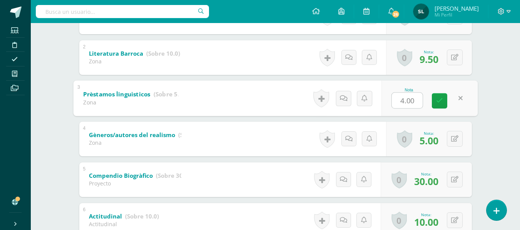
type input "5"
click at [441, 105] on link at bounding box center [439, 100] width 15 height 15
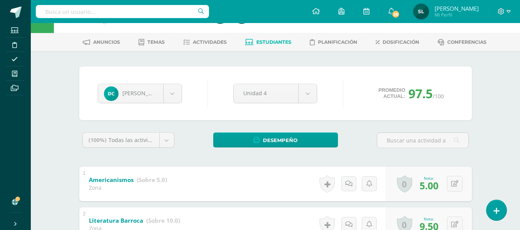
scroll to position [38, 0]
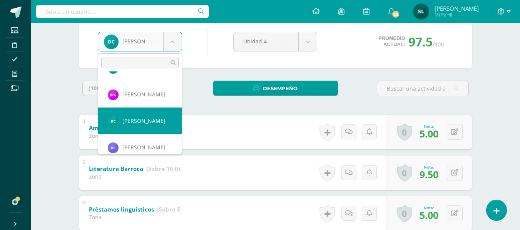
scroll to position [118, 0]
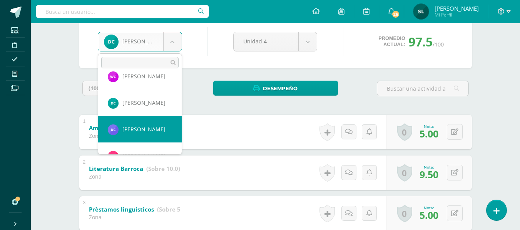
select select "793"
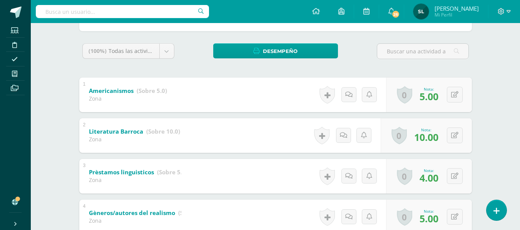
scroll to position [154, 0]
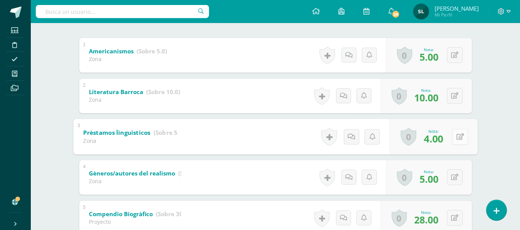
click at [456, 137] on icon at bounding box center [460, 136] width 8 height 7
type input "5"
click at [439, 140] on icon at bounding box center [439, 139] width 7 height 7
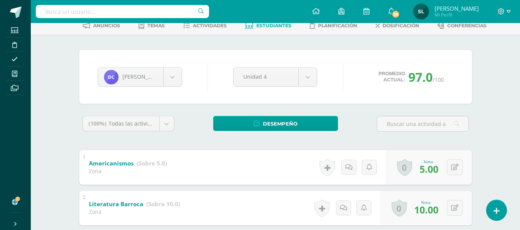
scroll to position [38, 0]
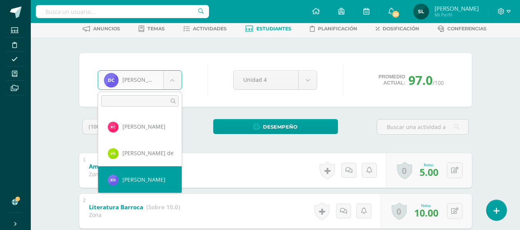
scroll to position [224, 0]
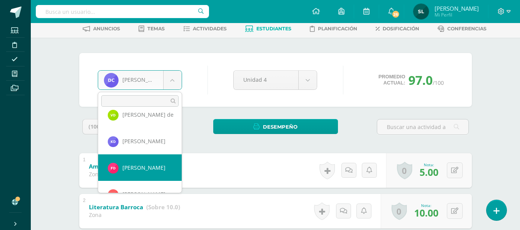
select select "442"
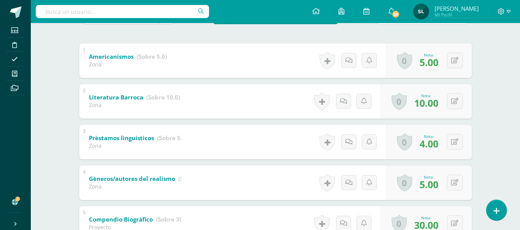
scroll to position [154, 0]
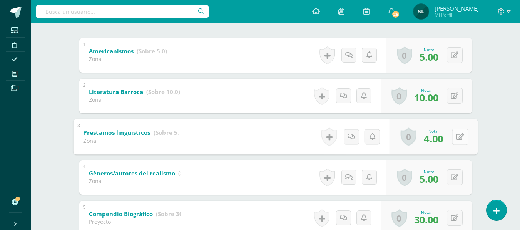
click at [455, 136] on button at bounding box center [460, 137] width 16 height 16
type input "5"
click at [441, 139] on icon at bounding box center [439, 139] width 7 height 7
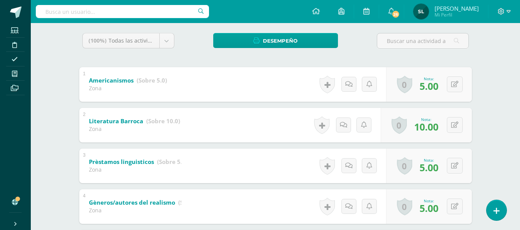
scroll to position [0, 0]
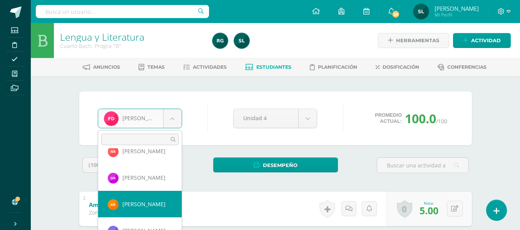
select select "444"
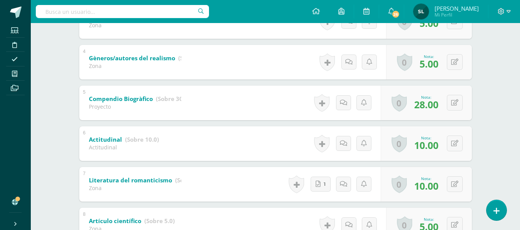
scroll to position [192, 0]
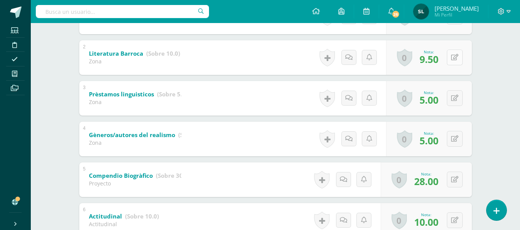
click at [452, 59] on button at bounding box center [455, 58] width 16 height 16
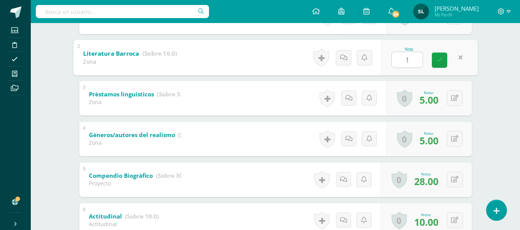
type input "10"
click at [442, 61] on link at bounding box center [439, 59] width 15 height 15
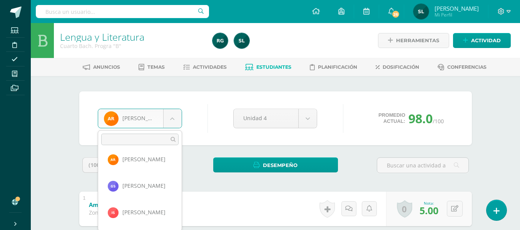
scroll to position [693, 0]
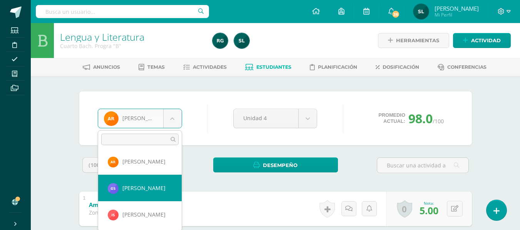
select select "961"
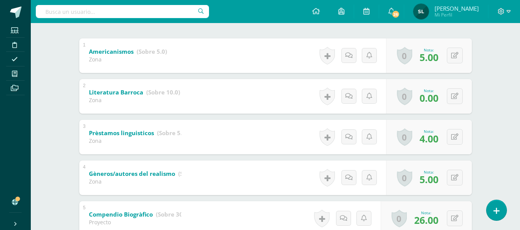
scroll to position [154, 0]
click at [454, 138] on button at bounding box center [460, 137] width 16 height 16
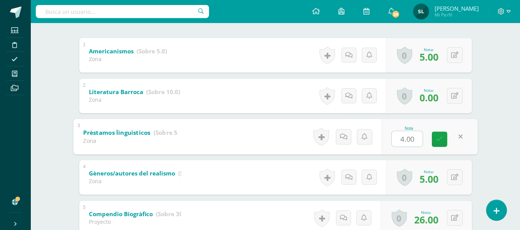
type input "5"
click at [443, 137] on link at bounding box center [439, 139] width 15 height 15
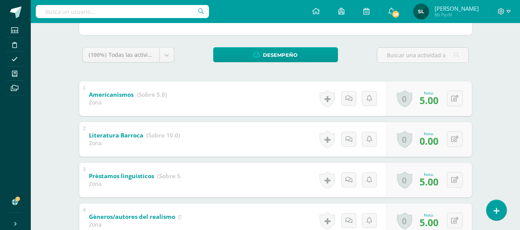
scroll to position [0, 0]
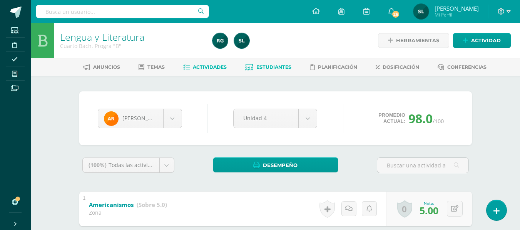
click at [204, 67] on span "Actividades" at bounding box center [210, 67] width 34 height 6
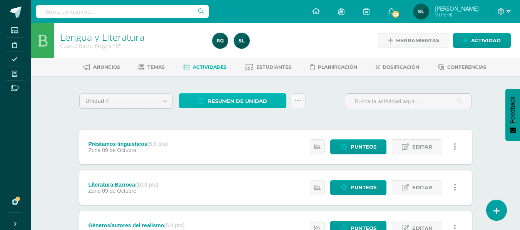
click at [245, 101] on span "Resumen de unidad" at bounding box center [237, 101] width 59 height 14
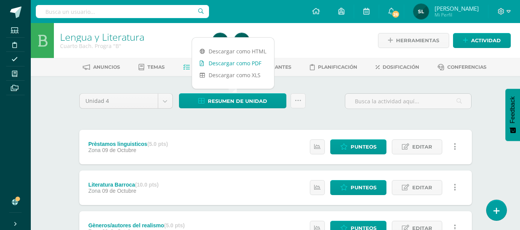
click at [255, 65] on link "Descargar como PDF" at bounding box center [233, 63] width 82 height 12
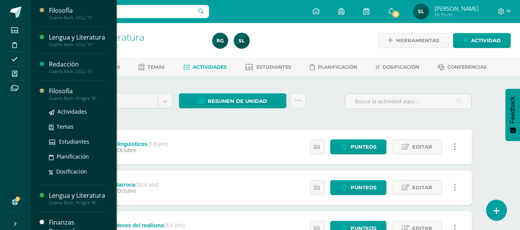
click at [58, 96] on div "Filosofía" at bounding box center [78, 91] width 58 height 9
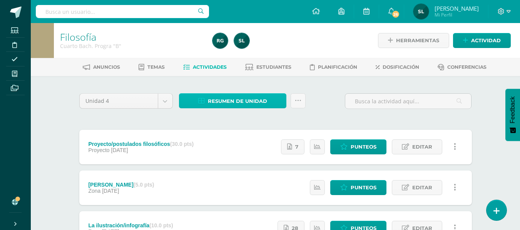
click at [231, 102] on span "Resumen de unidad" at bounding box center [237, 101] width 59 height 14
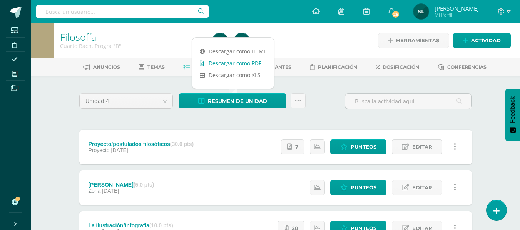
click at [246, 65] on link "Descargar como PDF" at bounding box center [233, 63] width 82 height 12
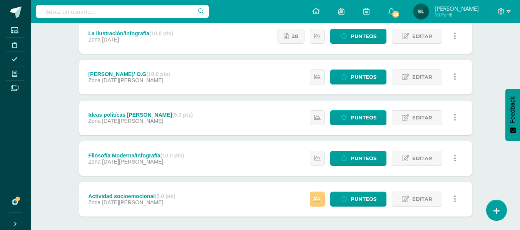
scroll to position [230, 0]
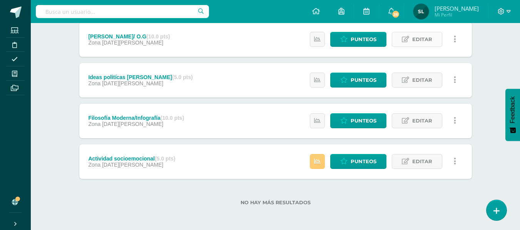
click at [427, 37] on span "Editar" at bounding box center [422, 39] width 20 height 14
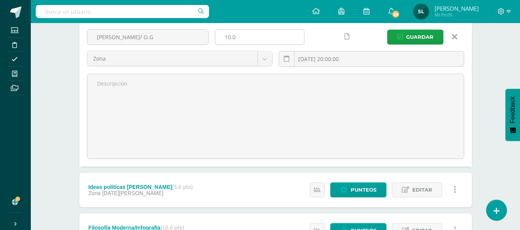
drag, startPoint x: 237, startPoint y: 38, endPoint x: 226, endPoint y: 39, distance: 11.2
click at [226, 39] on input "10.0" at bounding box center [259, 37] width 89 height 15
type input "5"
click at [405, 35] on button "Guardar" at bounding box center [415, 37] width 56 height 15
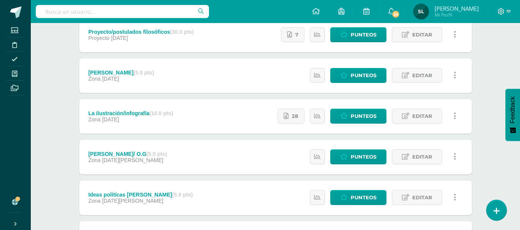
scroll to position [154, 0]
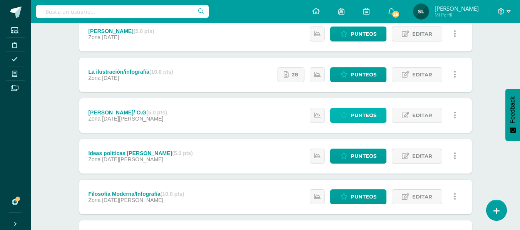
click at [361, 116] on span "Punteos" at bounding box center [363, 115] width 26 height 14
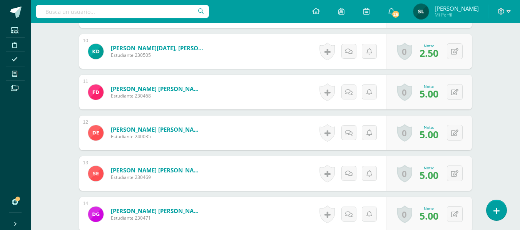
scroll to position [582, 0]
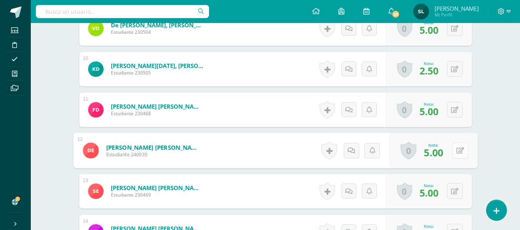
click at [454, 151] on button at bounding box center [460, 151] width 16 height 16
type input "4"
click at [440, 152] on icon at bounding box center [439, 153] width 7 height 7
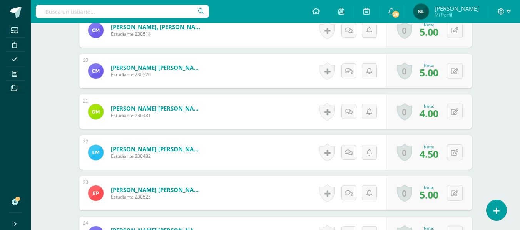
scroll to position [1006, 0]
